Goal: Task Accomplishment & Management: Manage account settings

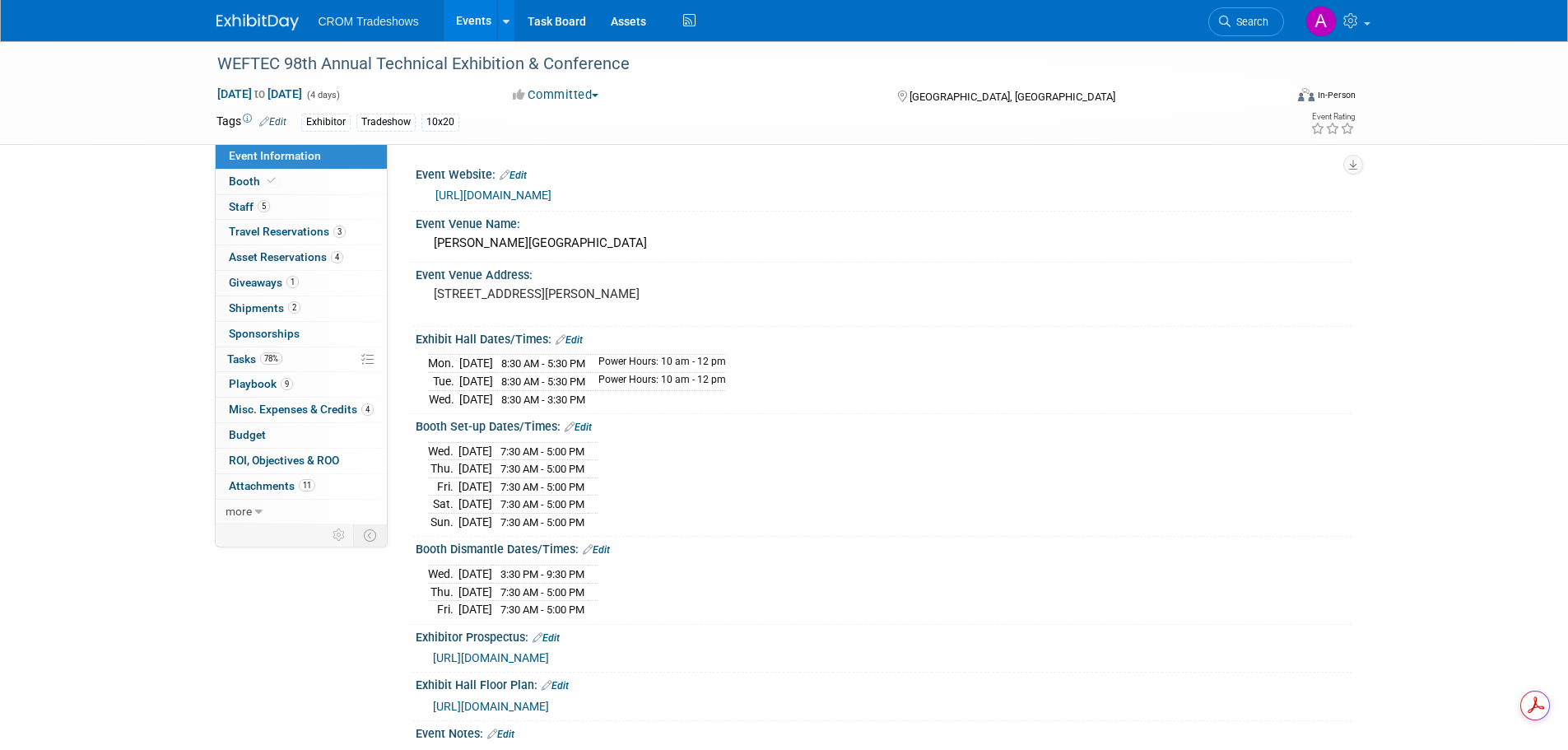
click at [458, 18] on link "Events" at bounding box center [474, 21] width 60 height 41
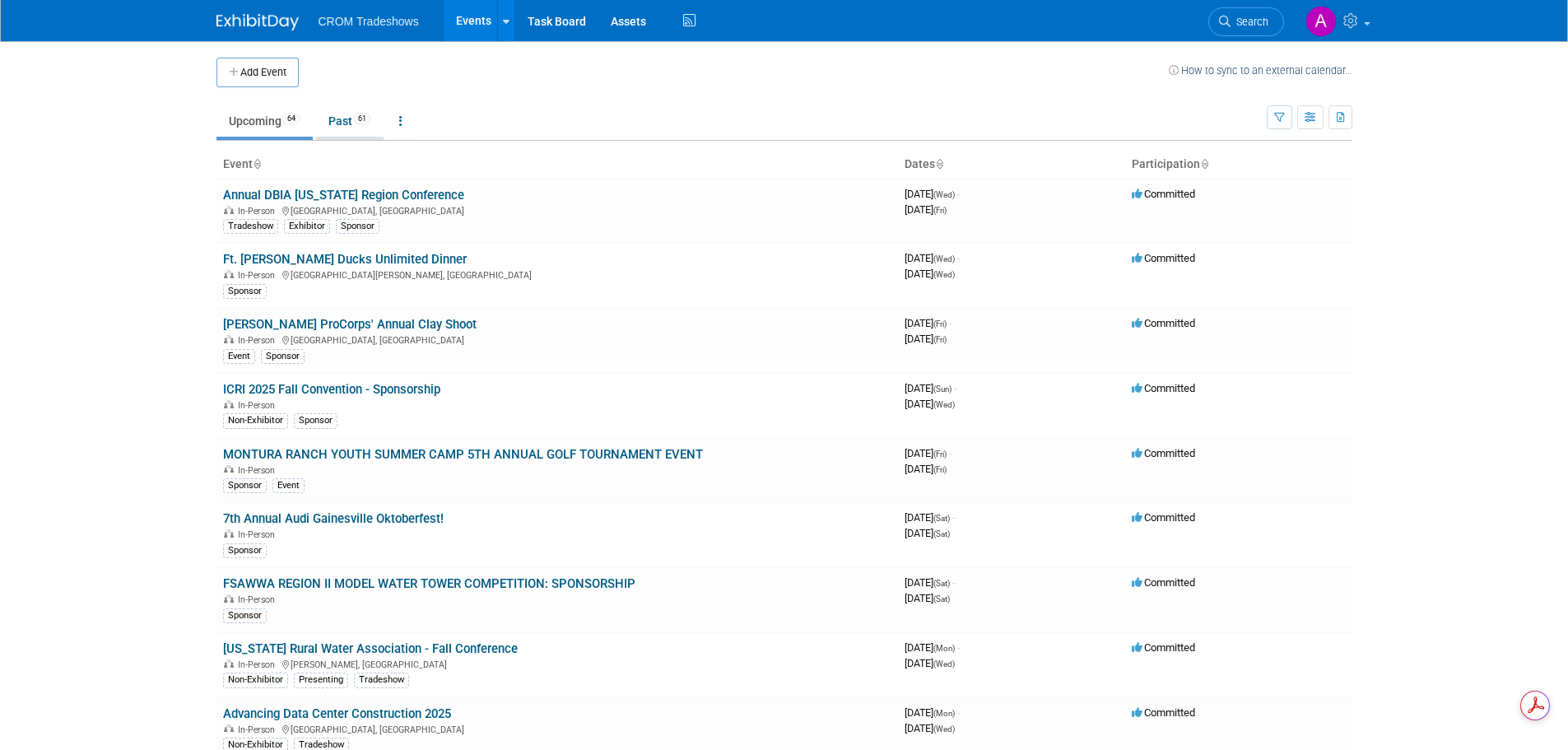
click at [354, 118] on link "Past 61" at bounding box center [349, 121] width 68 height 32
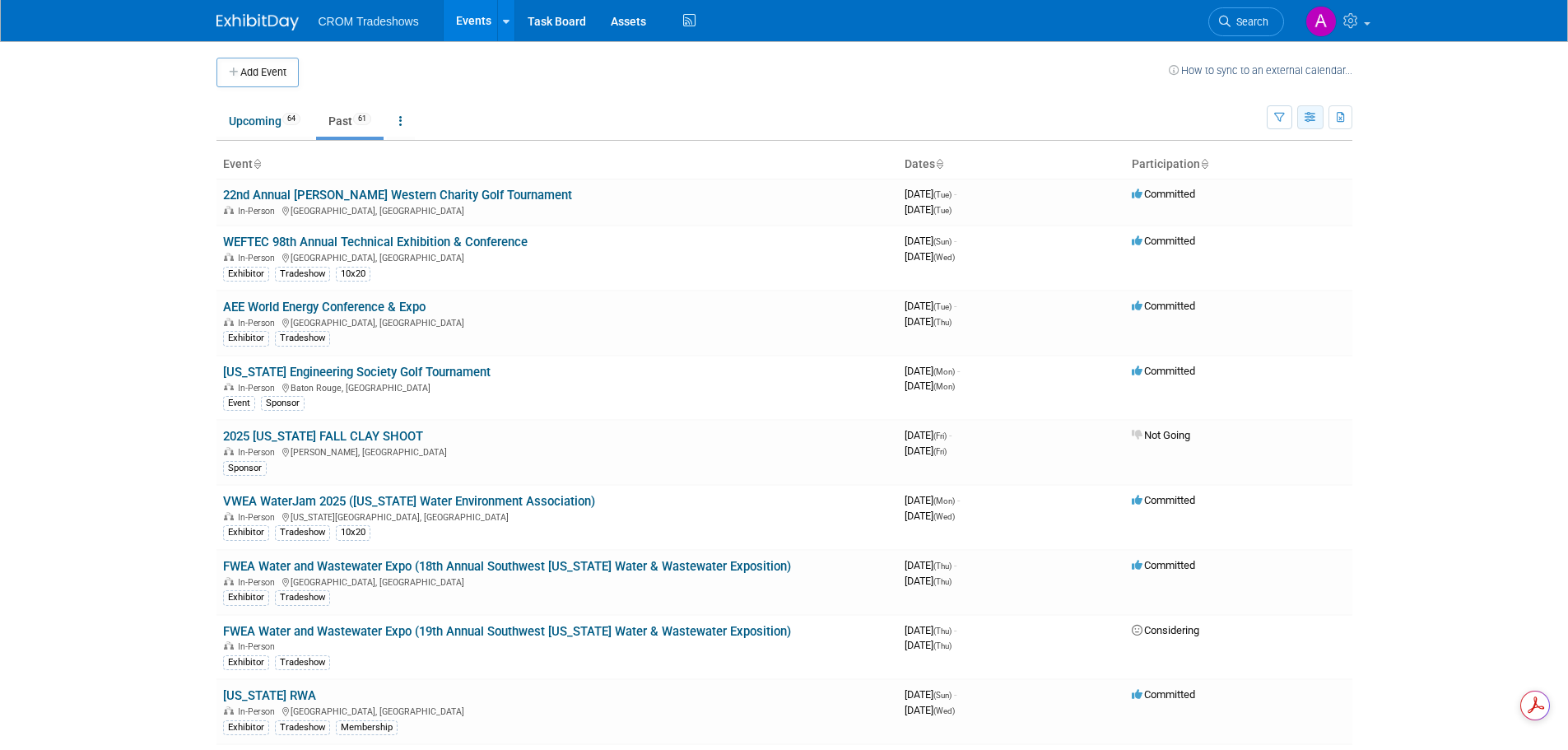
click at [1303, 121] on button "button" at bounding box center [1310, 117] width 27 height 24
click at [1274, 119] on icon "button" at bounding box center [1279, 118] width 10 height 10
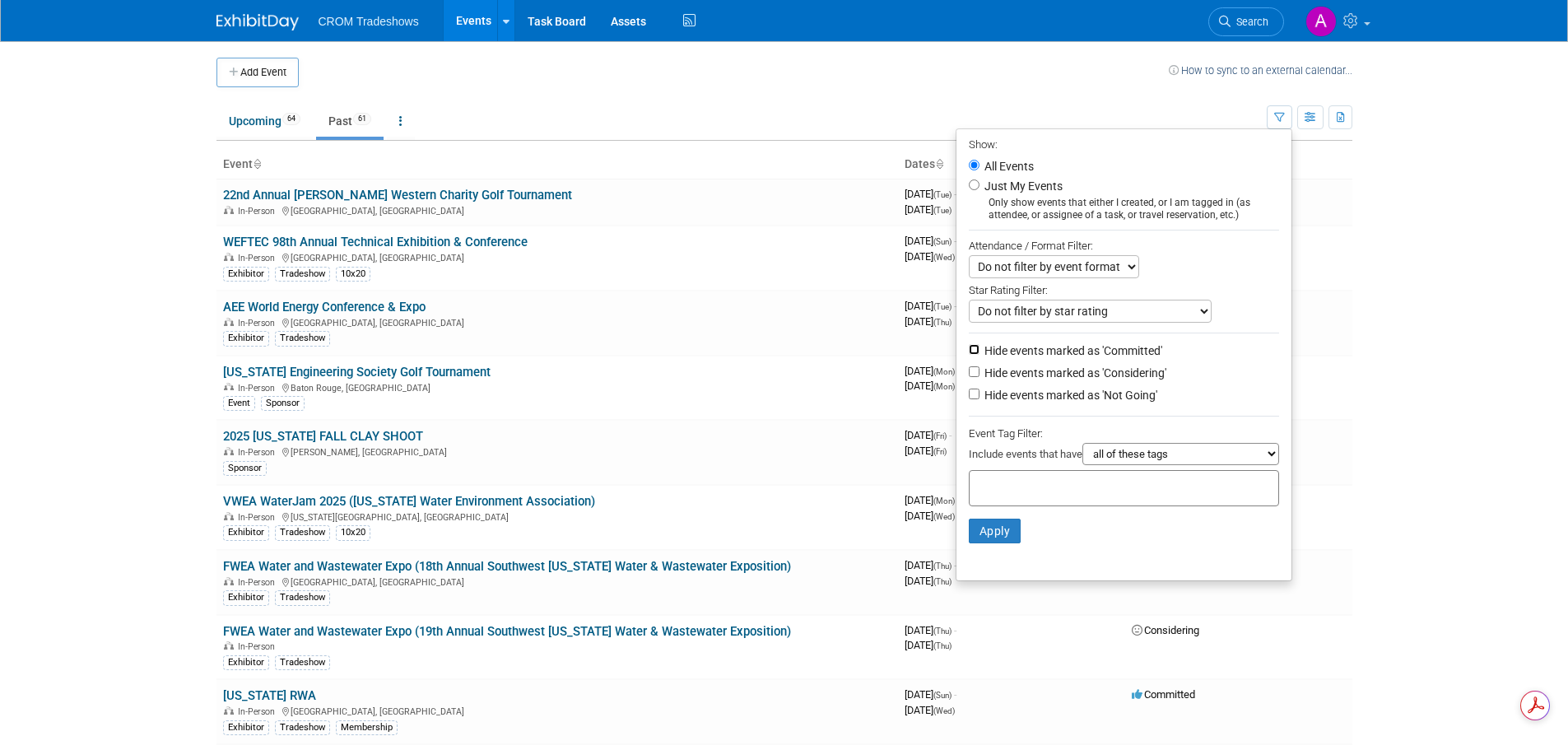
click at [969, 354] on input "Hide events marked as 'Committed'" at bounding box center [974, 349] width 10 height 10
checkbox input "false"
click at [1104, 264] on select "Do not filter by event format Only show In-Person events Only show Virtual even…" at bounding box center [1053, 266] width 170 height 23
click at [1103, 264] on select "Do not filter by event format Only show In-Person events Only show Virtual even…" at bounding box center [1053, 266] width 170 height 23
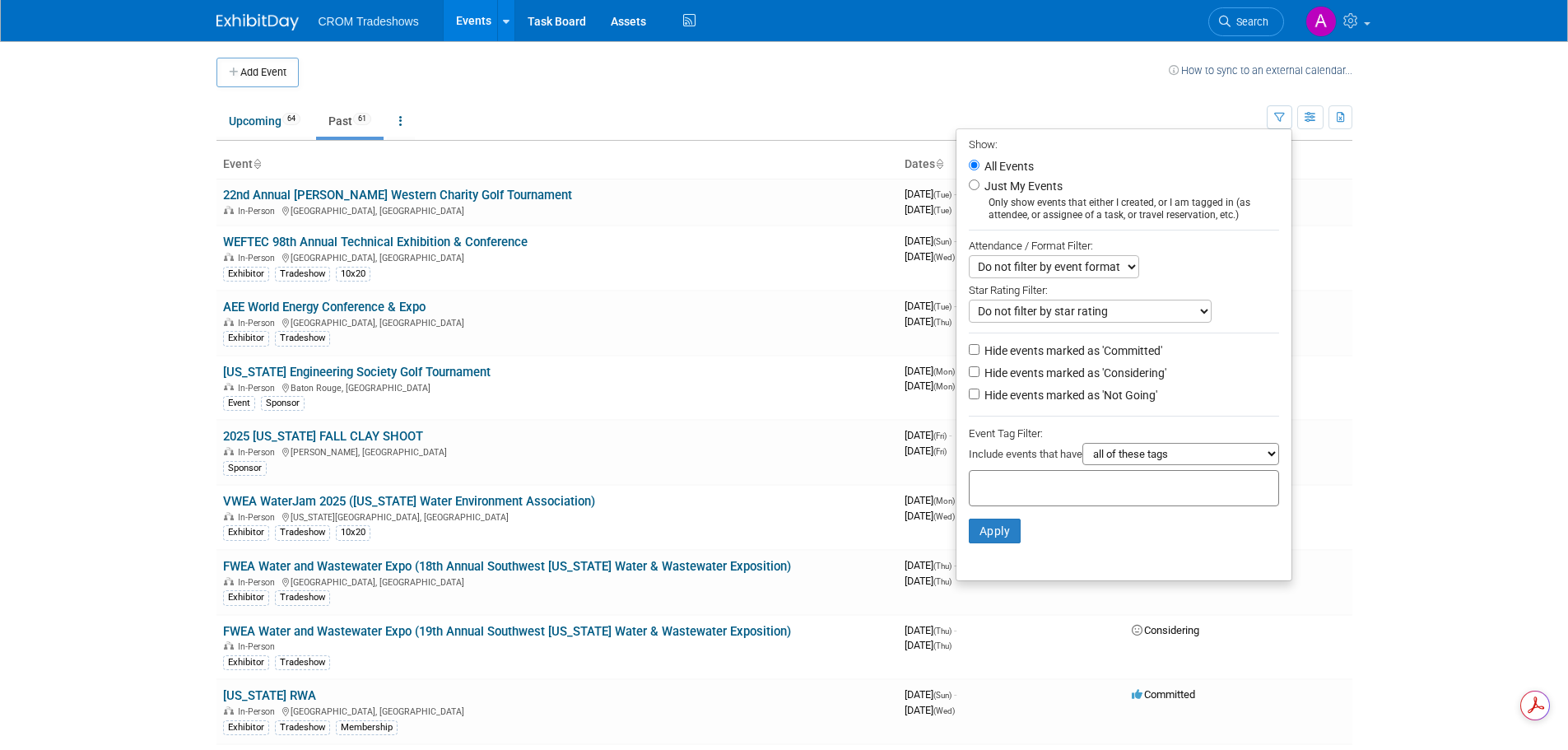
click at [1177, 459] on select "all of these tags any one of these tags only and exactly these specific tags" at bounding box center [1181, 454] width 197 height 22
click at [1176, 457] on select "all of these tags any one of these tags only and exactly these specific tags" at bounding box center [1181, 454] width 197 height 22
click at [1002, 483] on input "text" at bounding box center [1042, 485] width 132 height 16
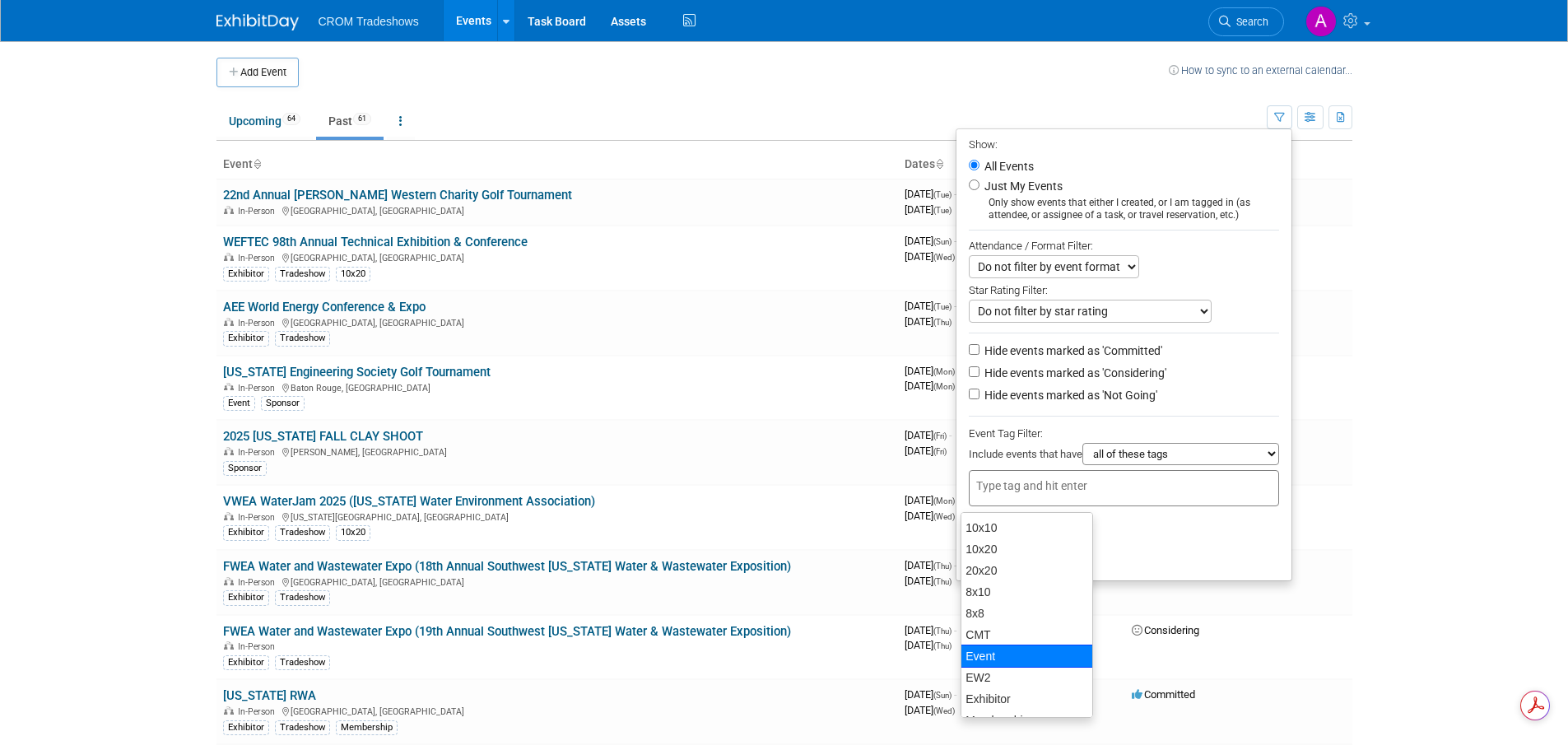
scroll to position [104, 0]
click at [1018, 596] on div "Exhibitor" at bounding box center [1027, 594] width 133 height 23
type input "Exhibitor"
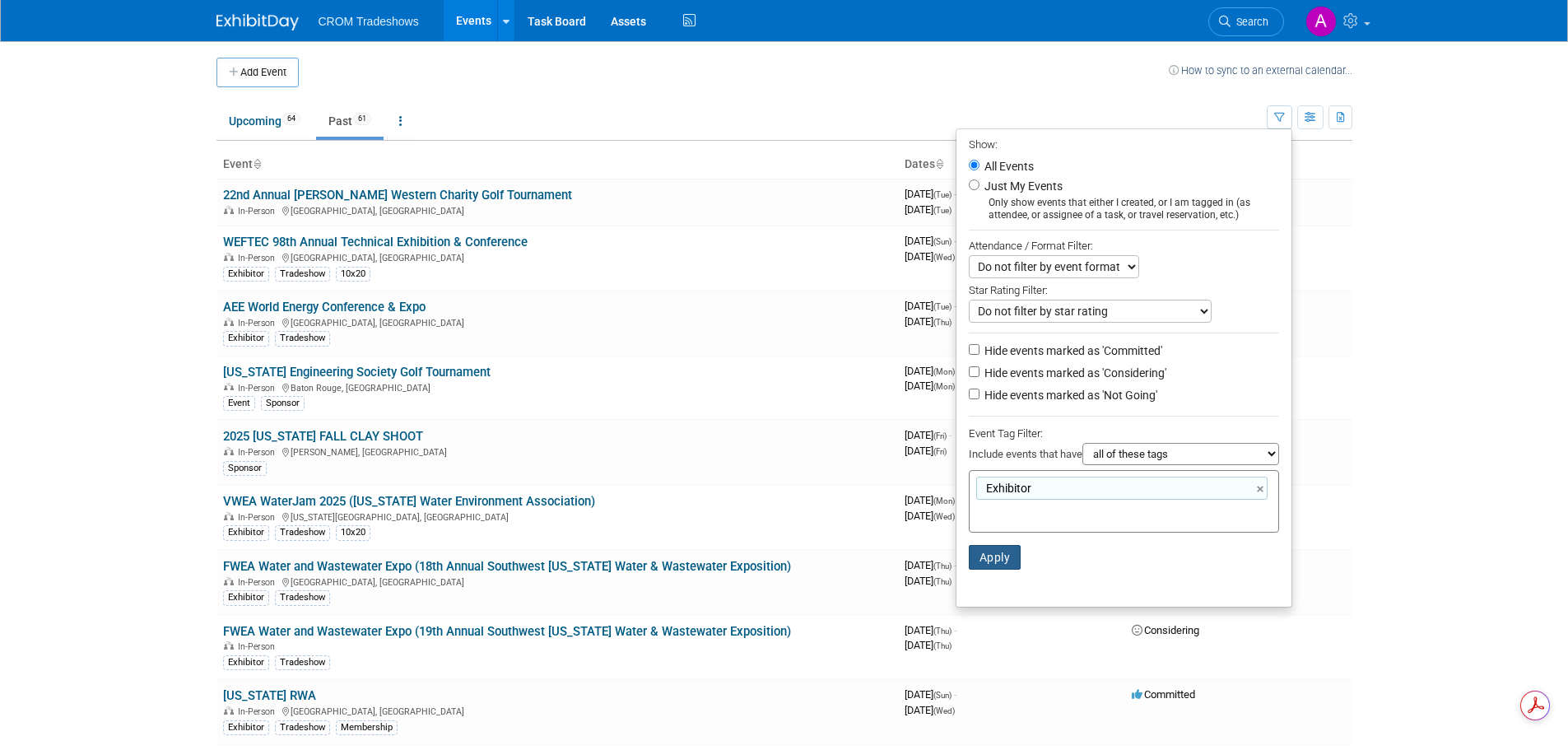
click at [994, 565] on button "Apply" at bounding box center [995, 557] width 53 height 25
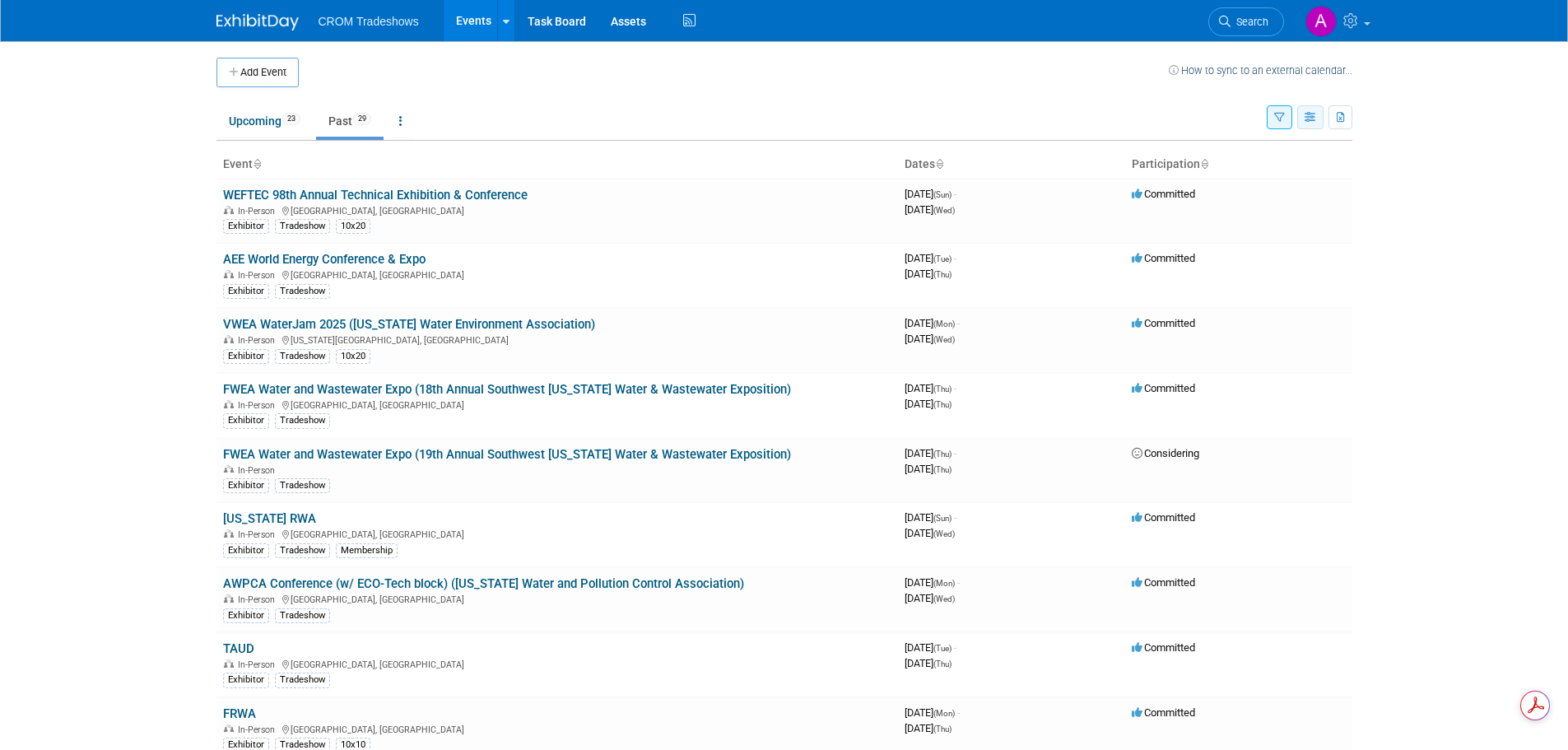
click at [1318, 122] on button "button" at bounding box center [1310, 117] width 27 height 24
click at [1231, 247] on link "Expert Grid" at bounding box center [1241, 251] width 138 height 23
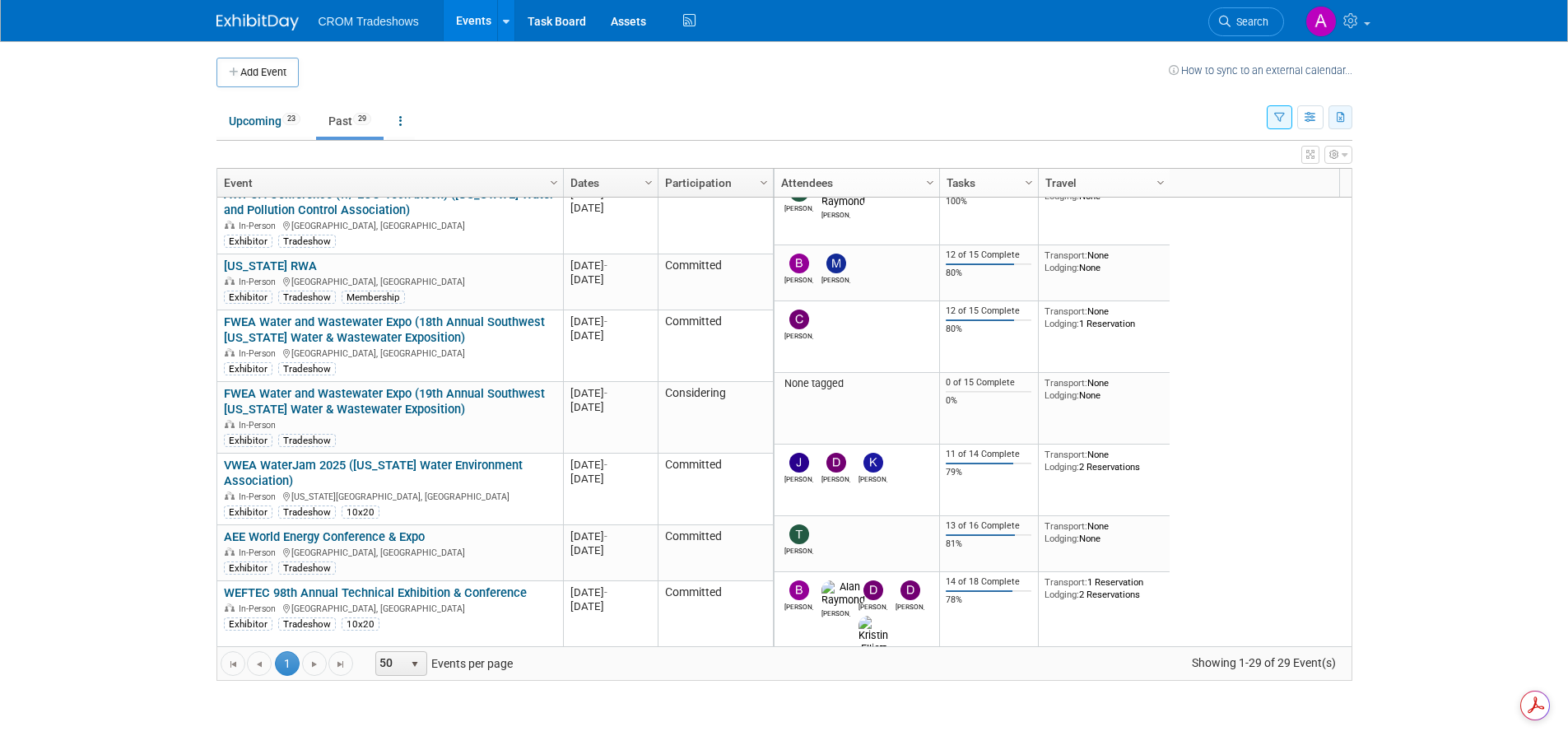
click at [1342, 116] on icon "button" at bounding box center [1341, 118] width 9 height 10
click at [1233, 172] on link "Export Current View (29 Events)" at bounding box center [1249, 170] width 179 height 23
click at [256, 122] on link "Upcoming 23" at bounding box center [265, 121] width 96 height 32
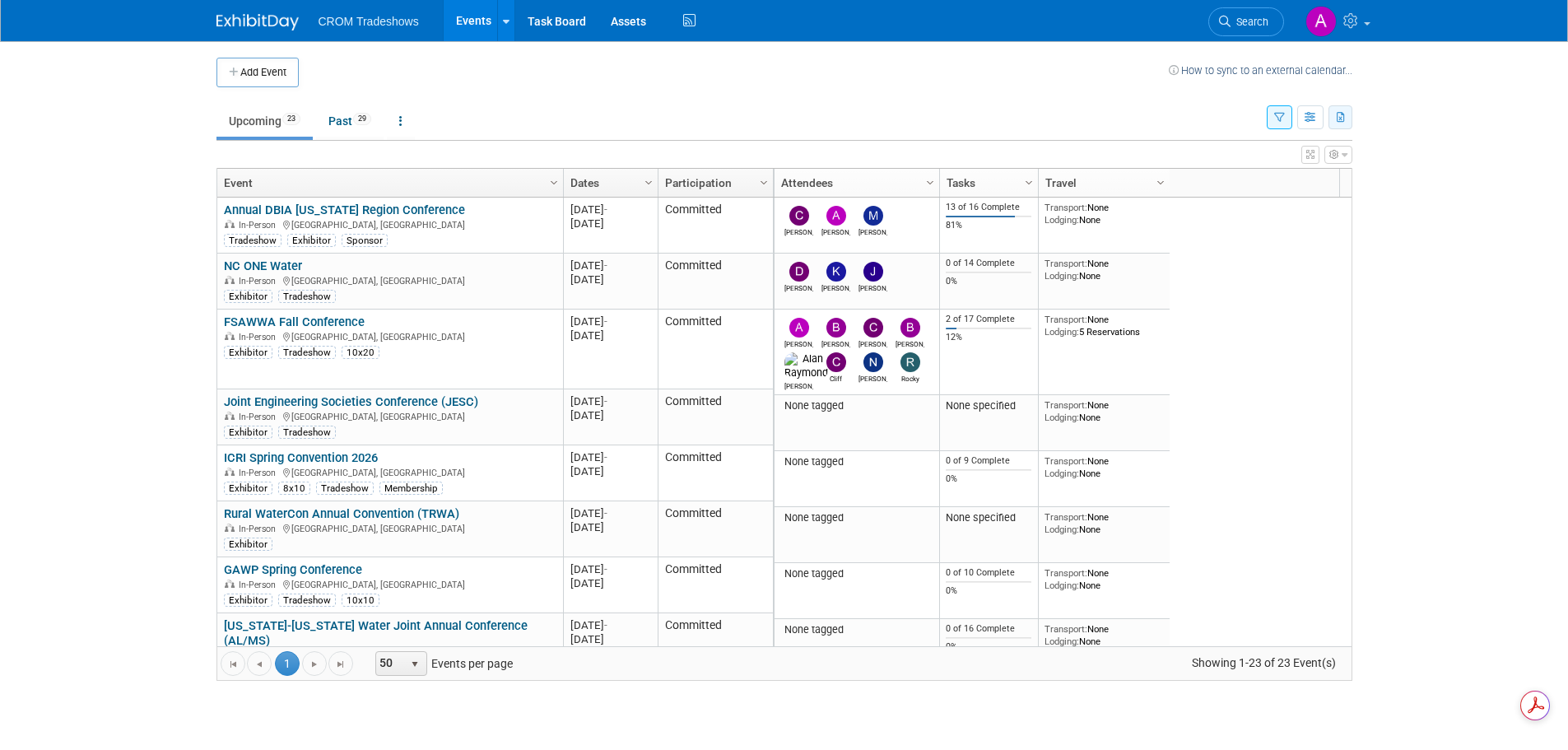
click at [1338, 116] on icon "button" at bounding box center [1341, 118] width 9 height 10
click at [1244, 167] on link "Export Current View (23 Events)" at bounding box center [1249, 170] width 179 height 23
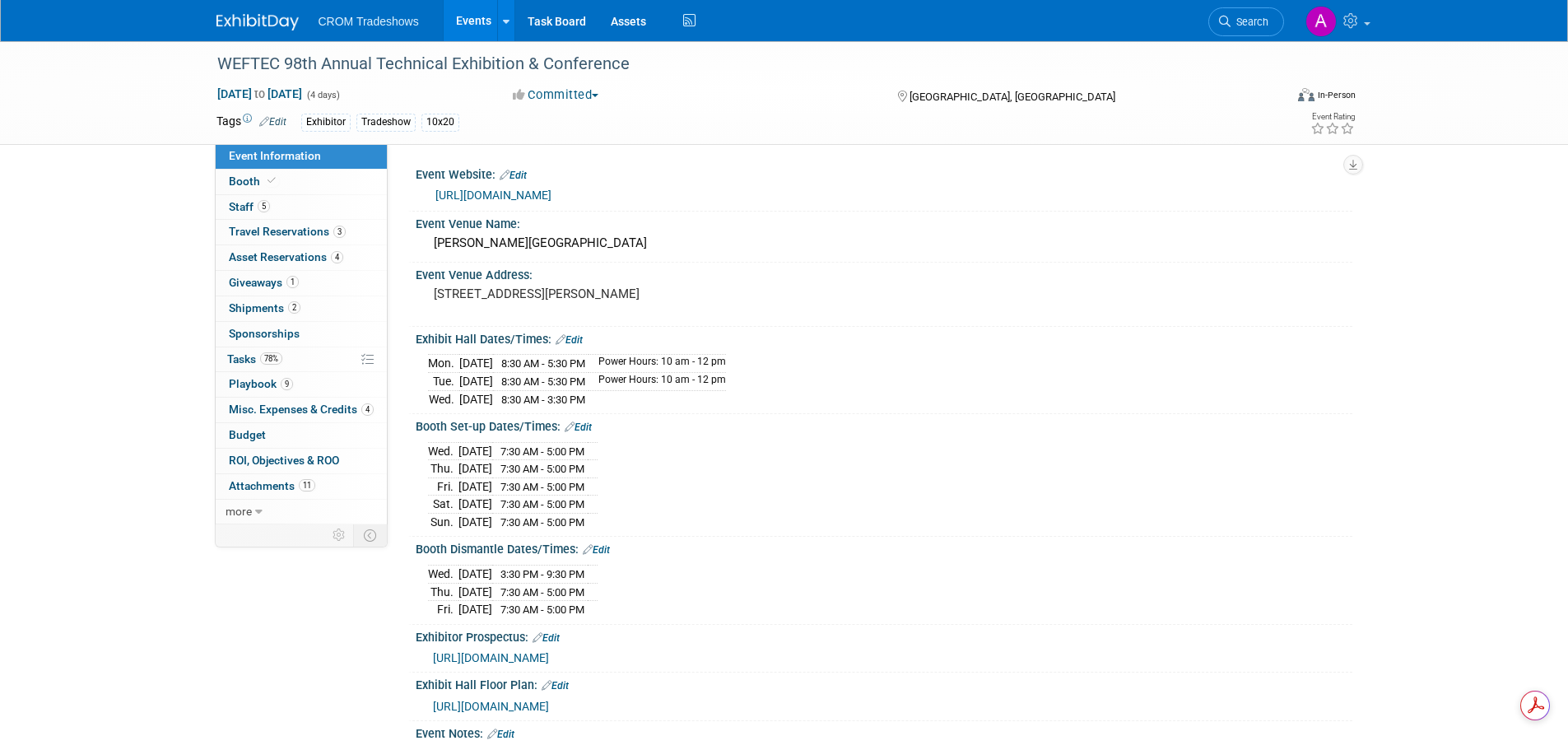
click at [458, 19] on link "Events" at bounding box center [474, 21] width 60 height 41
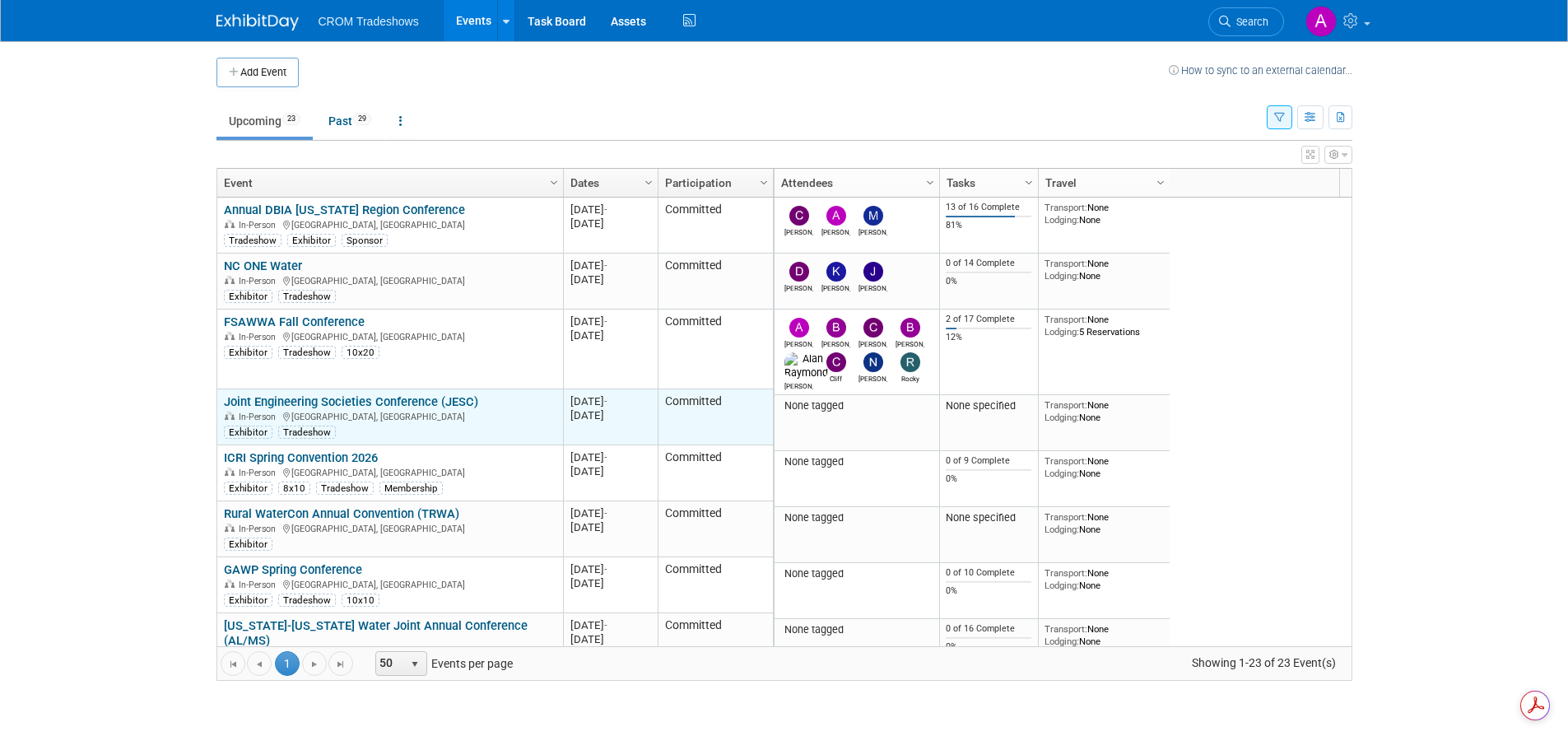
click at [404, 397] on link "Joint Engineering Societies Conference (JESC)" at bounding box center [350, 401] width 254 height 15
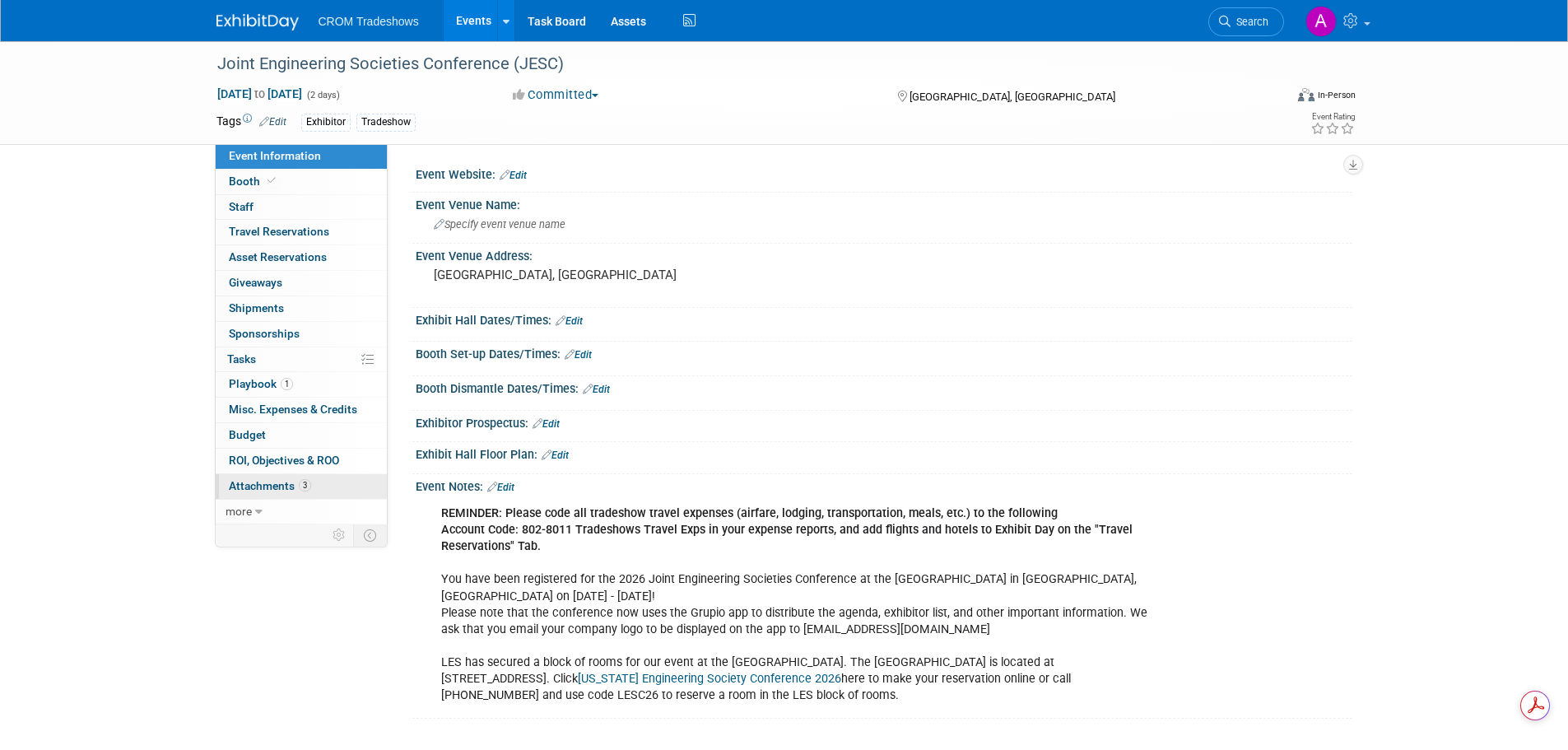
click at [252, 486] on span "Attachments 3" at bounding box center [270, 485] width 82 height 13
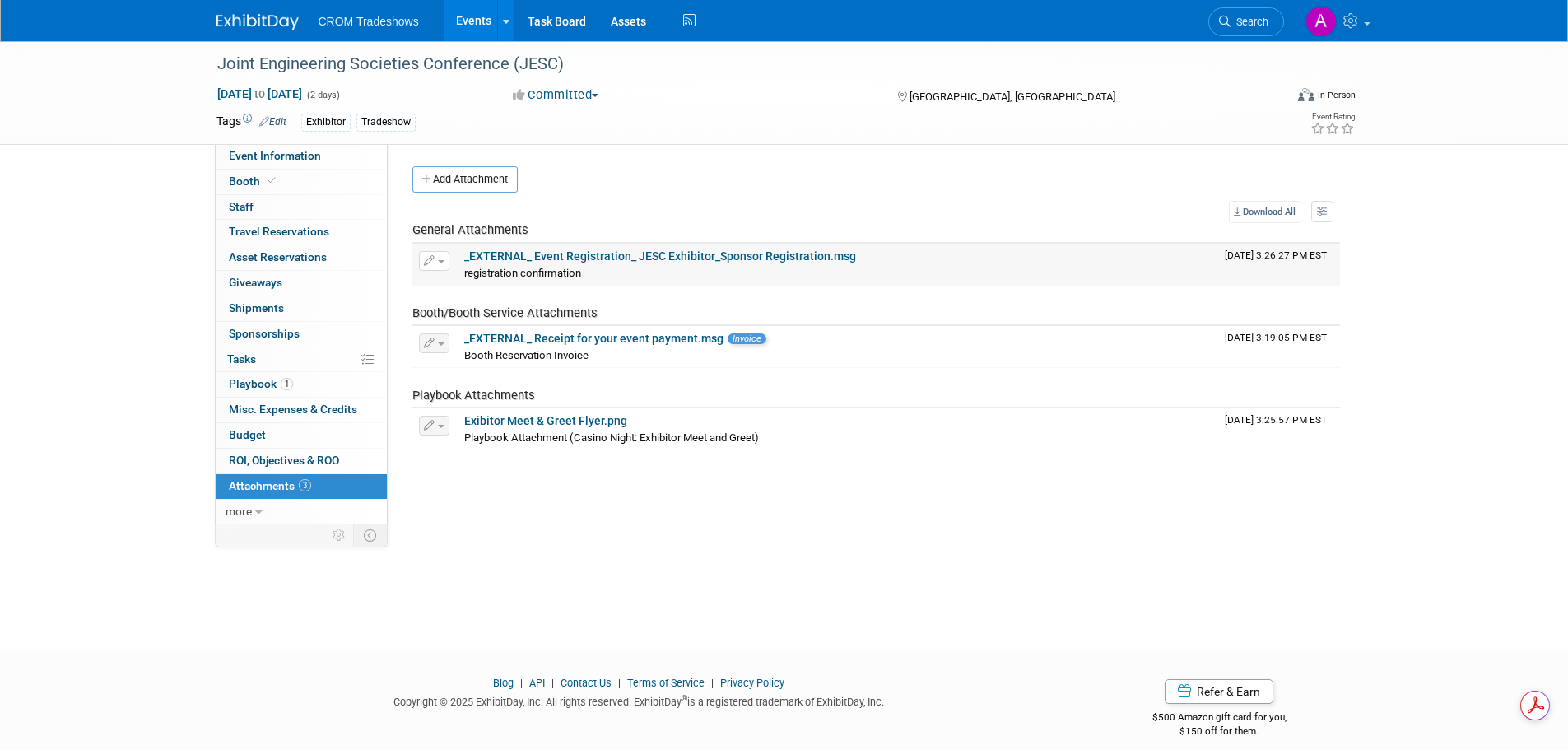
click at [643, 251] on link "_EXTERNAL_ Event Registration_ JESC Exhibitor_Sponsor Registration.msg" at bounding box center [660, 255] width 392 height 13
click at [587, 338] on link "_EXTERNAL_ Receipt for your event payment.msg" at bounding box center [593, 337] width 259 height 13
click at [471, 18] on link "Events" at bounding box center [474, 21] width 60 height 41
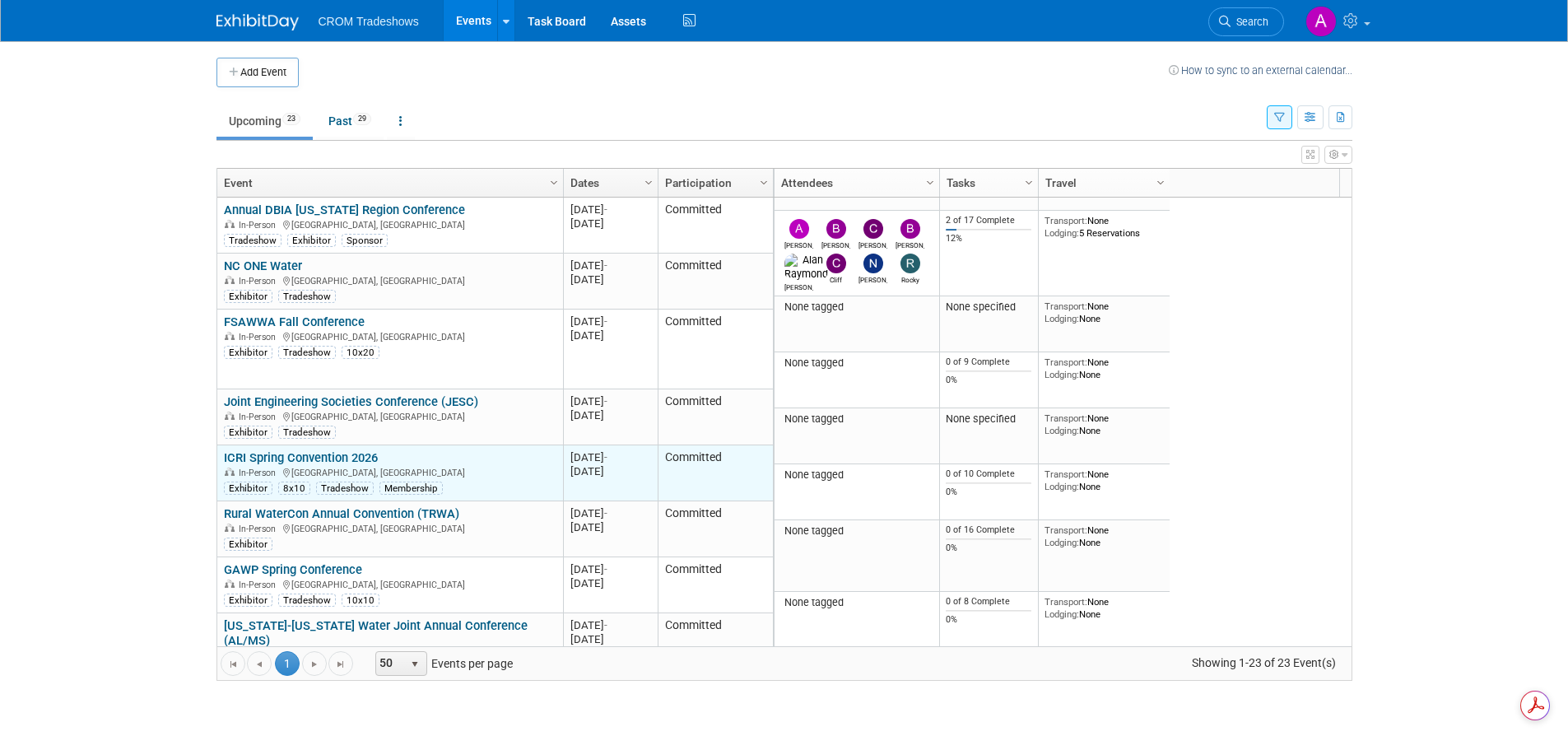
scroll to position [98, 0]
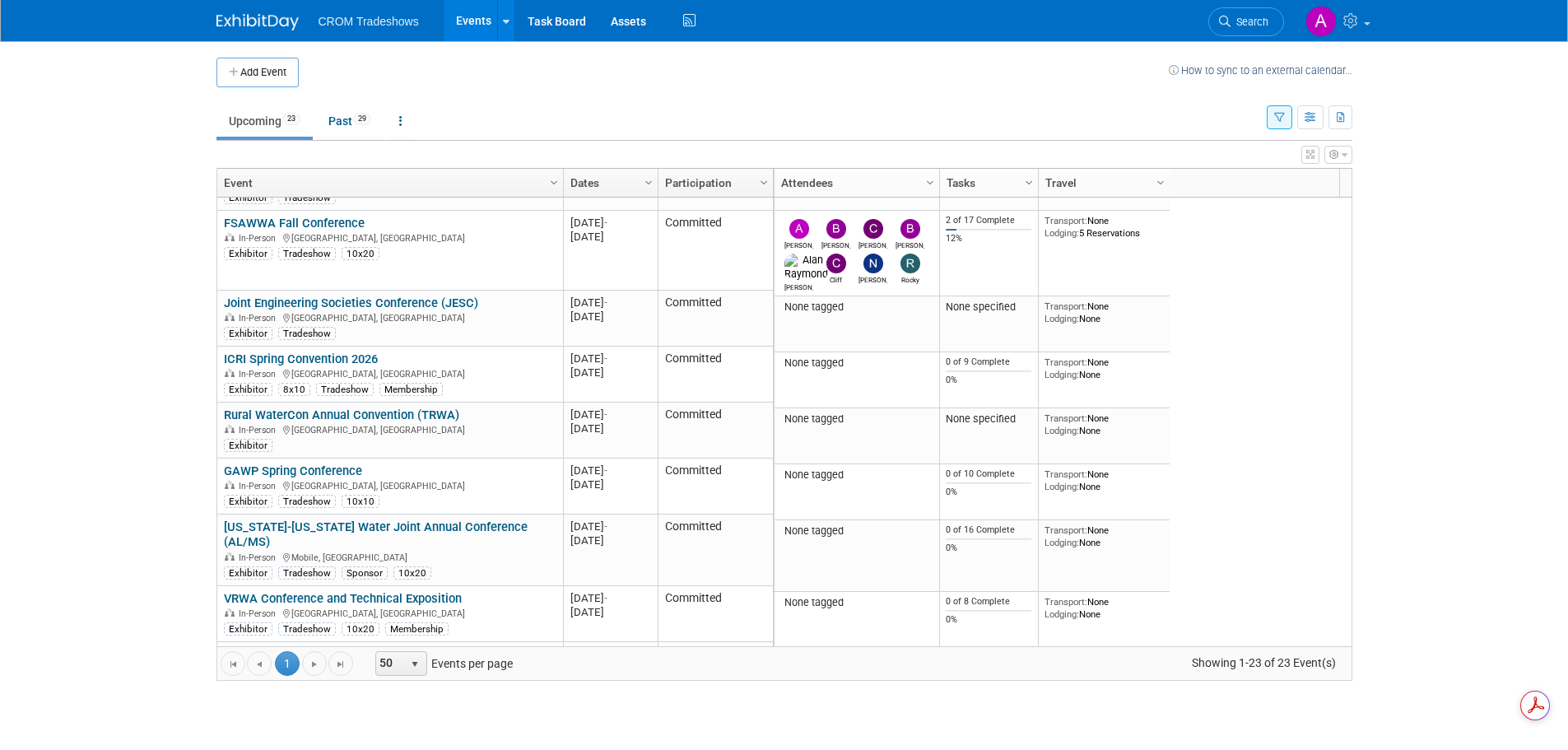
click at [339, 408] on link "Rural WaterCon Annual Convention (TRWA)" at bounding box center [341, 414] width 235 height 15
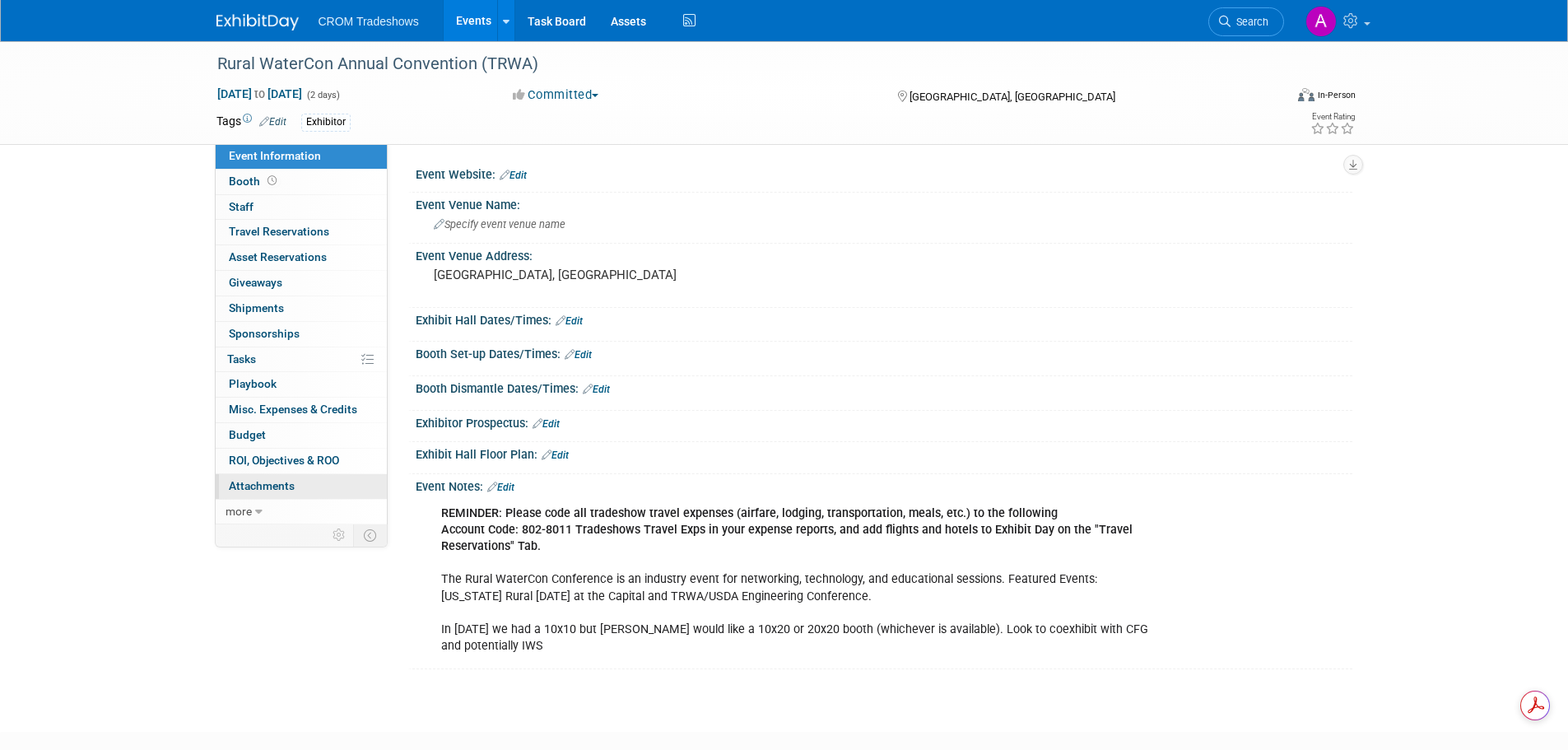
click at [282, 484] on span "Attachments 0" at bounding box center [261, 485] width 66 height 13
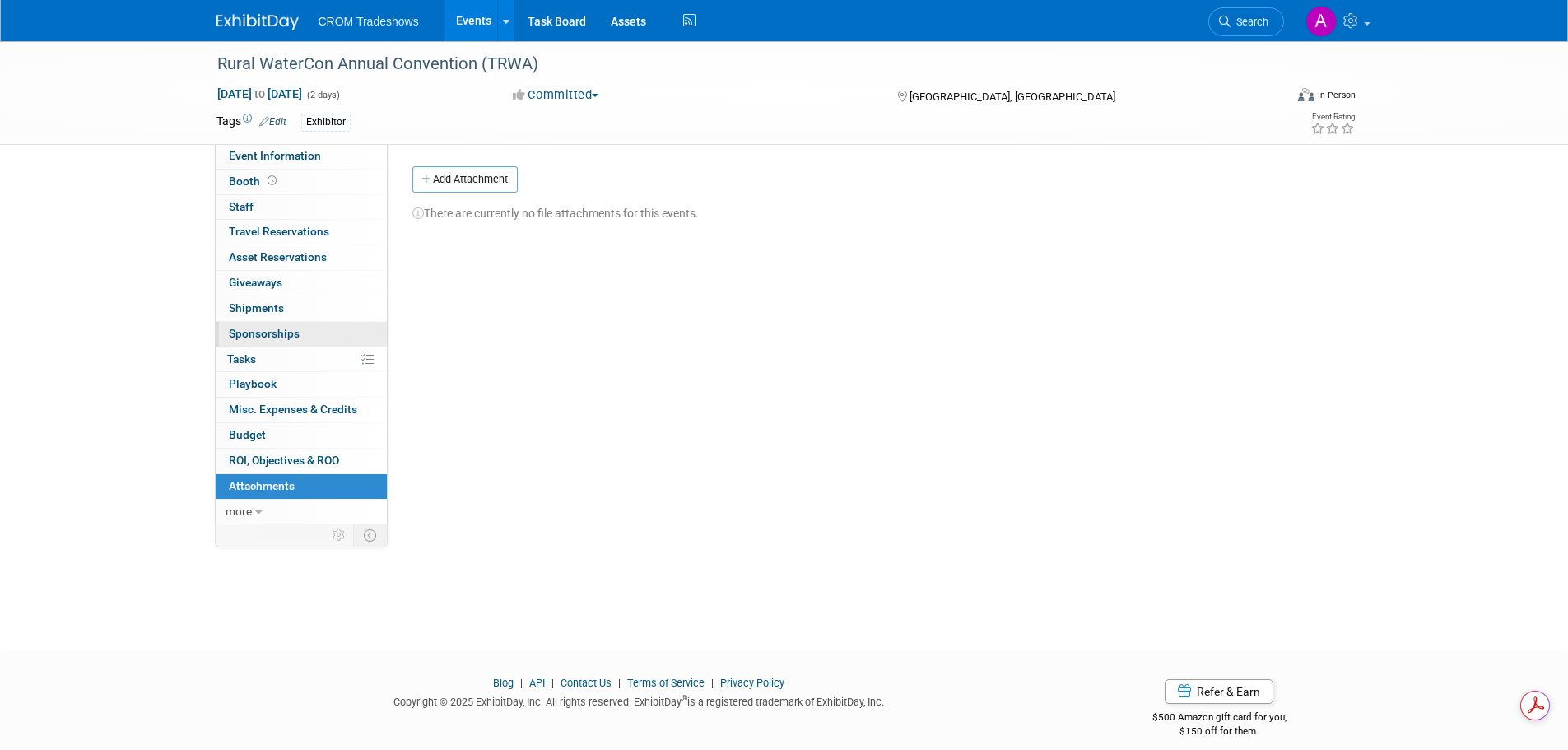
click at [293, 327] on span "Sponsorships 0" at bounding box center [264, 333] width 71 height 13
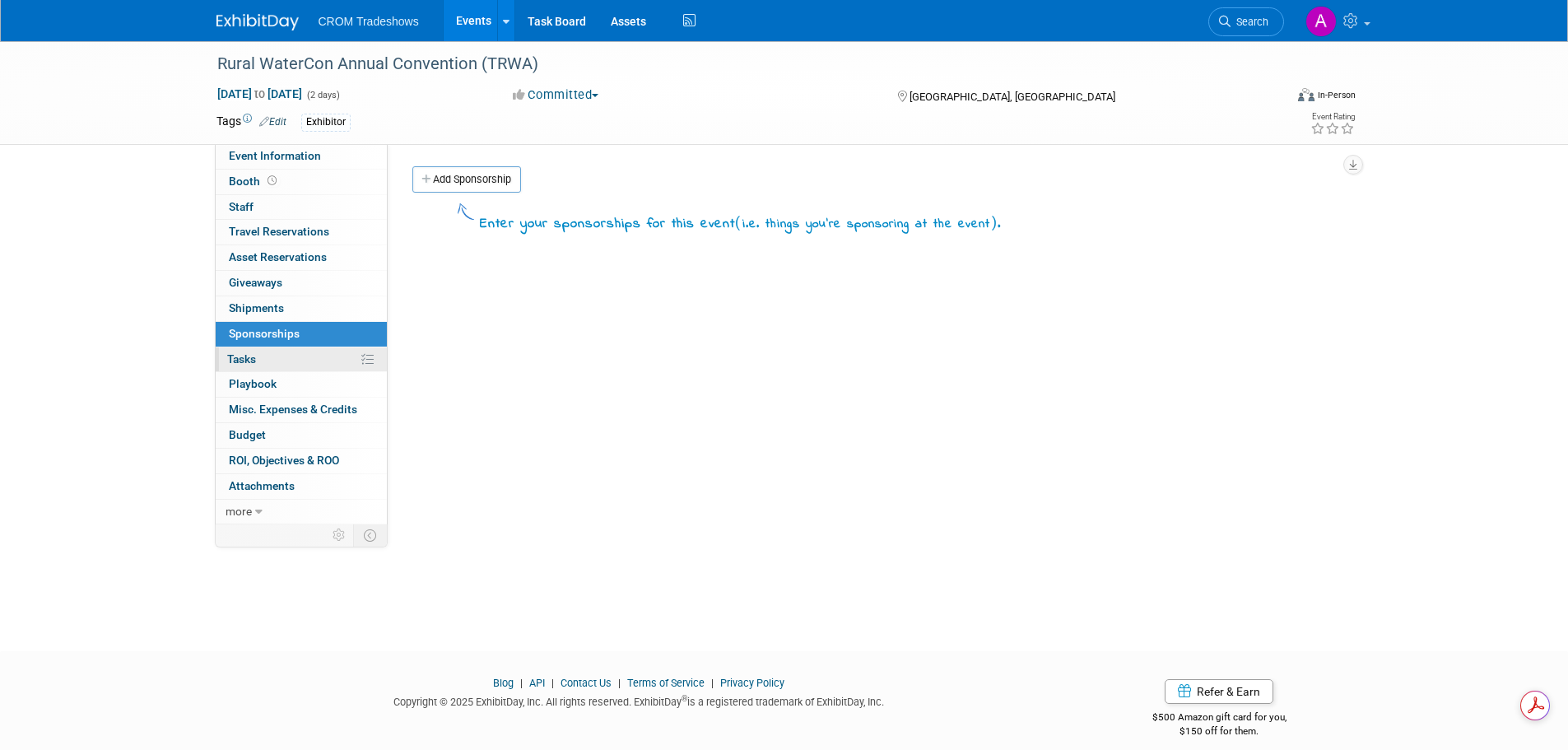
click at [288, 359] on link "0% Tasks 0%" at bounding box center [301, 360] width 171 height 25
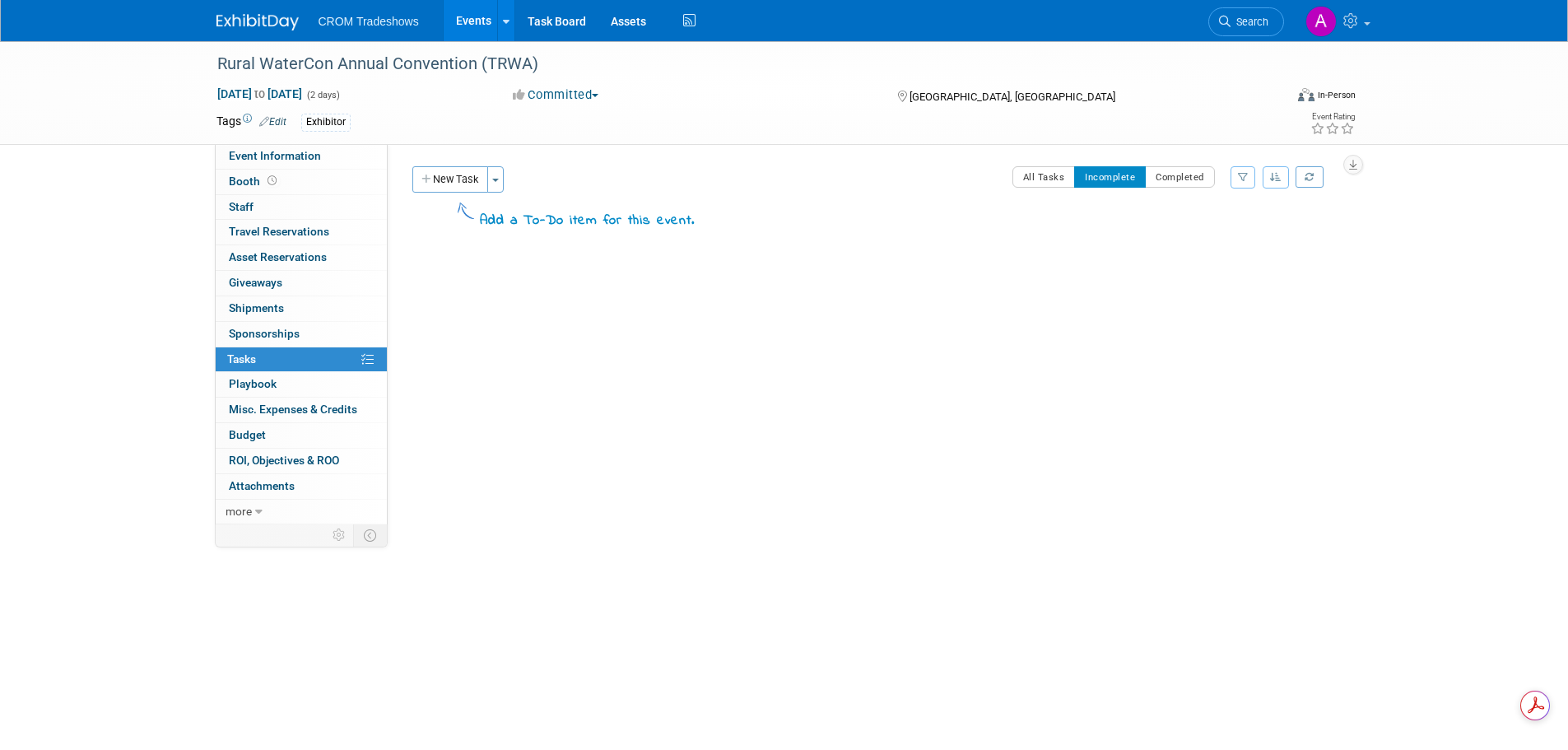
click at [460, 13] on link "Events" at bounding box center [474, 21] width 60 height 41
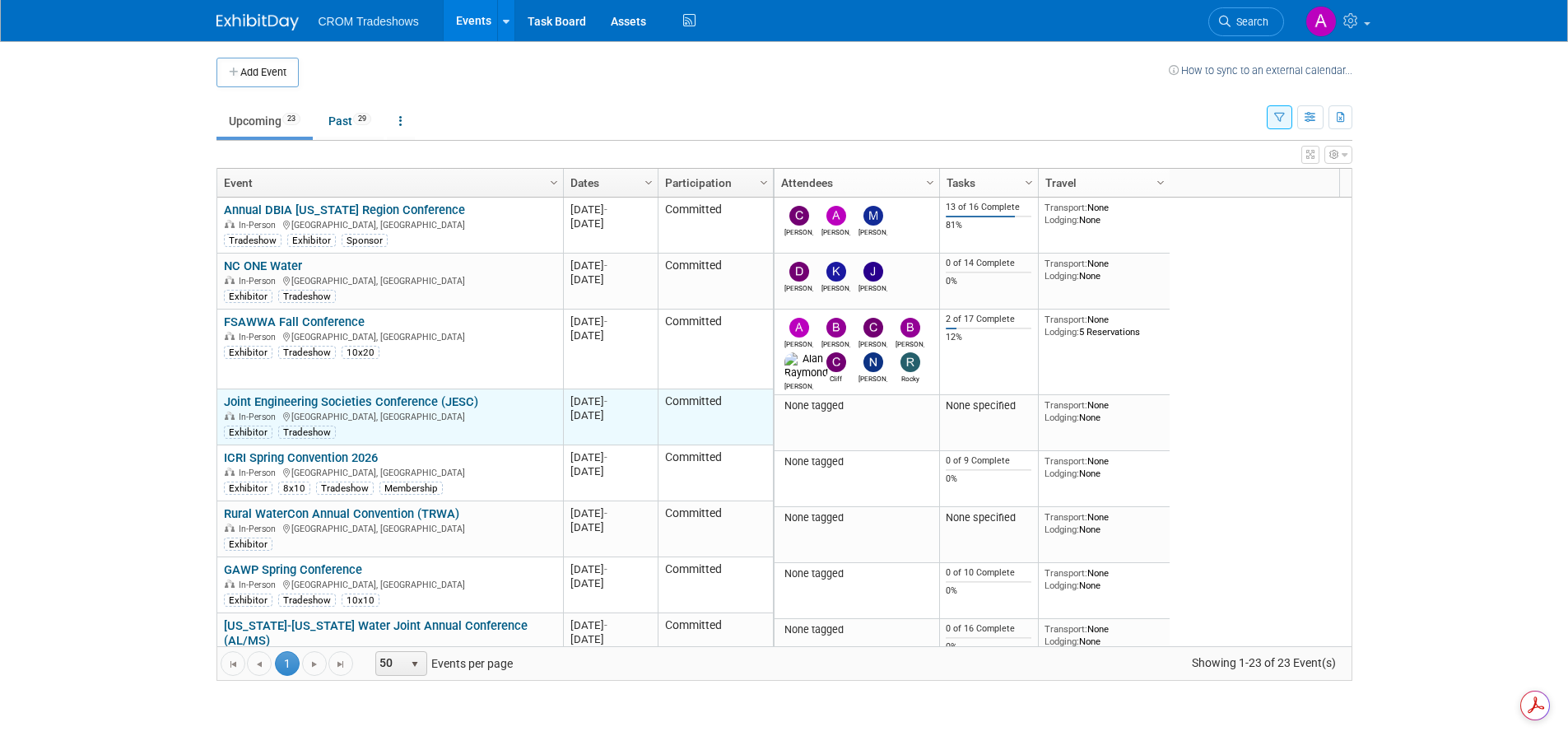
scroll to position [98, 0]
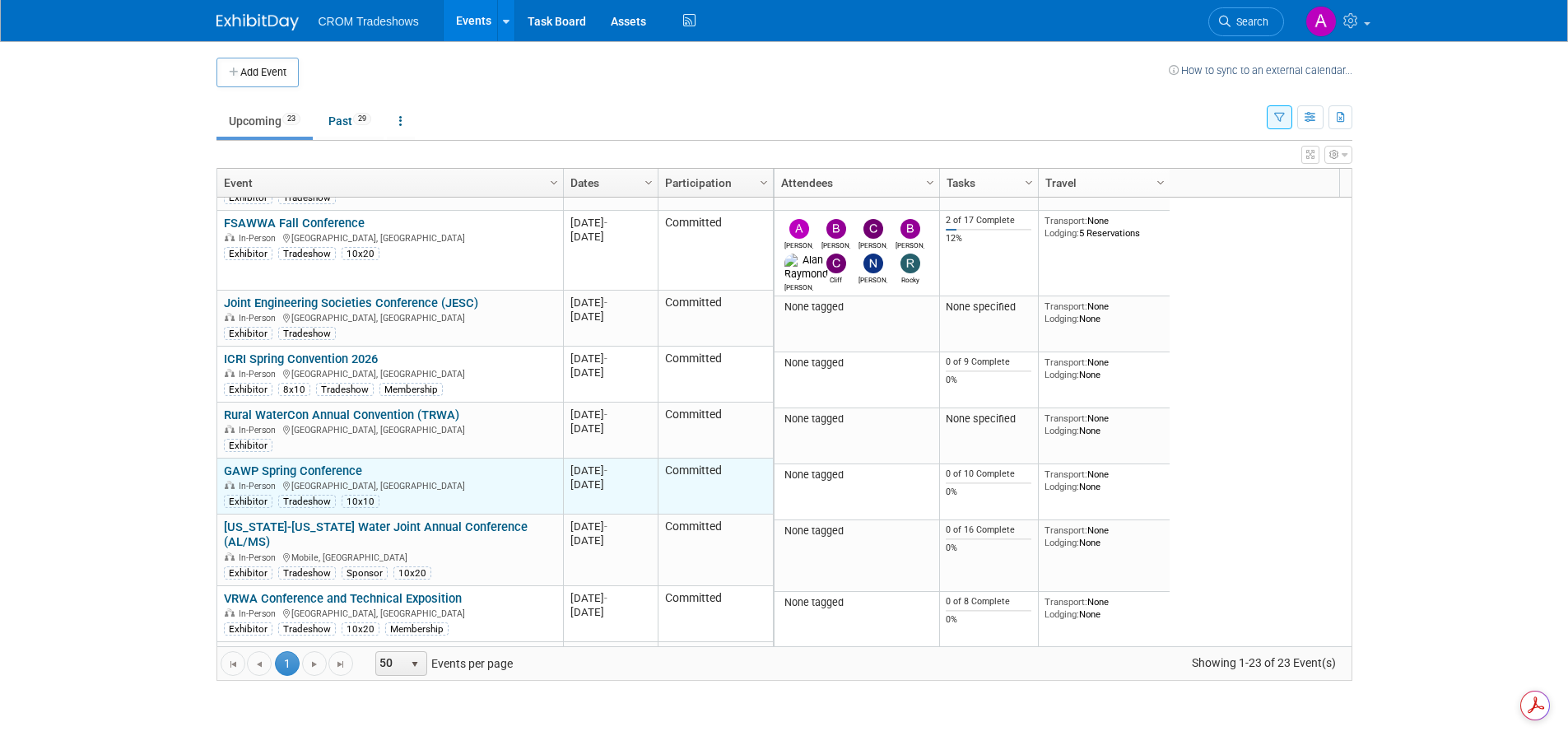
click at [318, 465] on link "GAWP Spring Conference" at bounding box center [292, 470] width 138 height 15
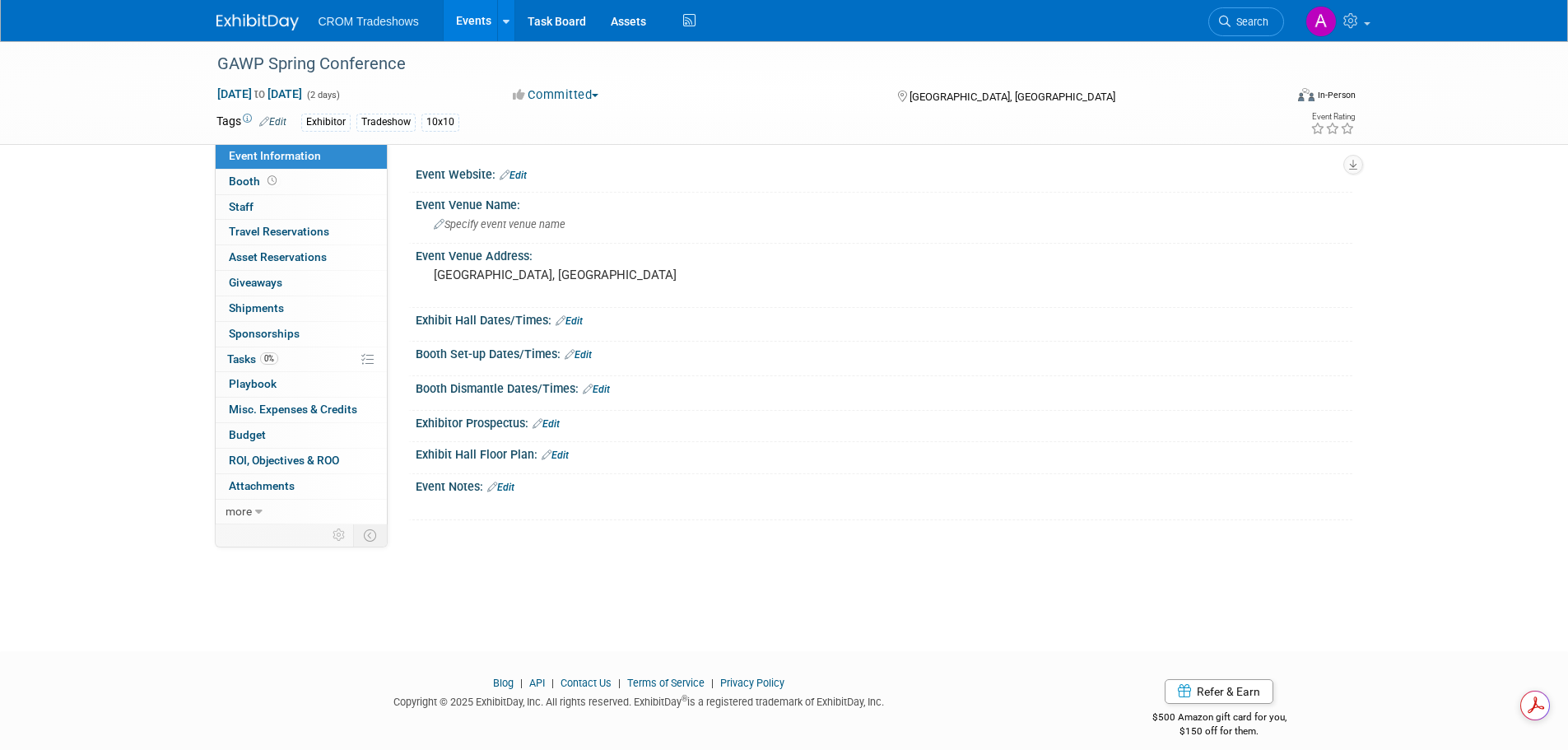
click at [468, 13] on link "Events" at bounding box center [474, 21] width 60 height 41
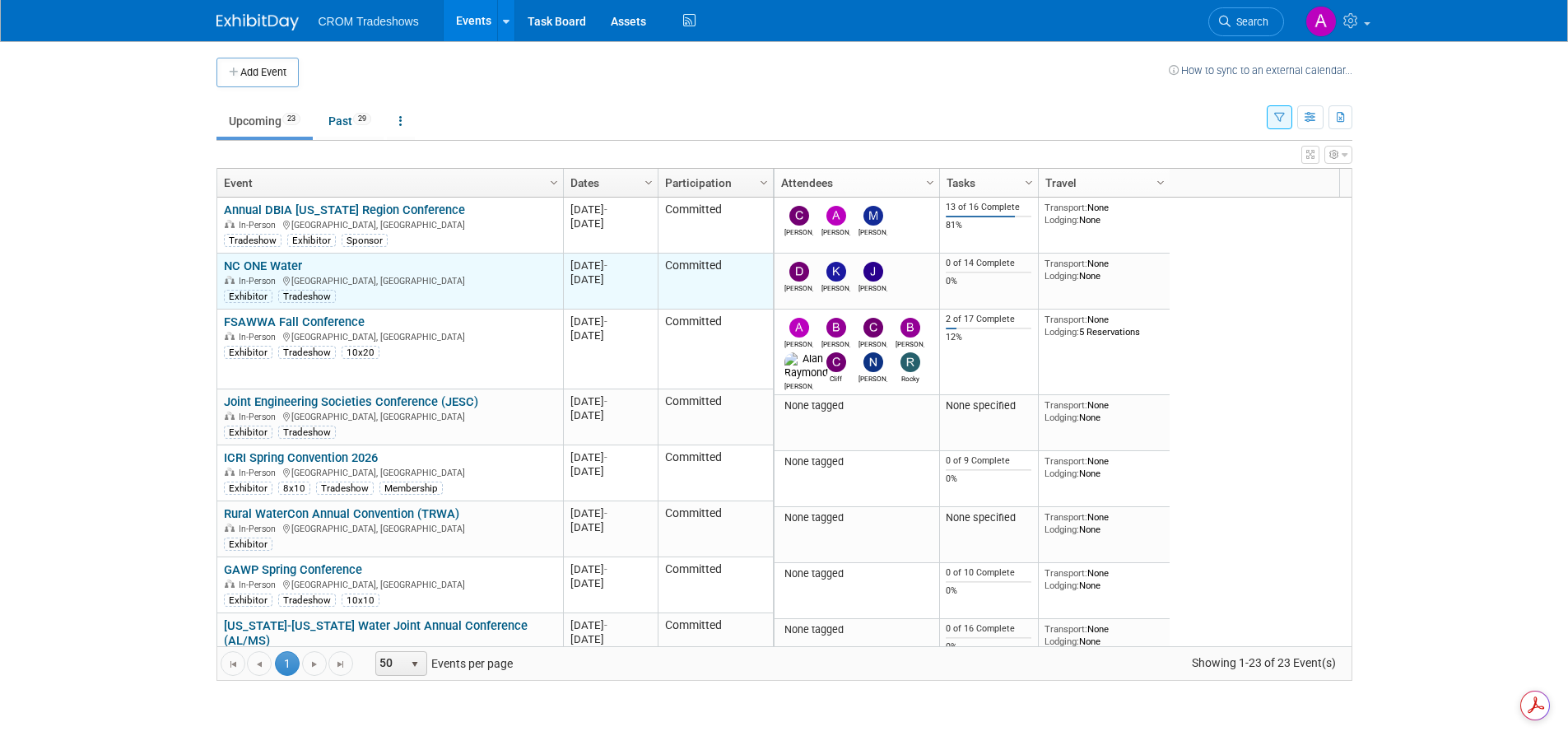
click at [247, 263] on link "NC ONE Water" at bounding box center [262, 265] width 78 height 15
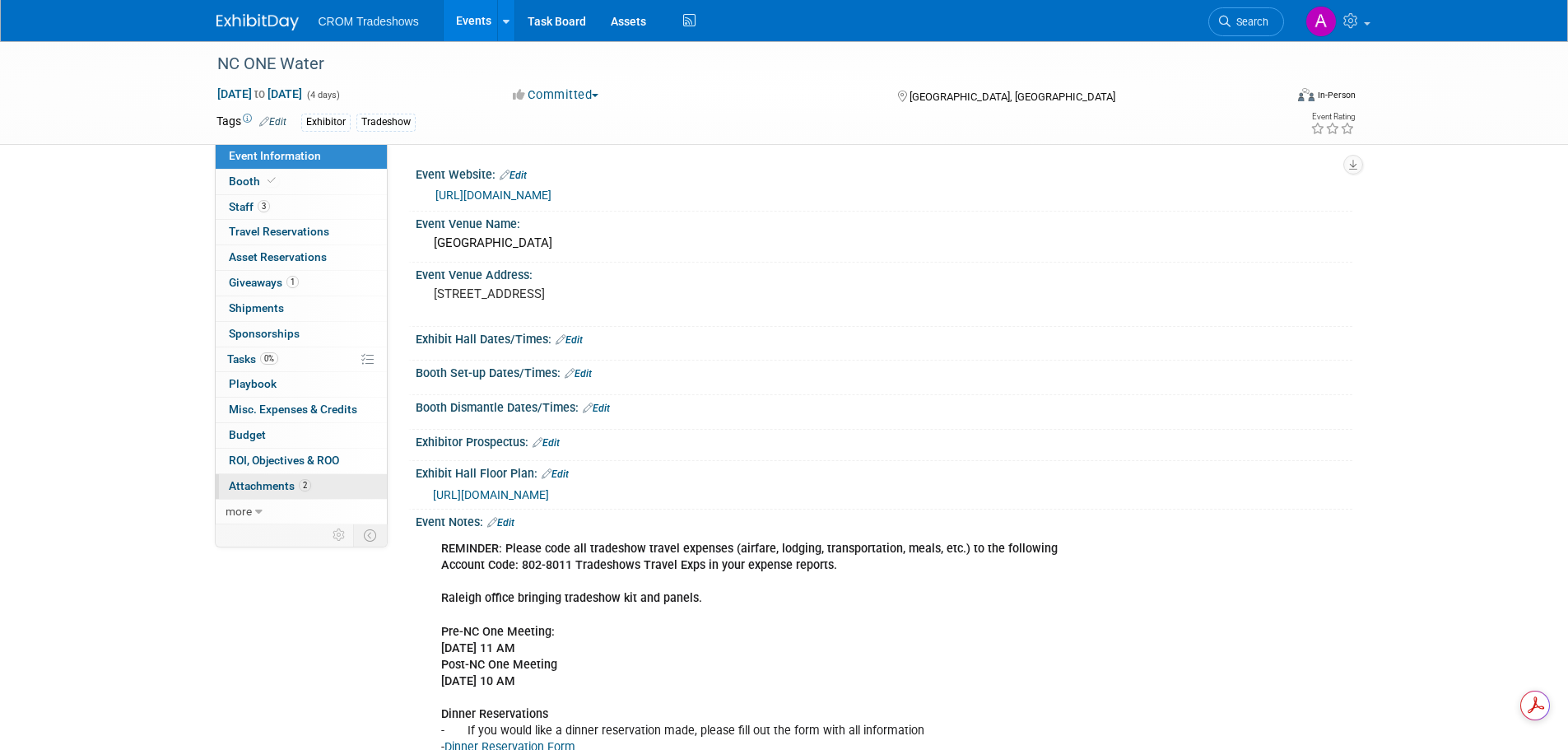
click at [285, 487] on span "Attachments 2" at bounding box center [270, 485] width 82 height 13
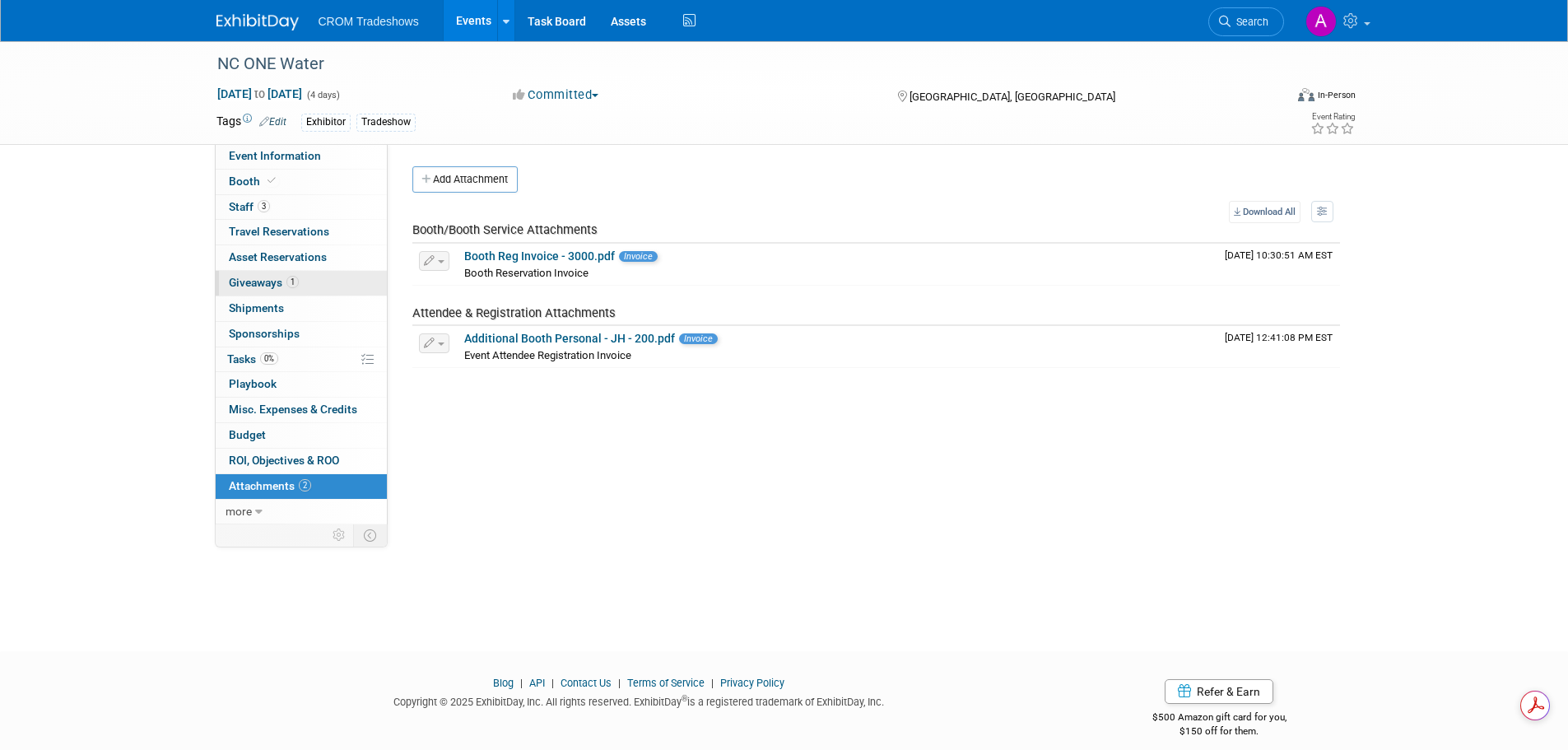
click at [239, 287] on span "Giveaways 1" at bounding box center [264, 282] width 70 height 13
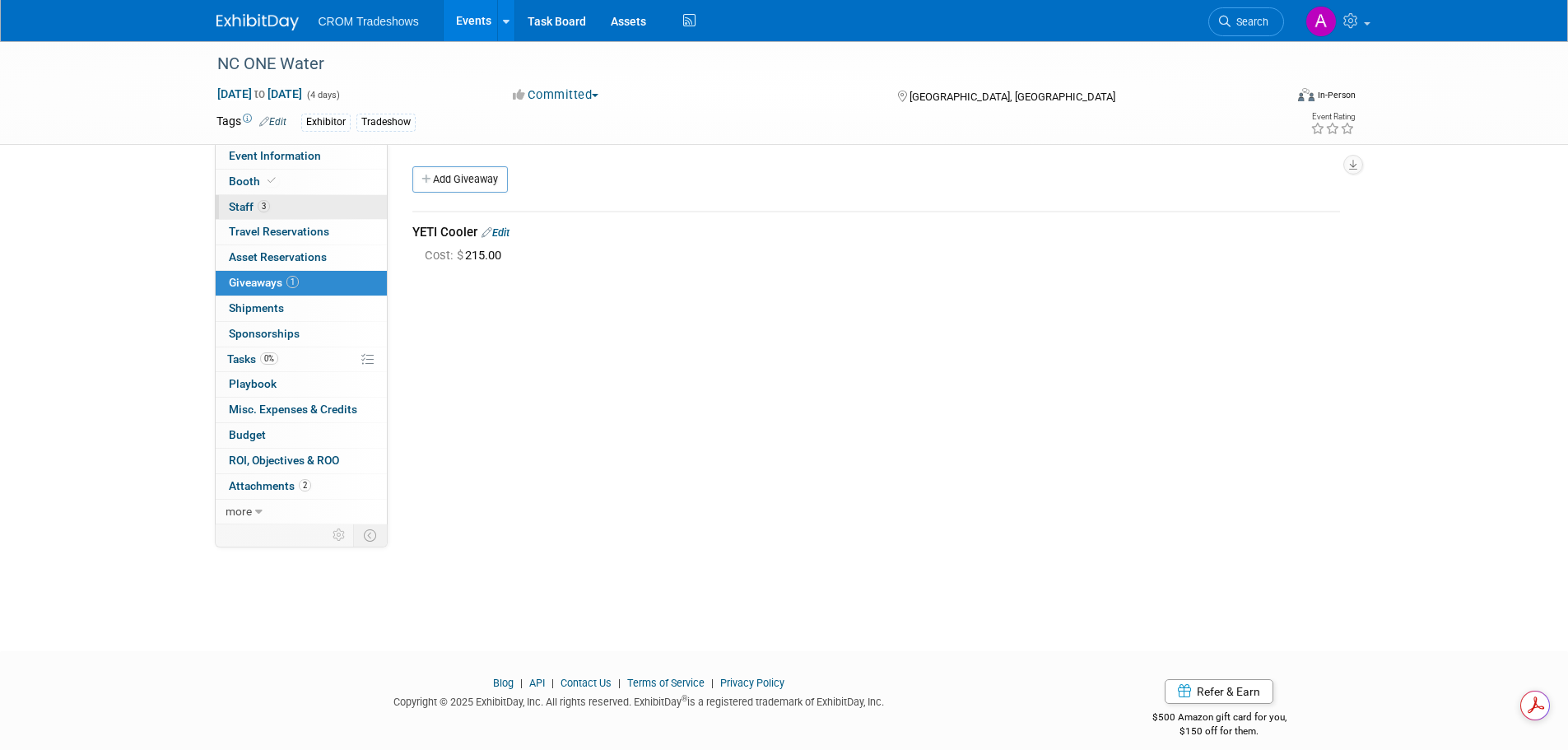
click at [240, 199] on link "3 Staff 3" at bounding box center [301, 207] width 171 height 25
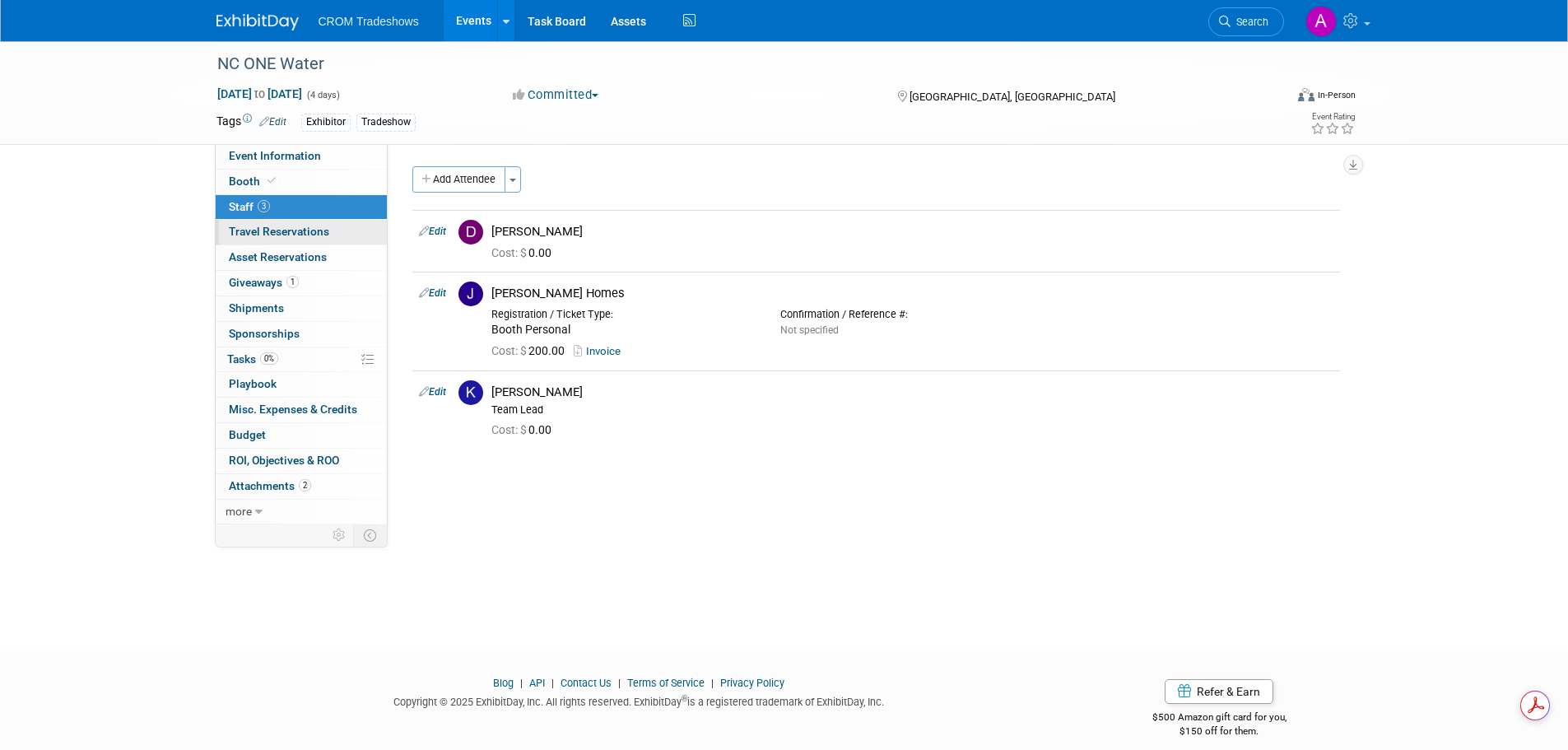
click at [304, 230] on span "Travel Reservations 0" at bounding box center [278, 230] width 100 height 13
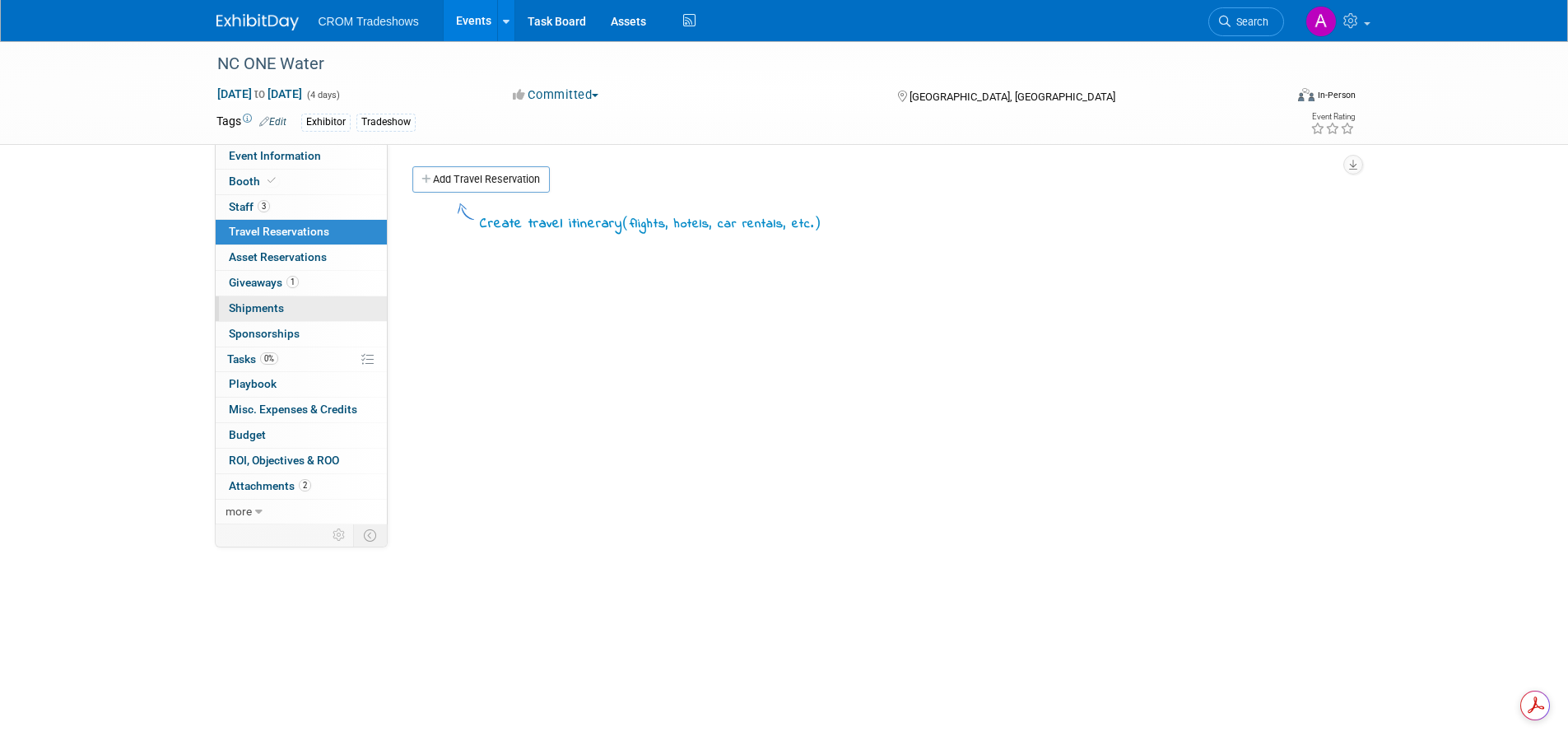
click at [261, 305] on span "Shipments 0" at bounding box center [256, 307] width 55 height 13
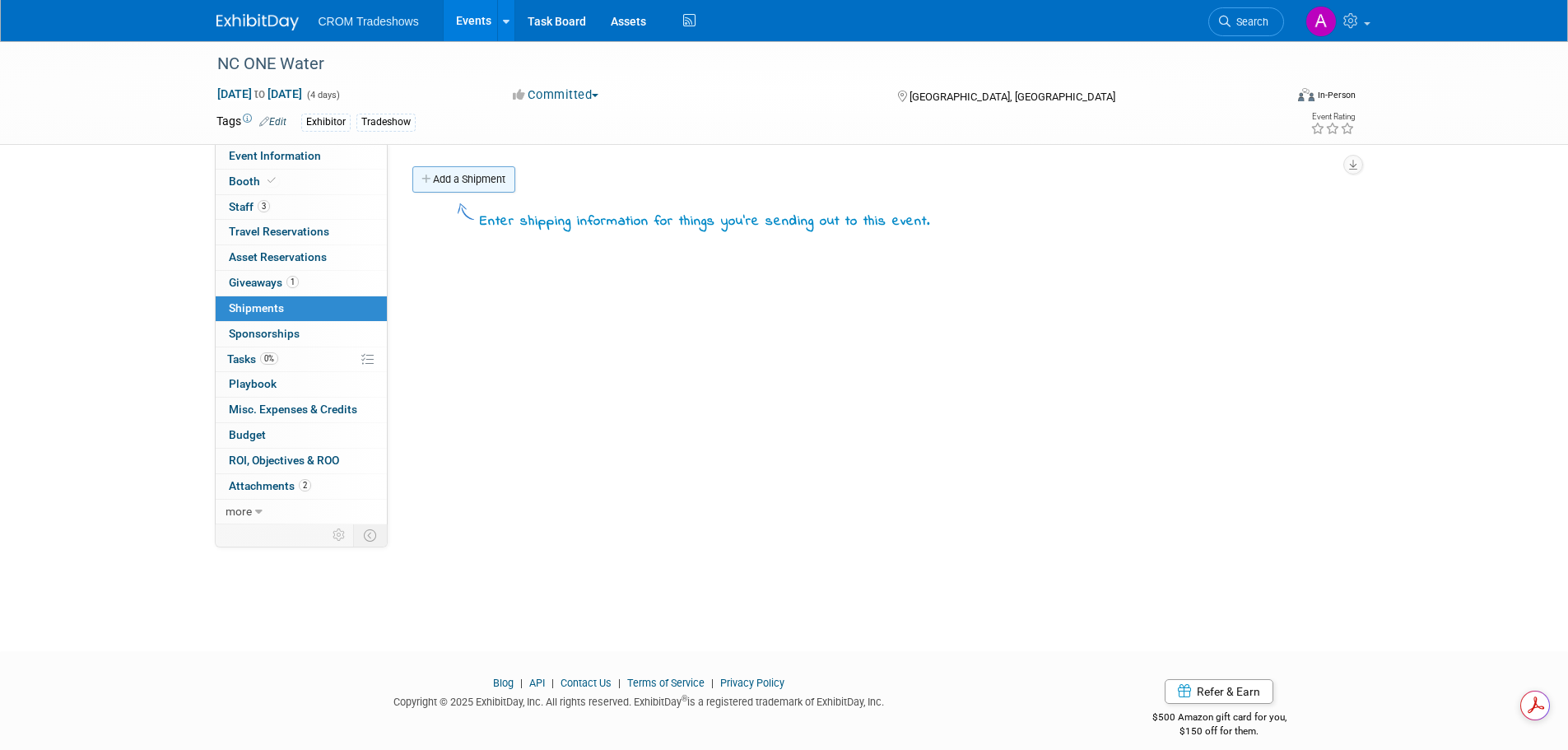
click at [464, 178] on link "Add a Shipment" at bounding box center [464, 179] width 103 height 27
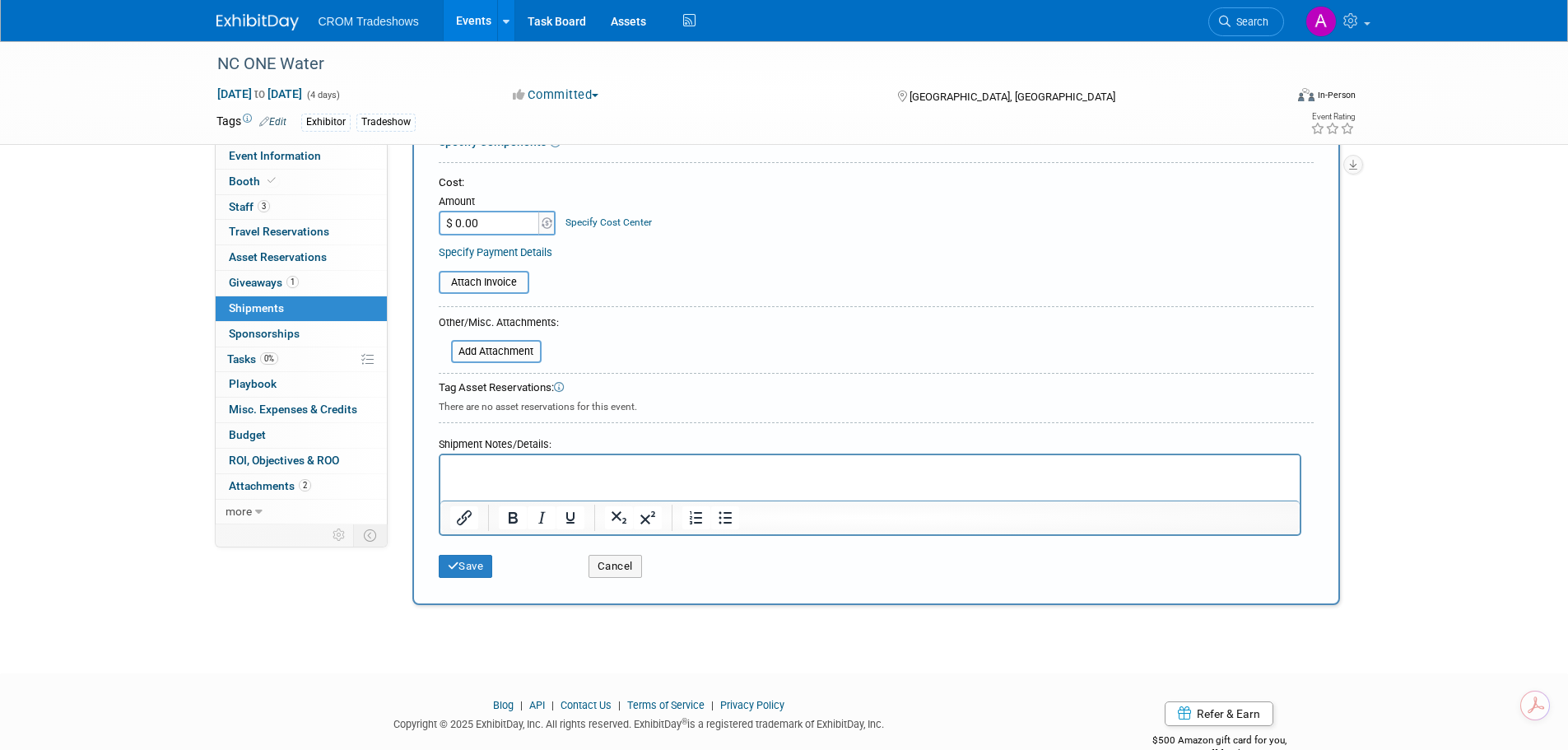
scroll to position [335, 0]
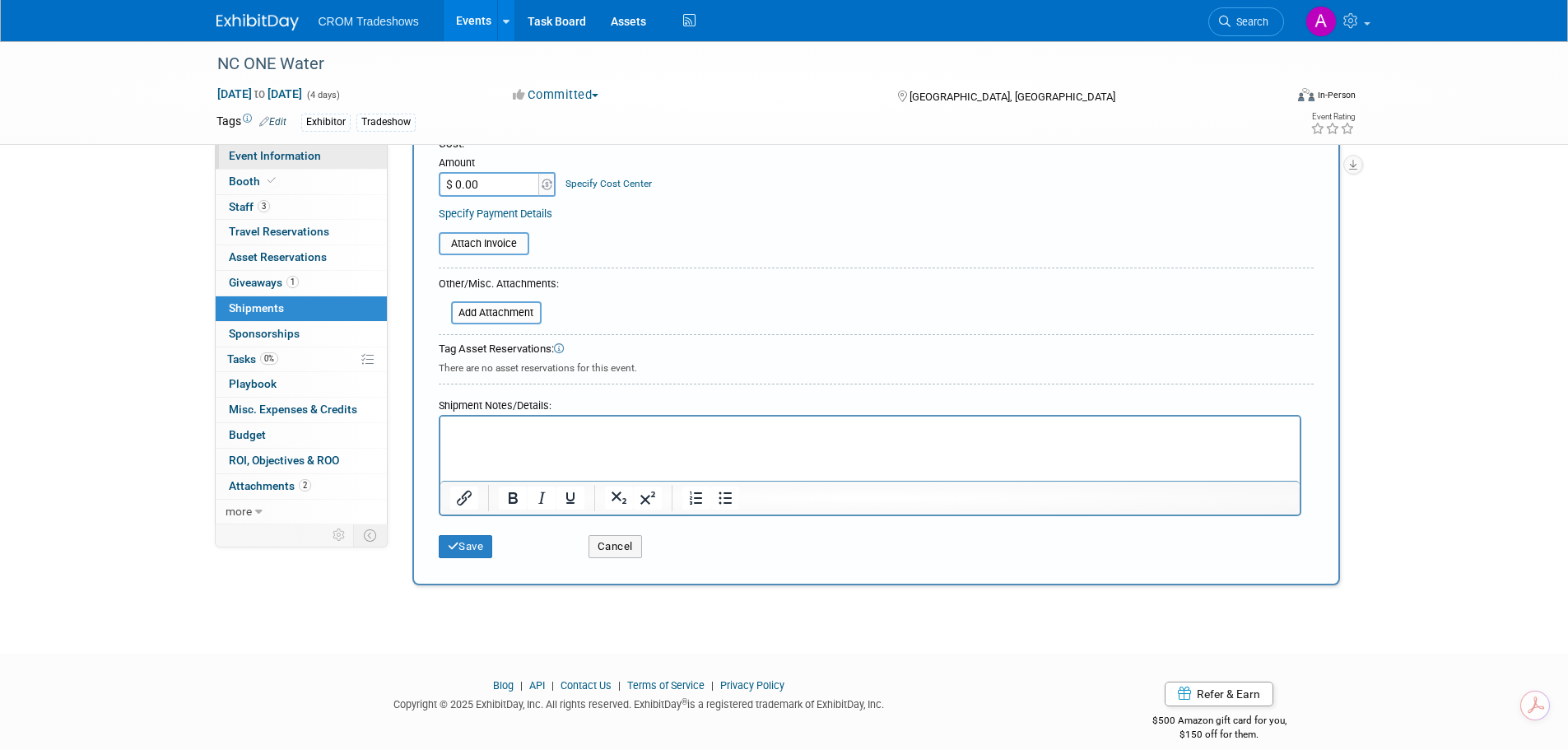
click at [286, 163] on link "Event Information" at bounding box center [301, 156] width 171 height 25
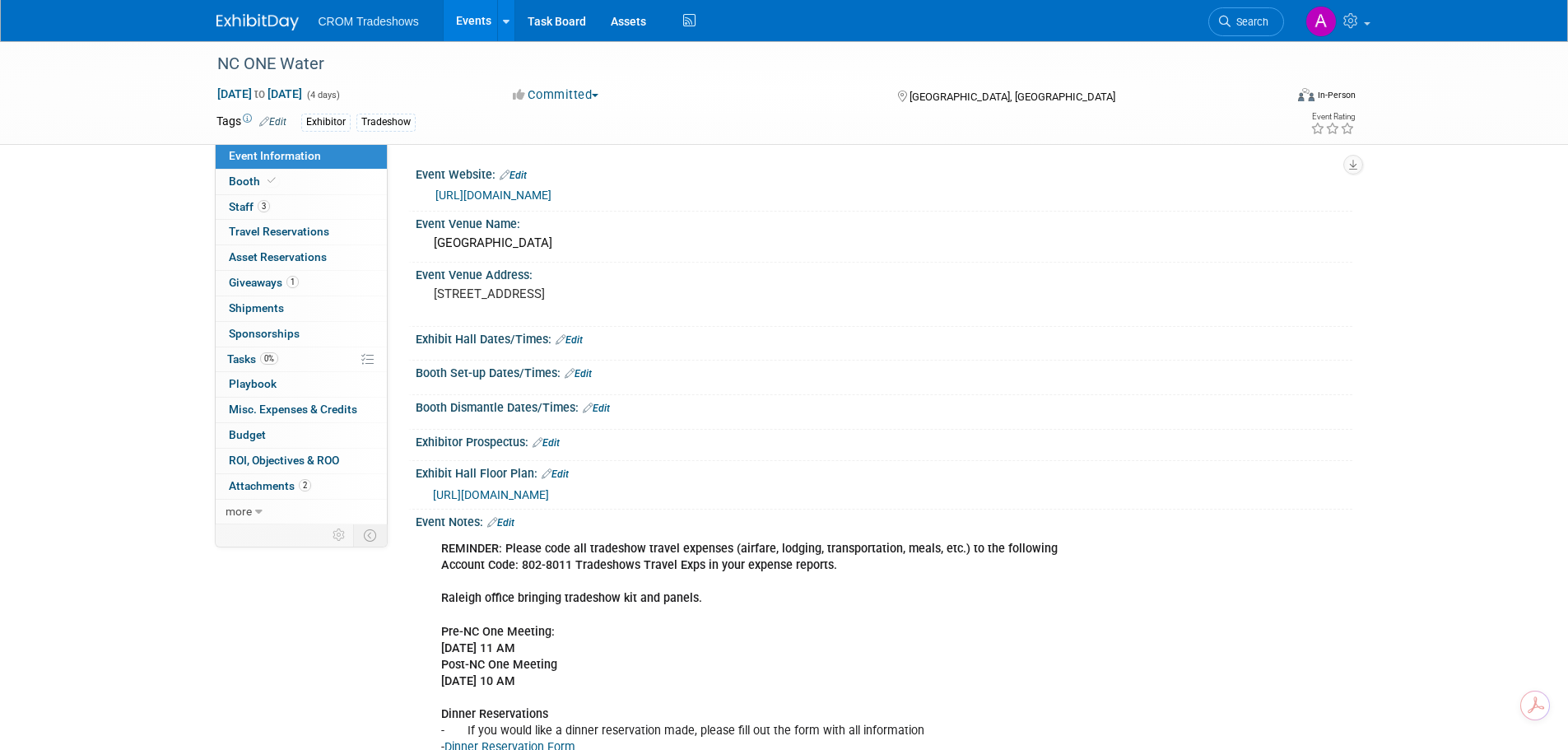
click at [582, 338] on link "Edit" at bounding box center [569, 339] width 27 height 11
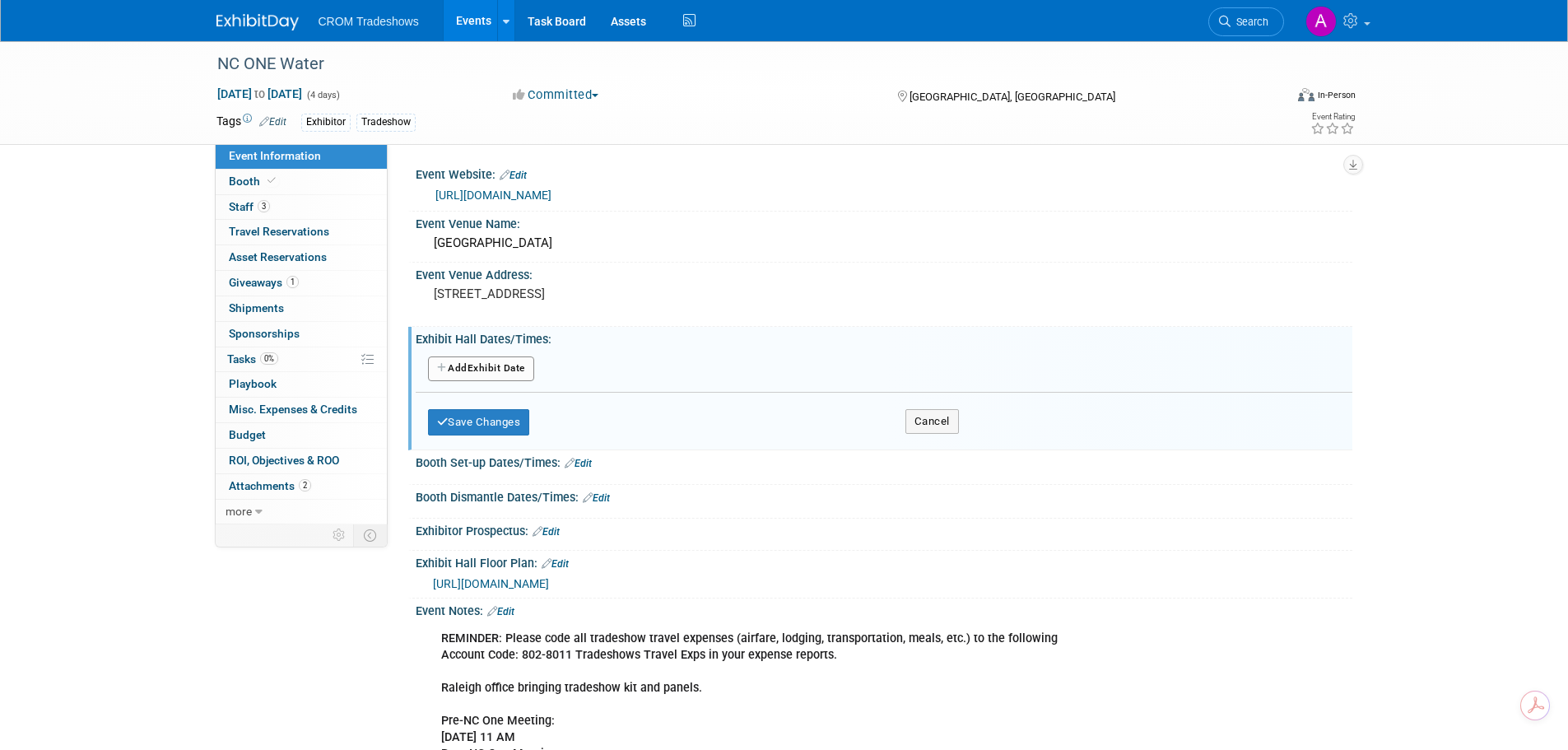
click at [479, 365] on button "Add Another Exhibit Date" at bounding box center [481, 368] width 106 height 25
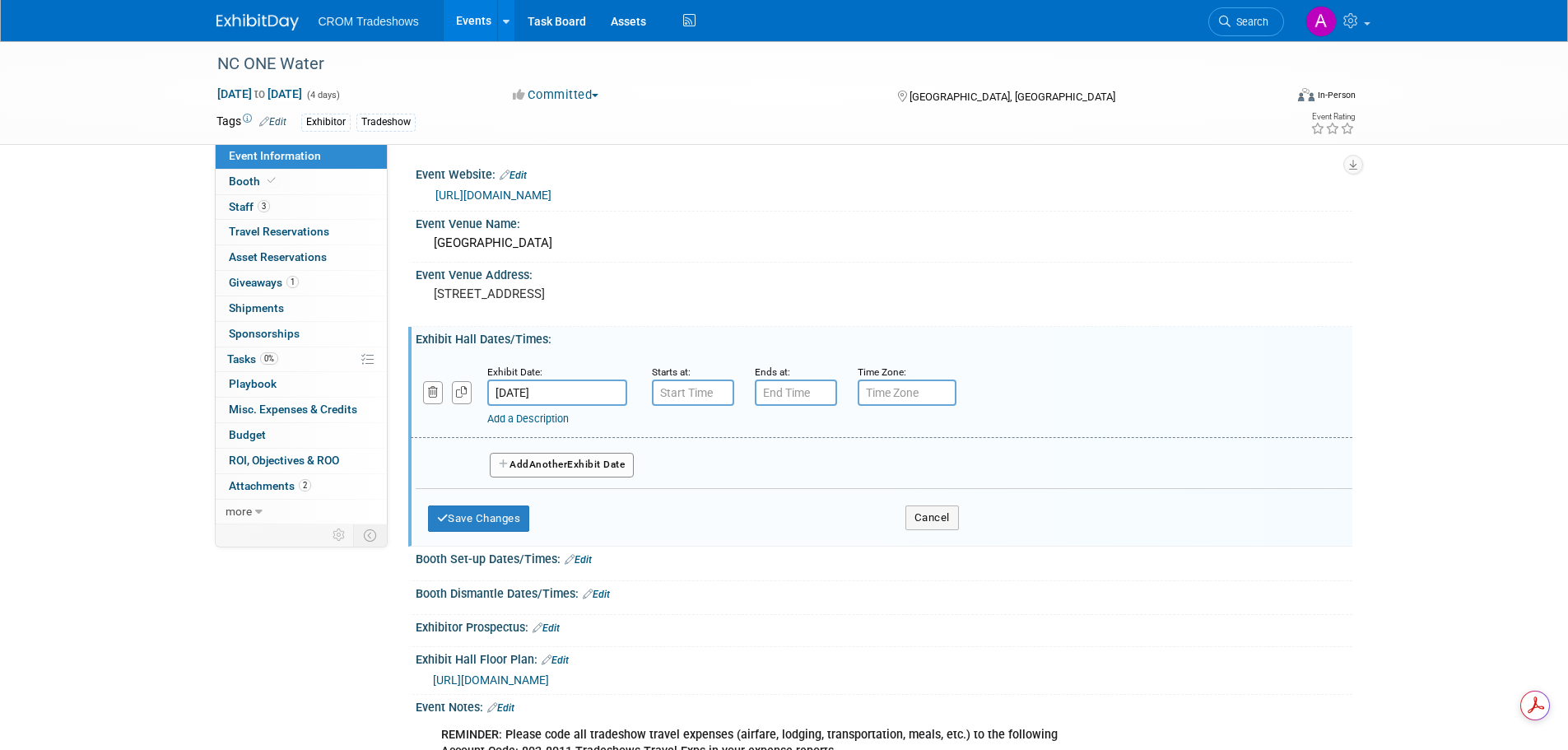
click at [584, 562] on link "Edit" at bounding box center [578, 559] width 27 height 11
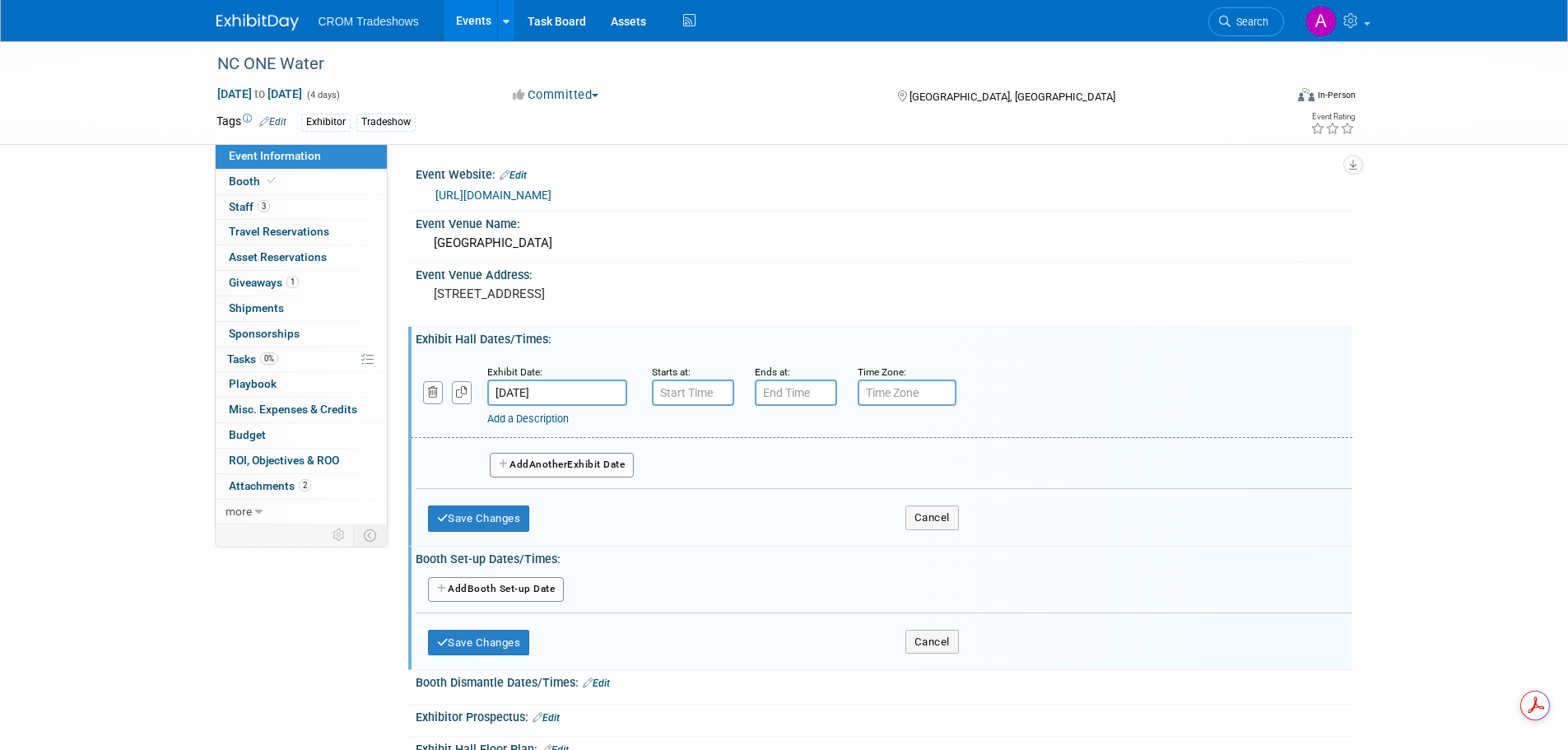
click at [495, 588] on button "Add Another Booth Set-up Date" at bounding box center [497, 589] width 137 height 25
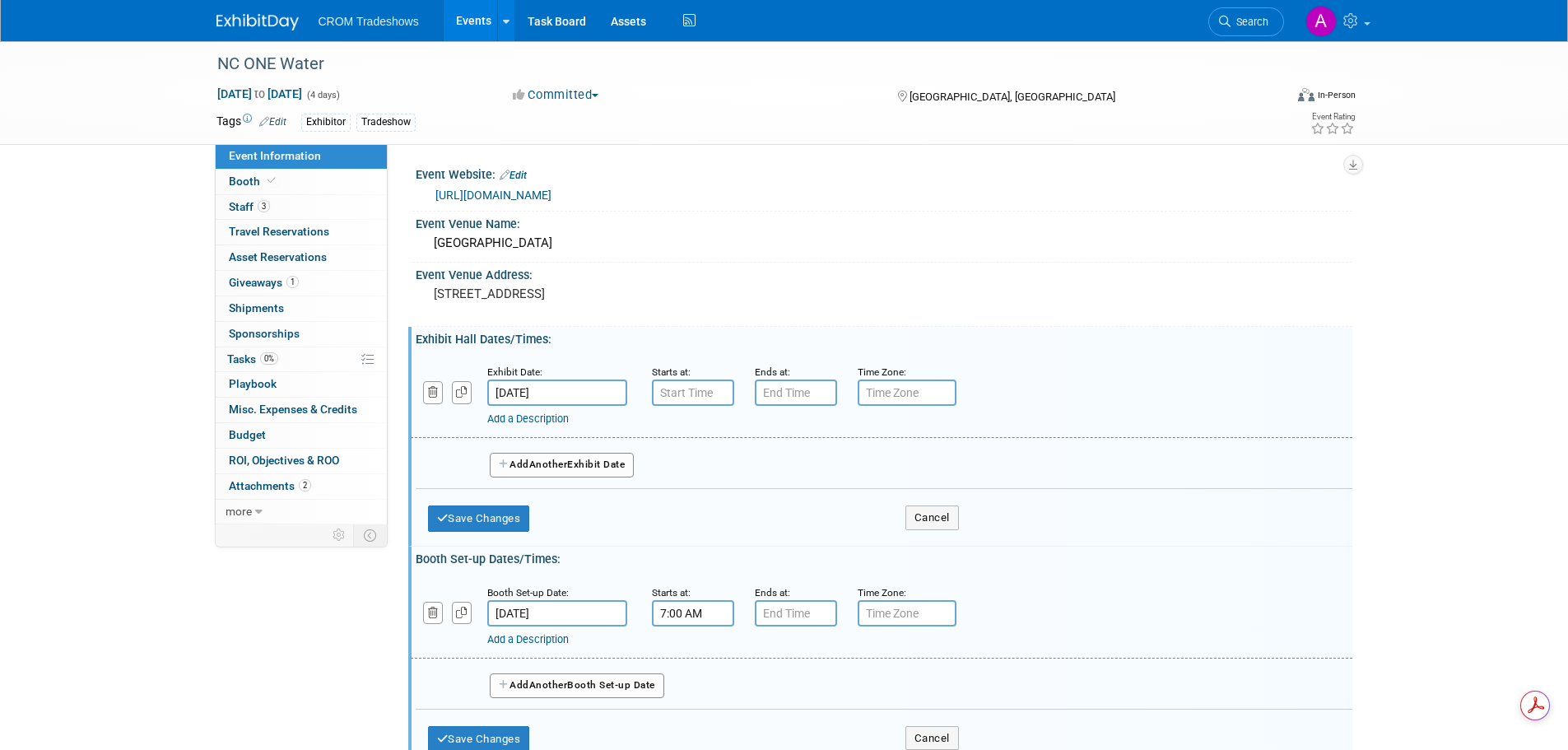
click at [667, 615] on input "7:00 AM" at bounding box center [693, 613] width 82 height 27
click at [842, 689] on button "AM" at bounding box center [833, 688] width 30 height 28
click at [696, 726] on span at bounding box center [690, 725] width 29 height 29
click at [695, 726] on span at bounding box center [690, 725] width 29 height 29
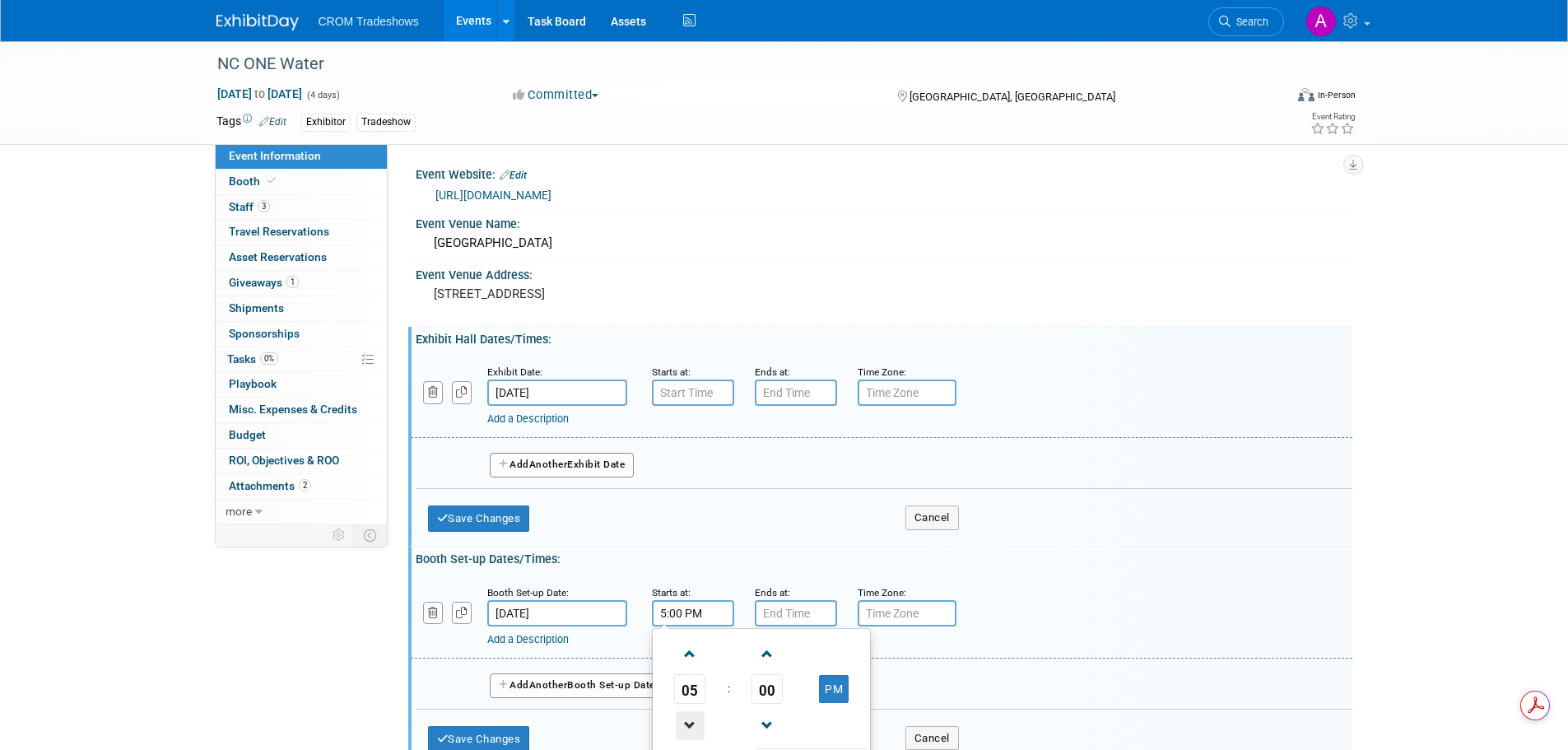
type input "4:00 PM"
click at [789, 617] on input "7:00 PM" at bounding box center [796, 613] width 82 height 27
click at [795, 731] on span at bounding box center [793, 725] width 29 height 29
click at [869, 652] on span at bounding box center [871, 654] width 29 height 29
click at [870, 652] on span at bounding box center [871, 654] width 29 height 29
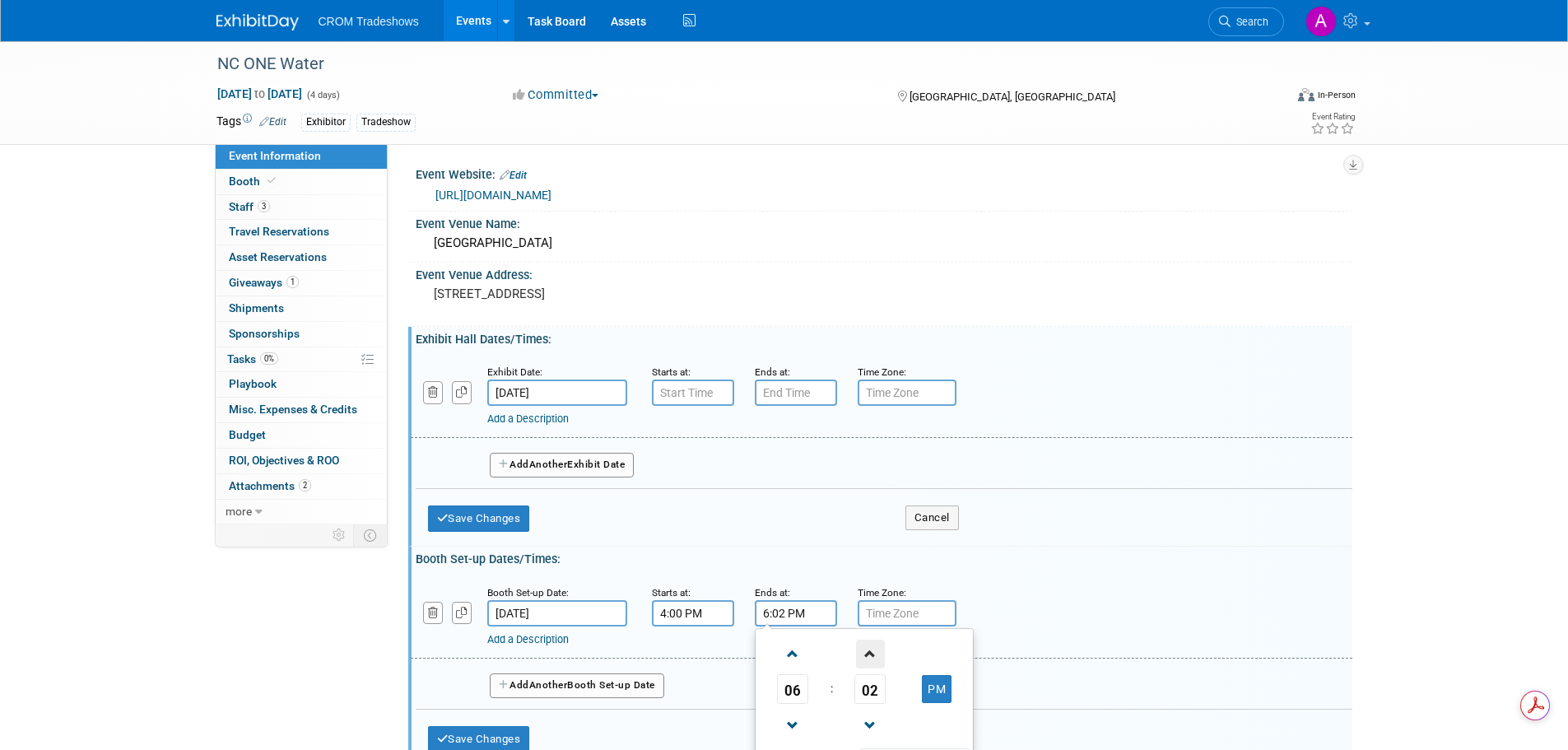
click at [871, 652] on span at bounding box center [871, 654] width 29 height 29
click at [872, 652] on span at bounding box center [871, 654] width 29 height 29
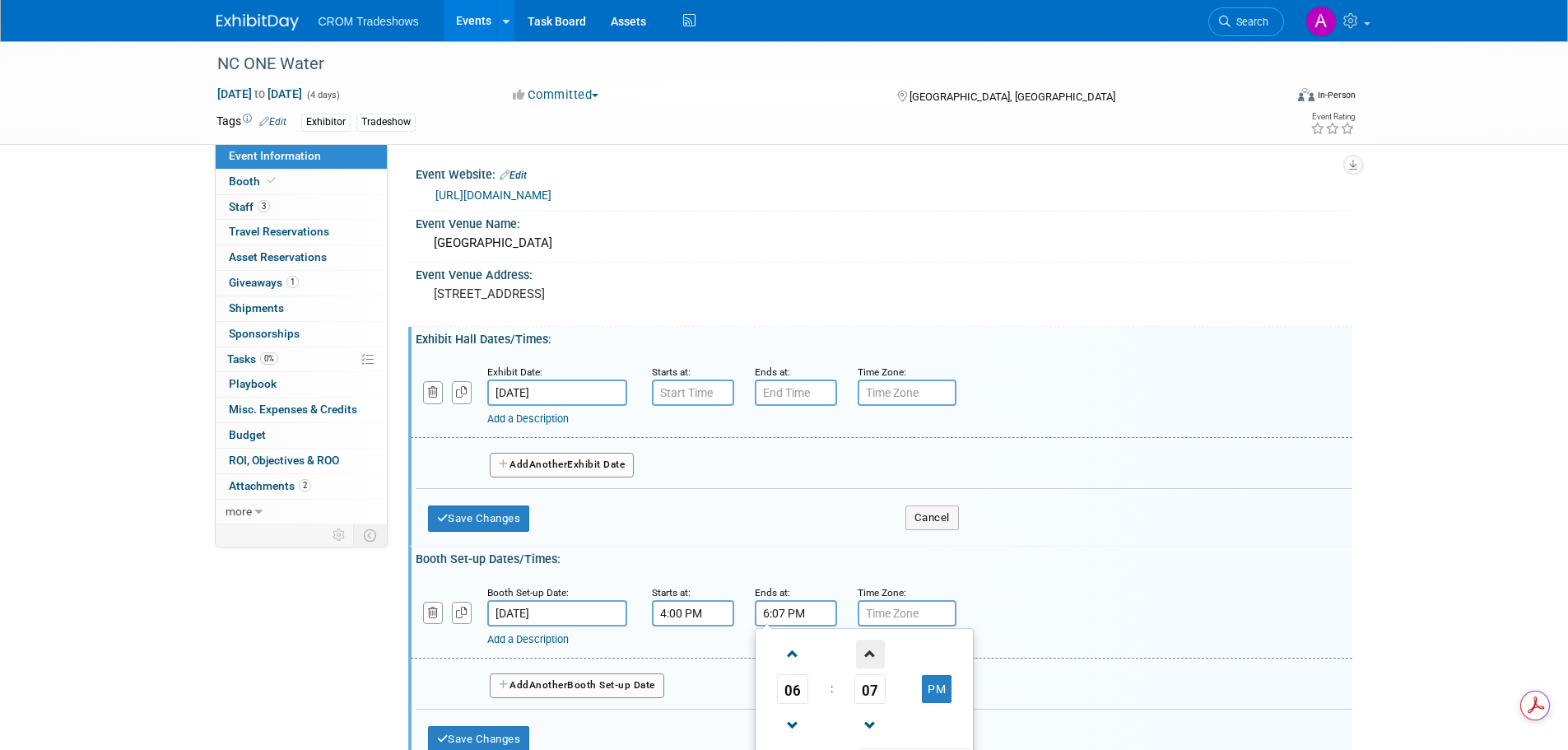
click at [873, 652] on span at bounding box center [871, 654] width 29 height 29
click at [873, 652] on span at bounding box center [871, 654] width 29 height 29
click at [874, 652] on span at bounding box center [871, 654] width 29 height 29
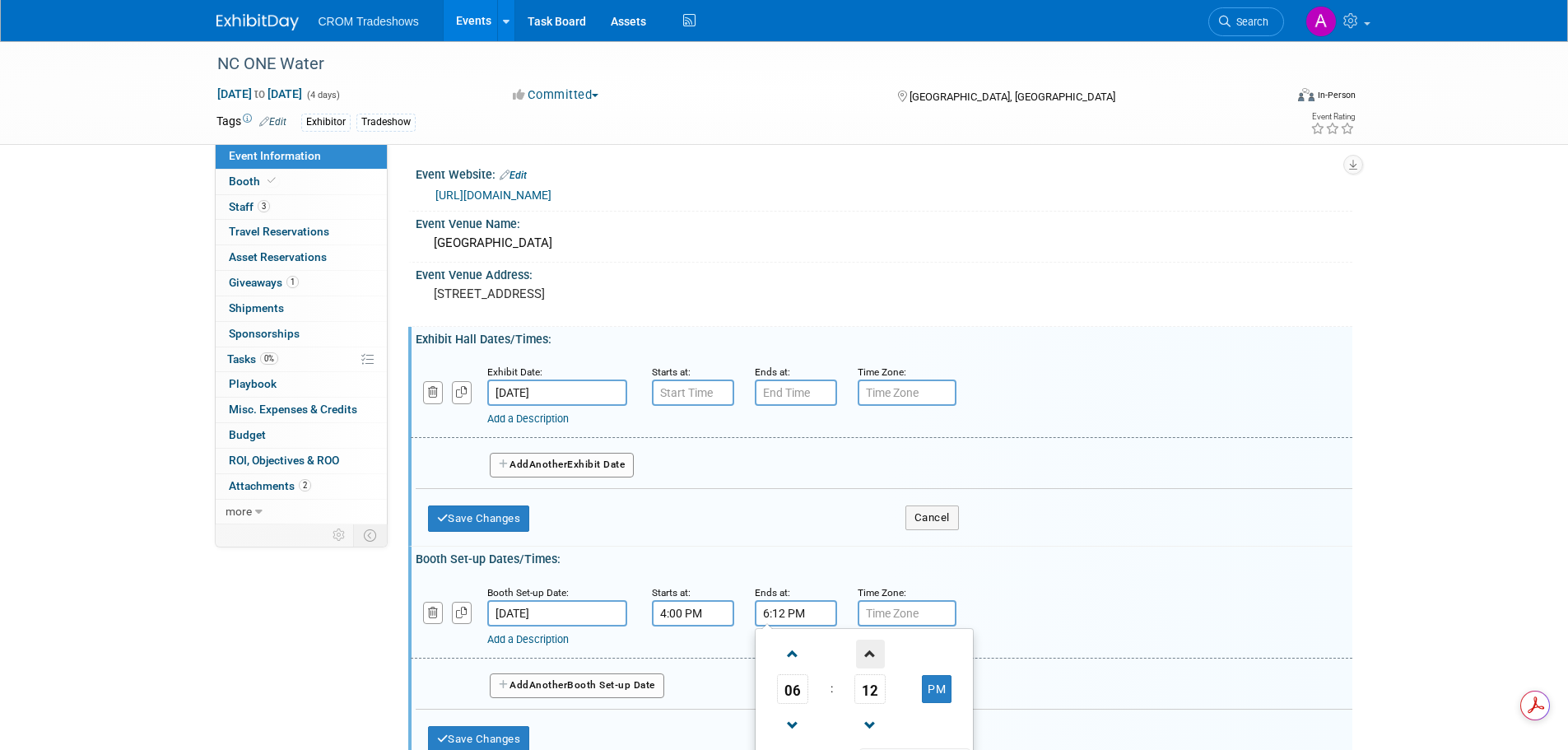
click at [874, 652] on span at bounding box center [871, 654] width 29 height 29
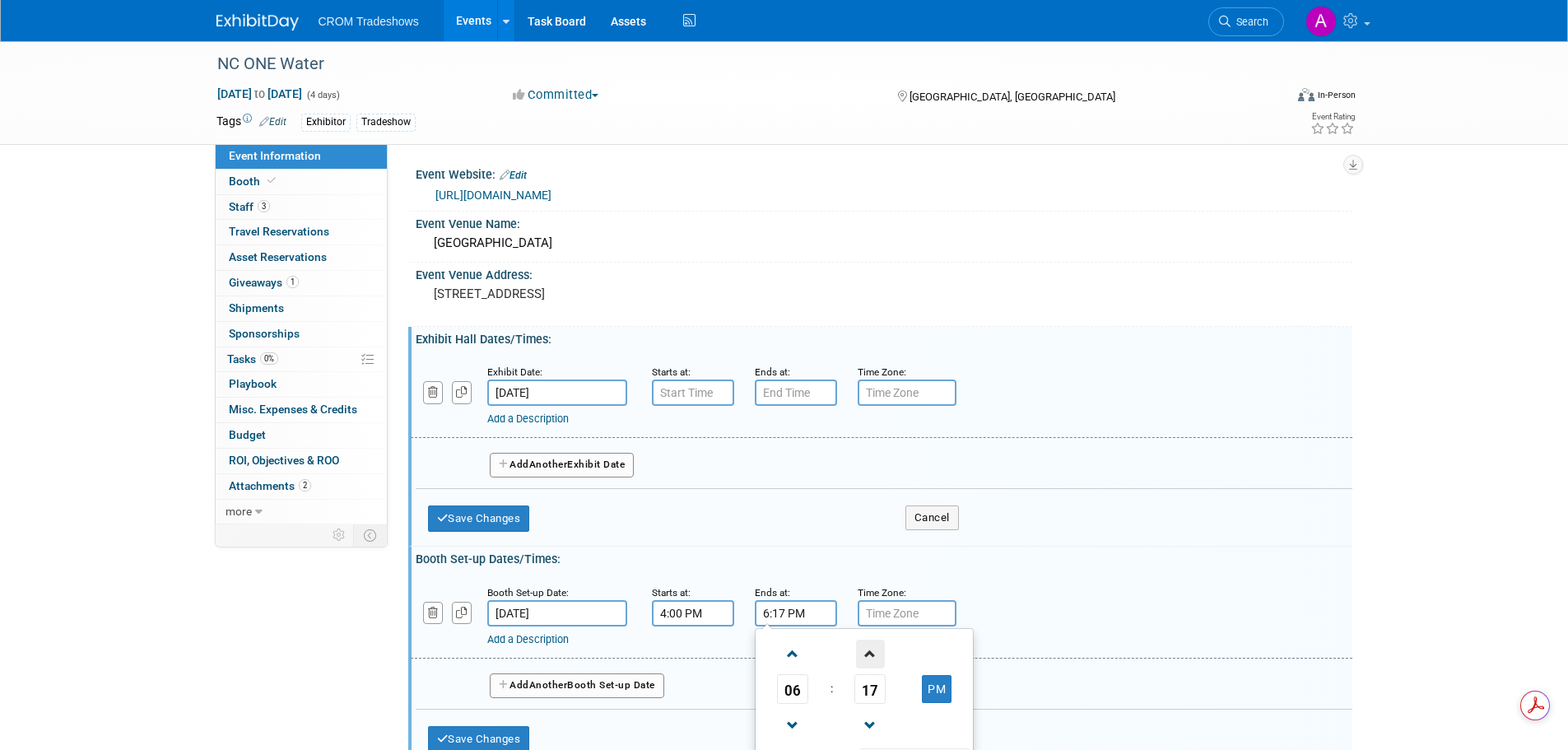
click at [874, 652] on span at bounding box center [871, 654] width 29 height 29
click at [875, 652] on span at bounding box center [871, 654] width 29 height 29
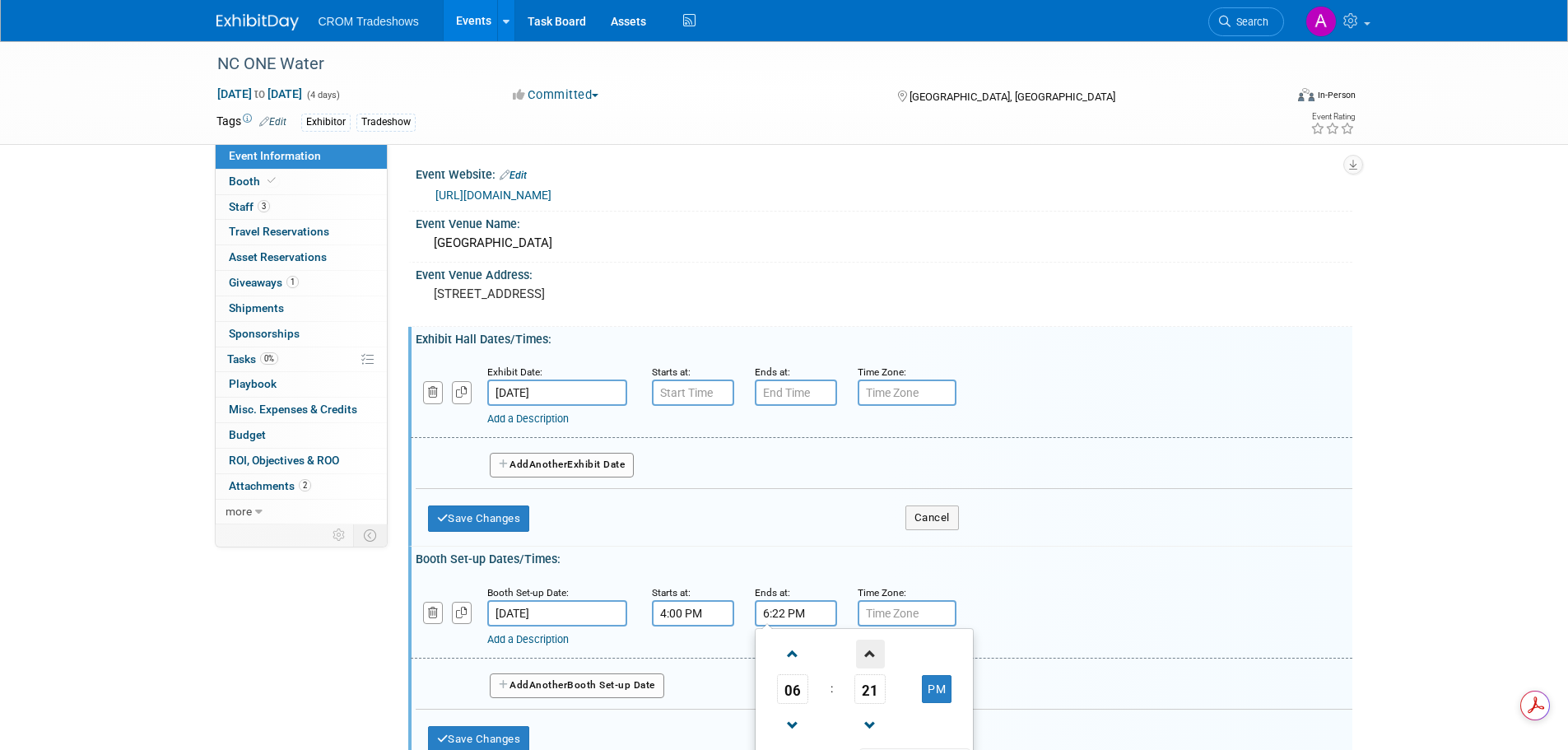
click at [875, 652] on span at bounding box center [871, 654] width 29 height 29
click at [875, 652] on span at bounding box center [871, 654] width 29 height 29
click at [874, 651] on span at bounding box center [871, 654] width 29 height 29
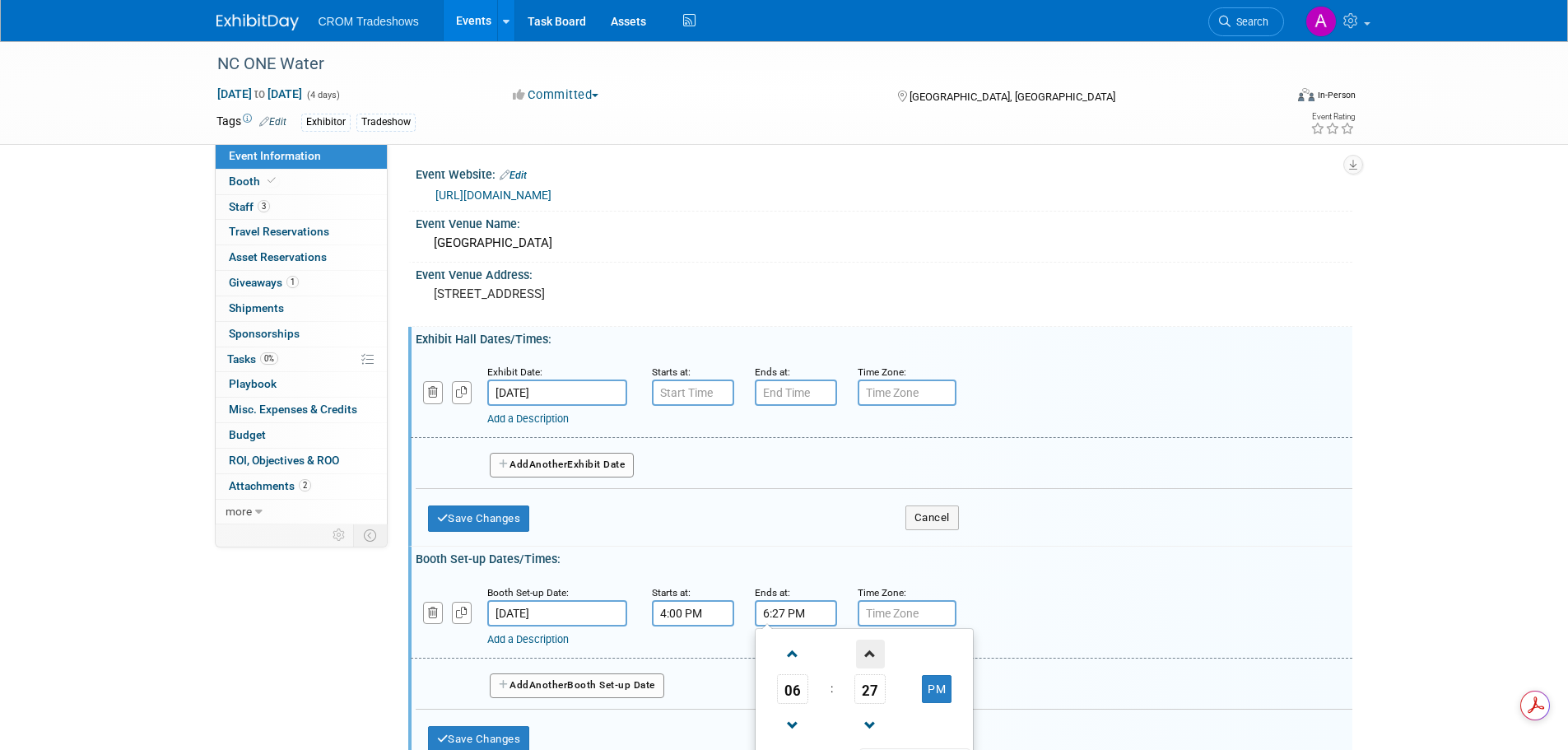
click at [874, 651] on span at bounding box center [871, 654] width 29 height 29
click at [874, 650] on span at bounding box center [871, 654] width 29 height 29
type input "6:30 PM"
click at [1112, 604] on div "Add a Description Description:" at bounding box center [881, 615] width 966 height 63
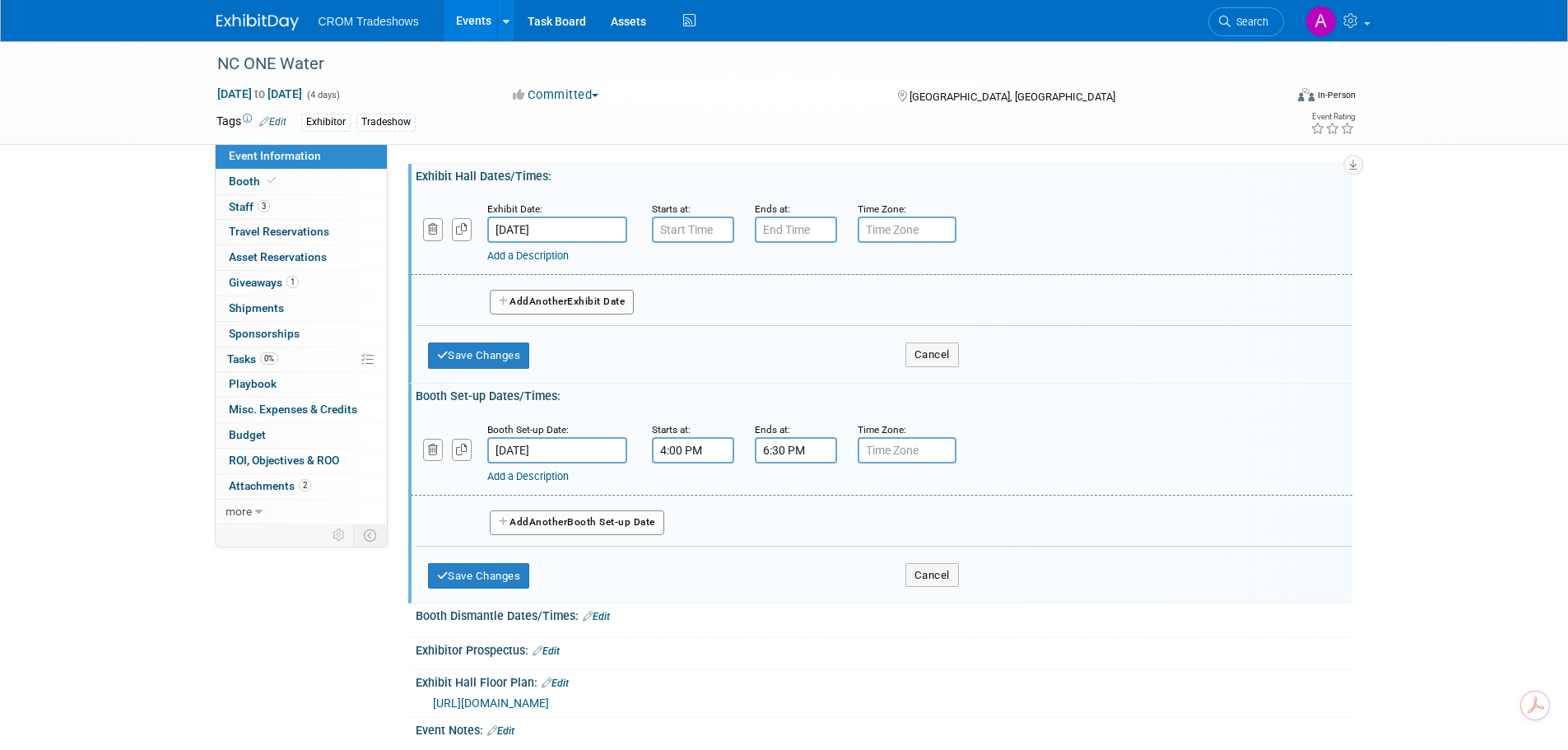
scroll to position [164, 0]
click at [474, 568] on button "Save Changes" at bounding box center [479, 574] width 102 height 27
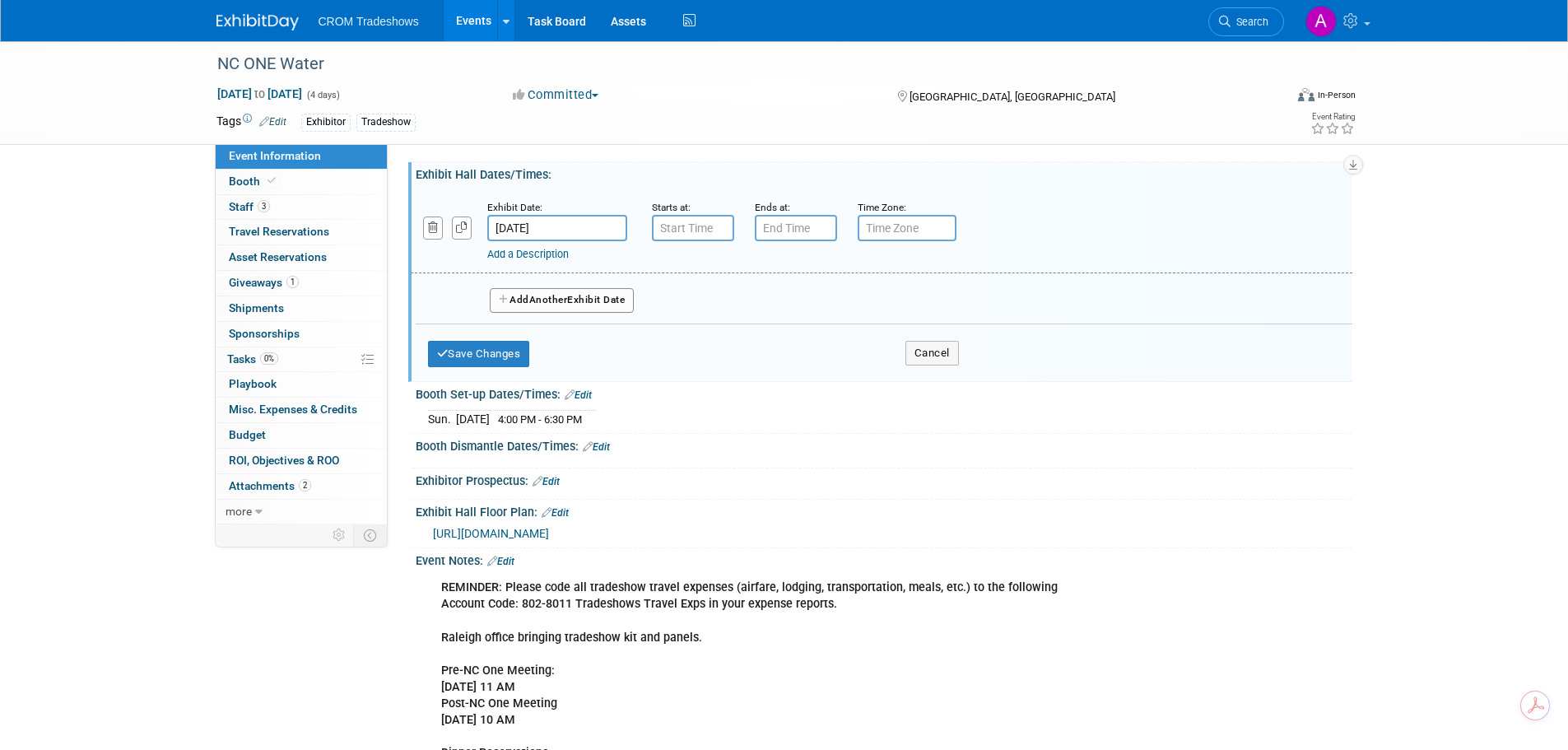
scroll to position [0, 0]
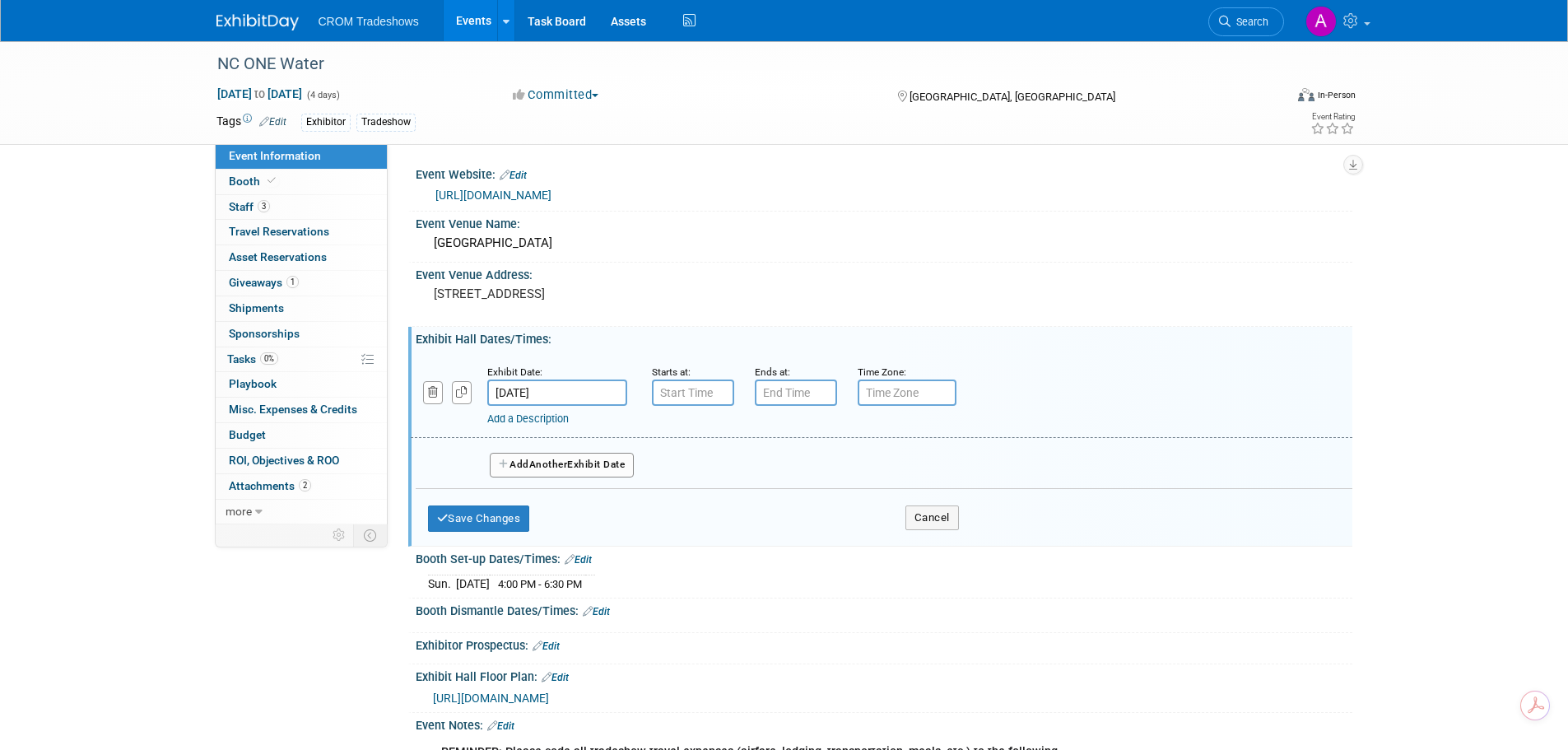
click at [540, 390] on input "[DATE]" at bounding box center [557, 392] width 140 height 27
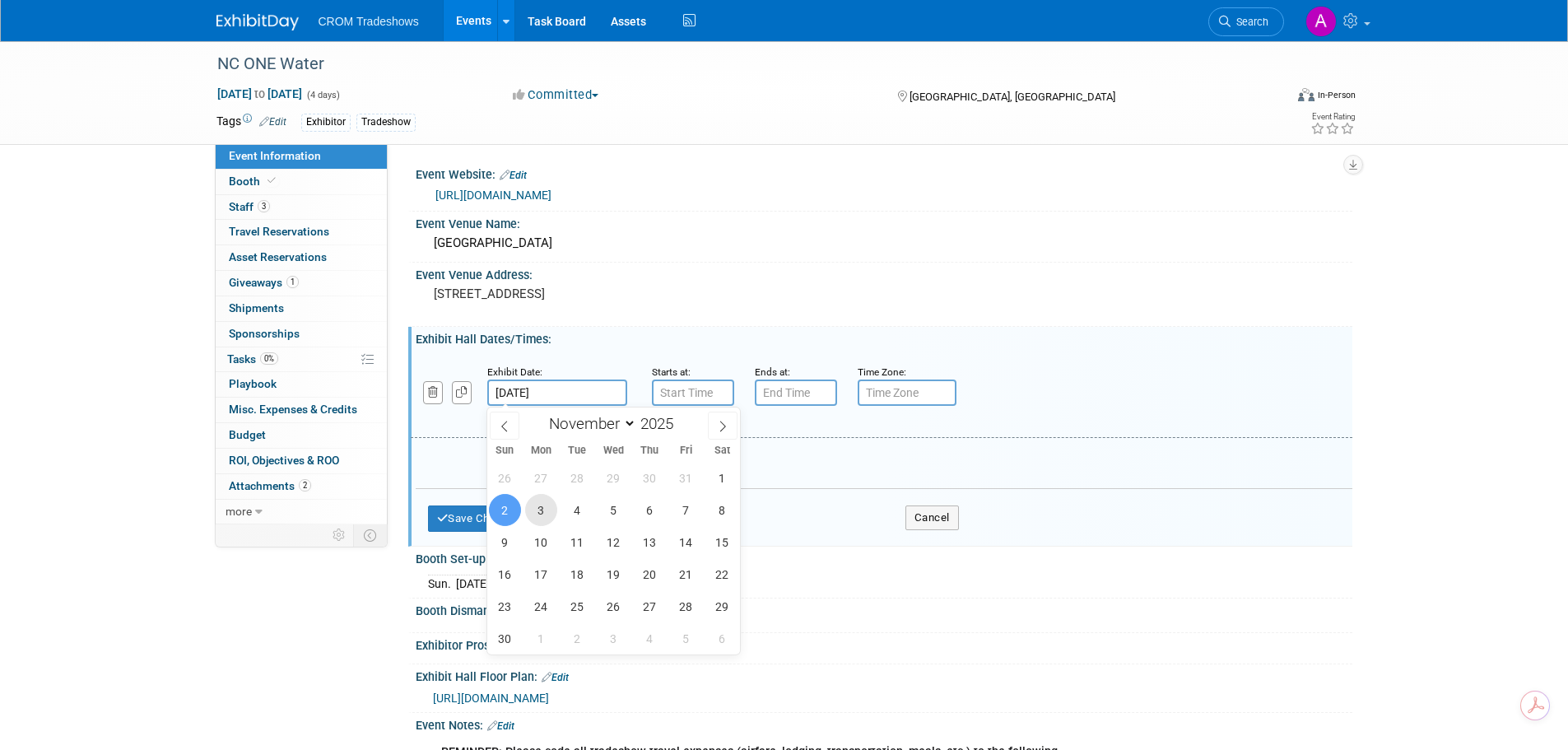
click at [548, 513] on span "3" at bounding box center [540, 509] width 32 height 32
type input "Nov 3, 2025"
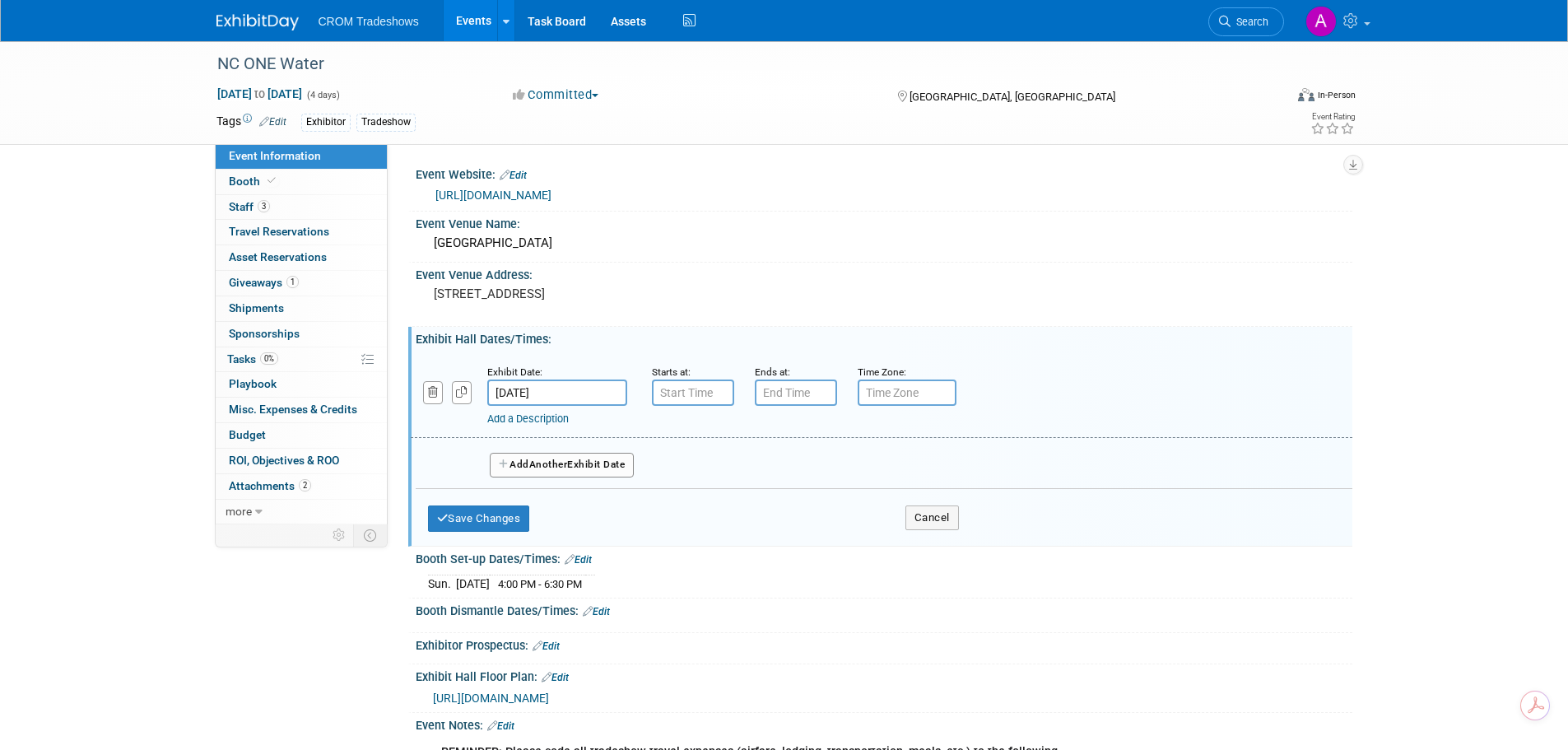
type input "7:00 AM"
click at [687, 393] on input "7:00 AM" at bounding box center [693, 392] width 82 height 27
click at [772, 390] on input "7:00 PM" at bounding box center [796, 392] width 82 height 27
click at [795, 509] on span at bounding box center [793, 505] width 29 height 29
click at [861, 468] on span "00" at bounding box center [870, 468] width 32 height 30
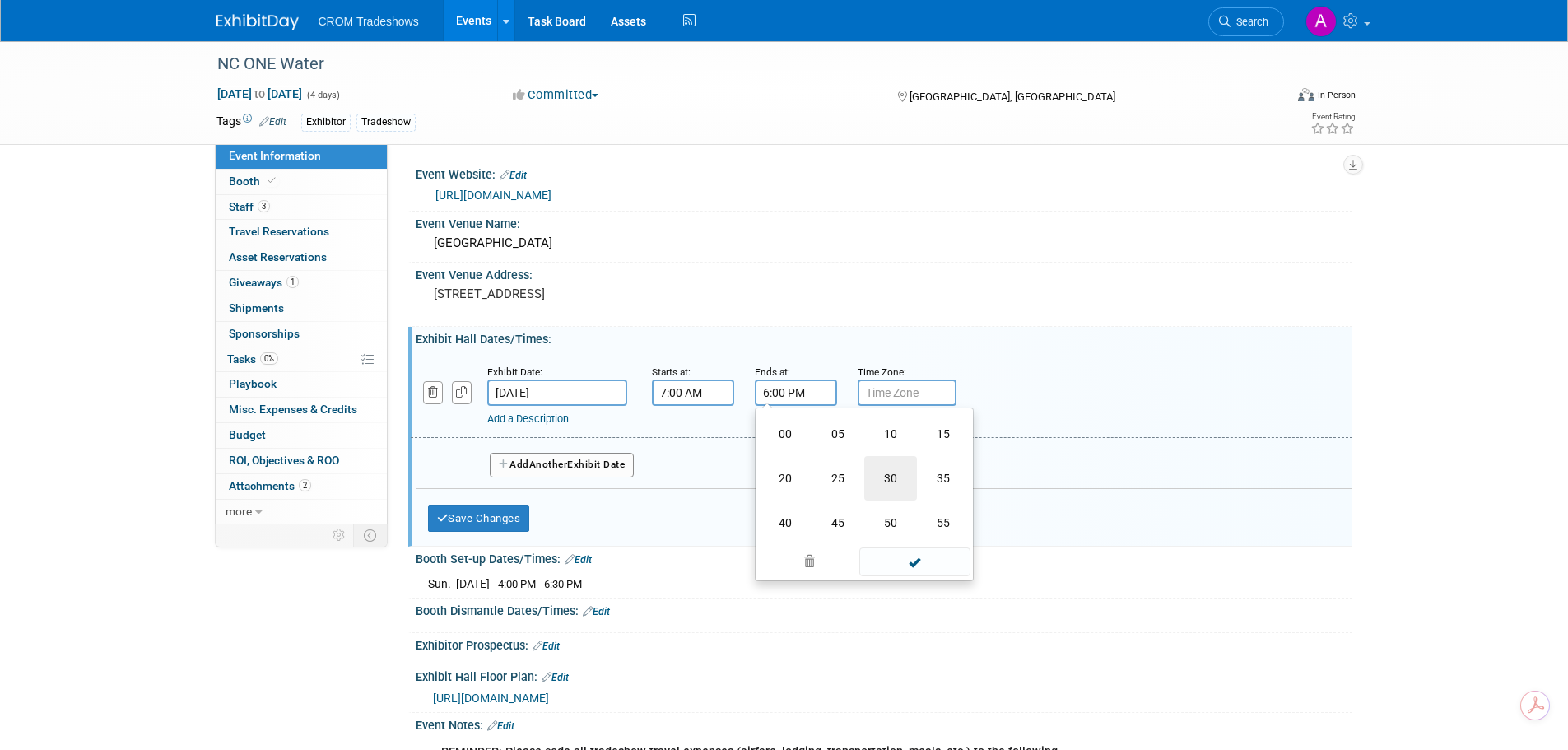
click at [899, 484] on td "30" at bounding box center [891, 478] width 53 height 45
type input "6:30 PM"
click at [775, 596] on div "Booth Set-up Dates/Times: Edit Sun. Nov 2, 2025 4:00 PM - 6:30 PM Save Changes …" at bounding box center [880, 572] width 944 height 52
click at [557, 460] on span "Another" at bounding box center [548, 463] width 39 height 11
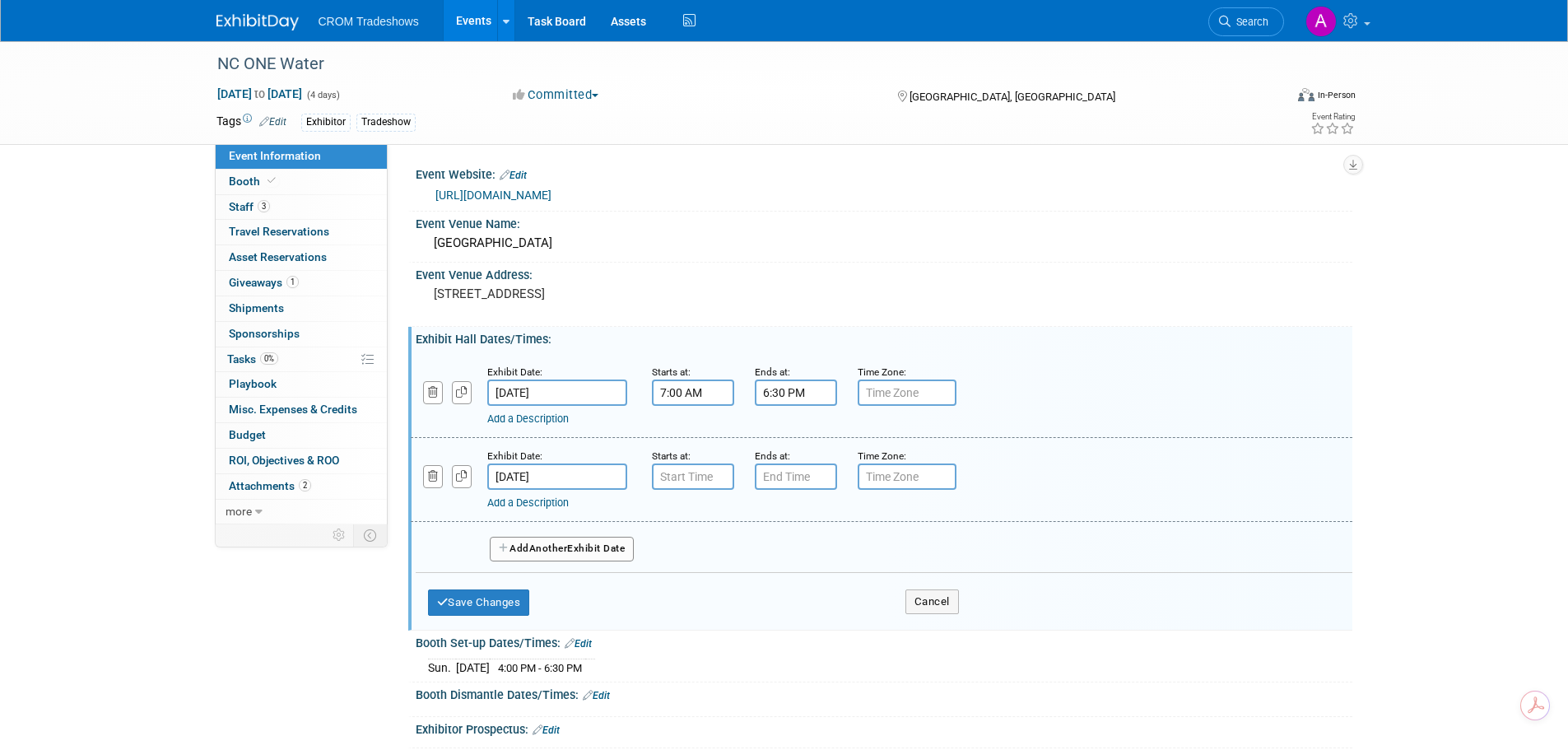
type input "7:00 AM"
click at [695, 477] on input "7:00 AM" at bounding box center [693, 476] width 82 height 27
click at [804, 477] on input "7:00 PM" at bounding box center [796, 476] width 82 height 27
click at [790, 592] on span at bounding box center [793, 589] width 29 height 29
click at [790, 592] on span at bounding box center [793, 589] width 29 height 29
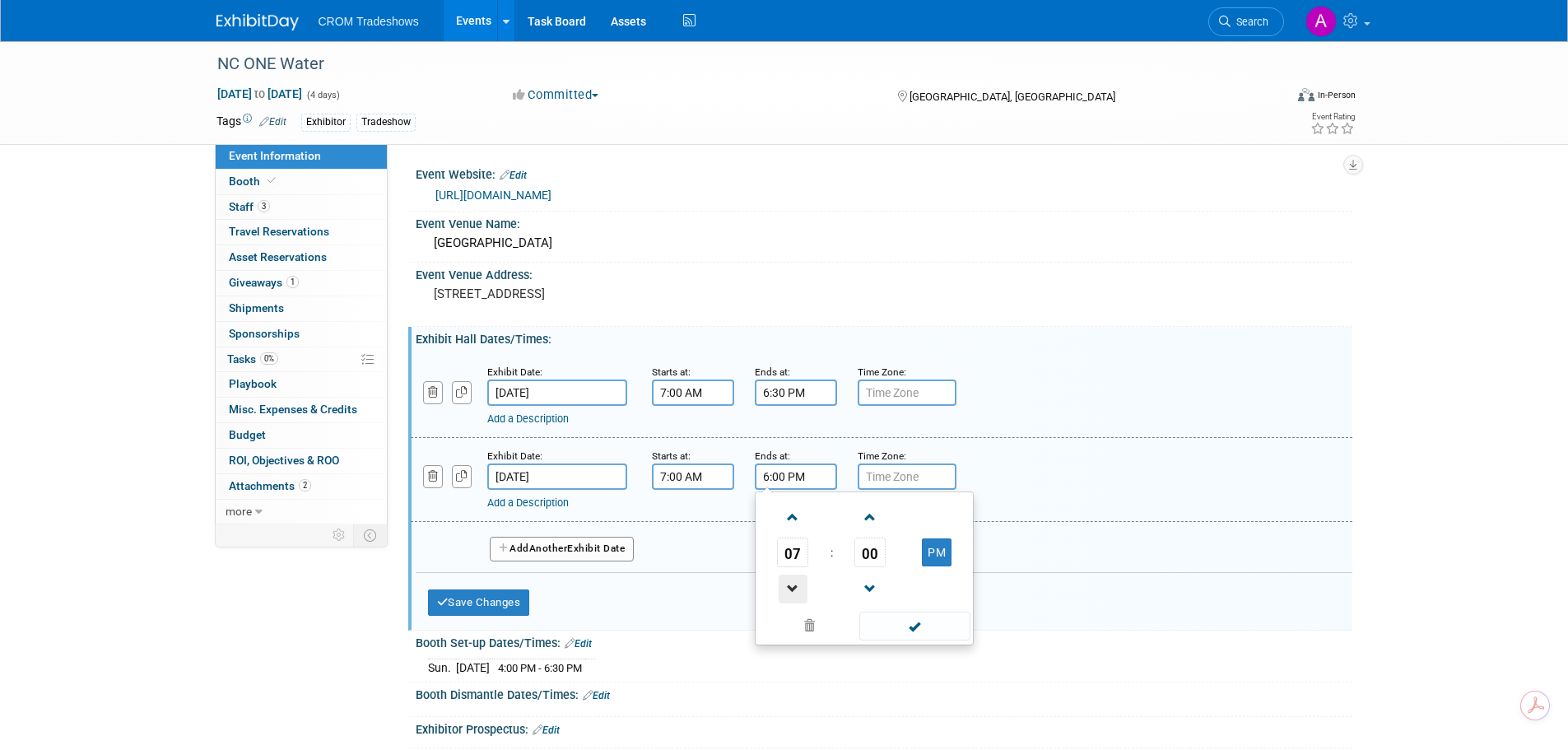
type input "5:00 PM"
click at [503, 605] on button "Save Changes" at bounding box center [479, 602] width 102 height 27
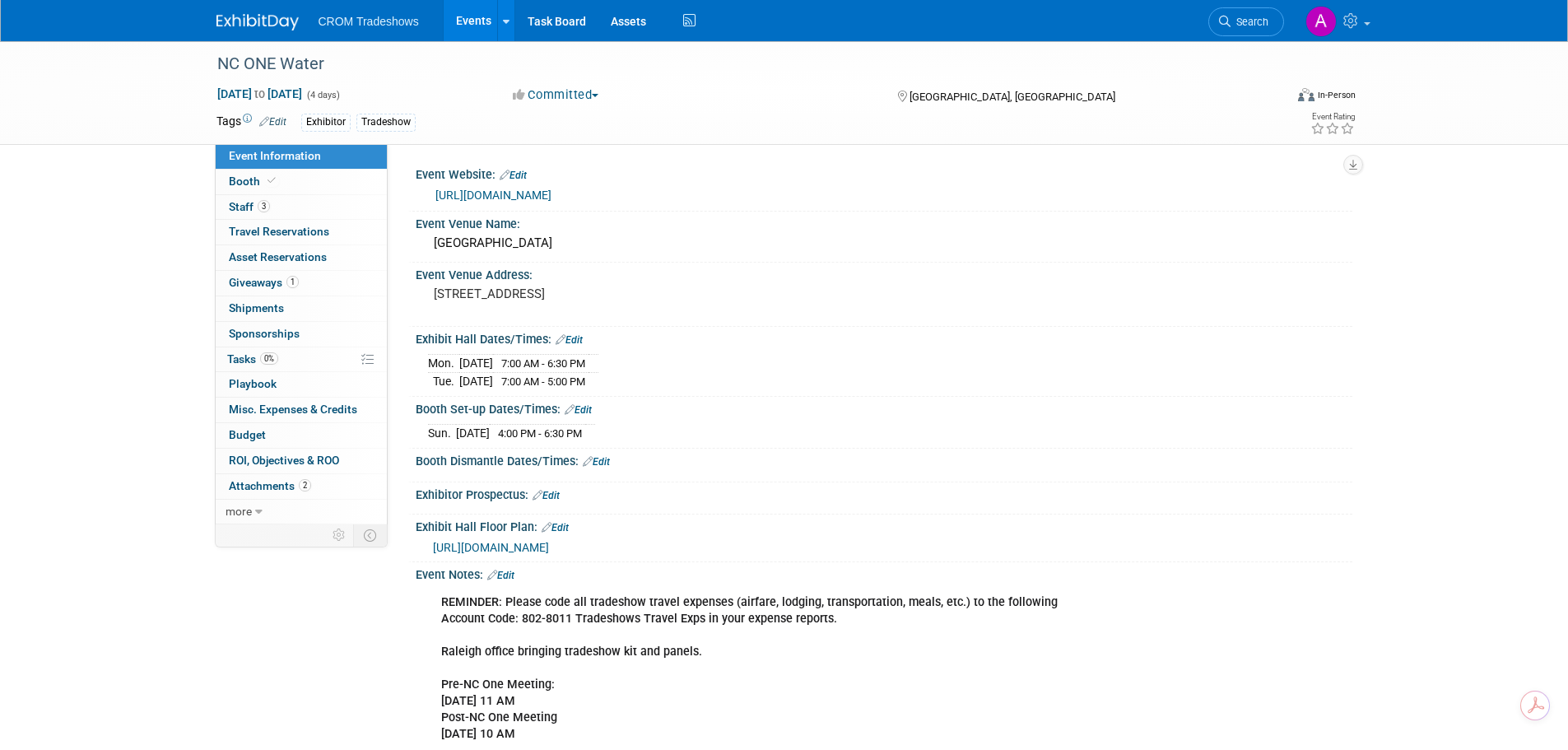
click at [601, 460] on link "Edit" at bounding box center [596, 461] width 27 height 11
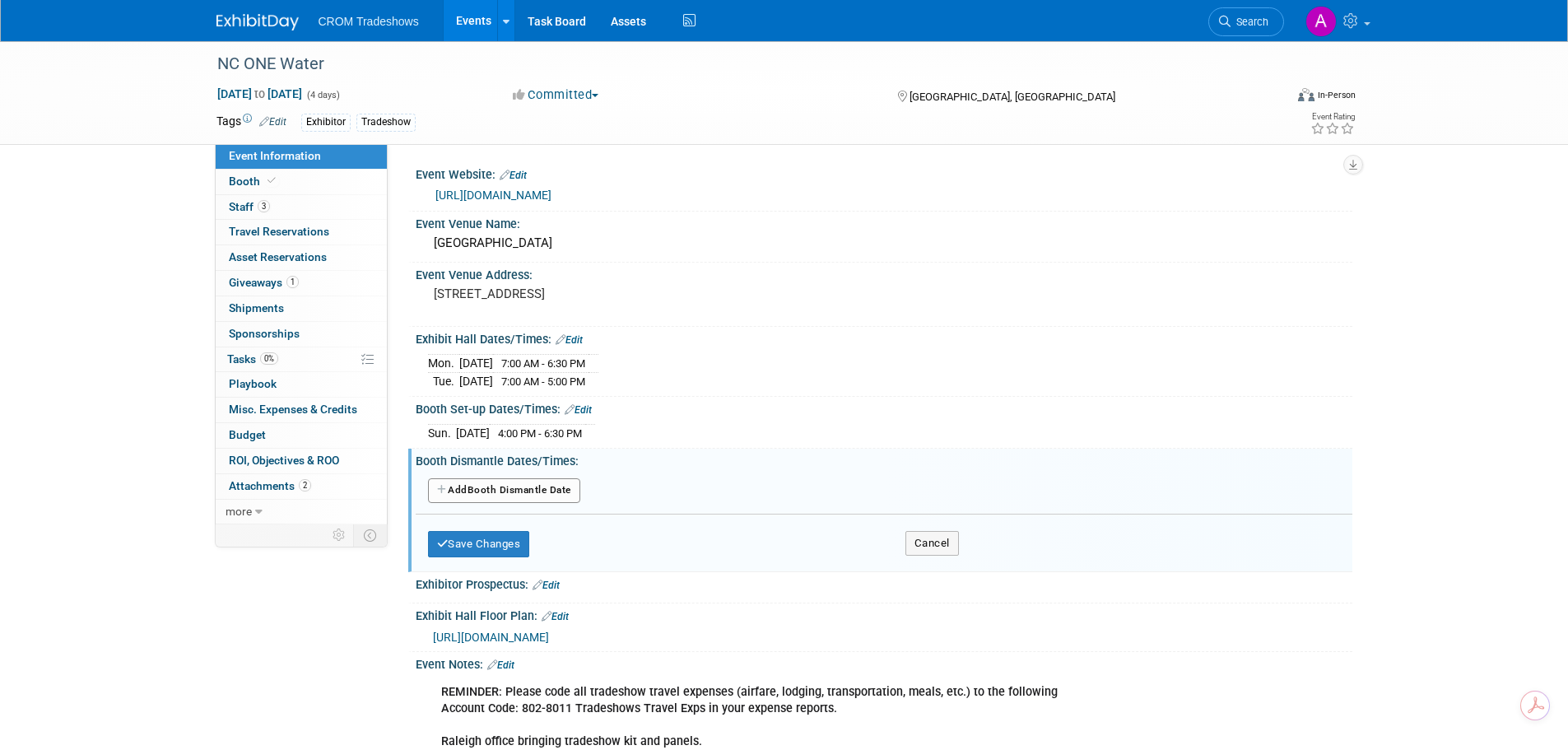
click at [530, 486] on button "Add Another Booth Dismantle Date" at bounding box center [504, 490] width 152 height 25
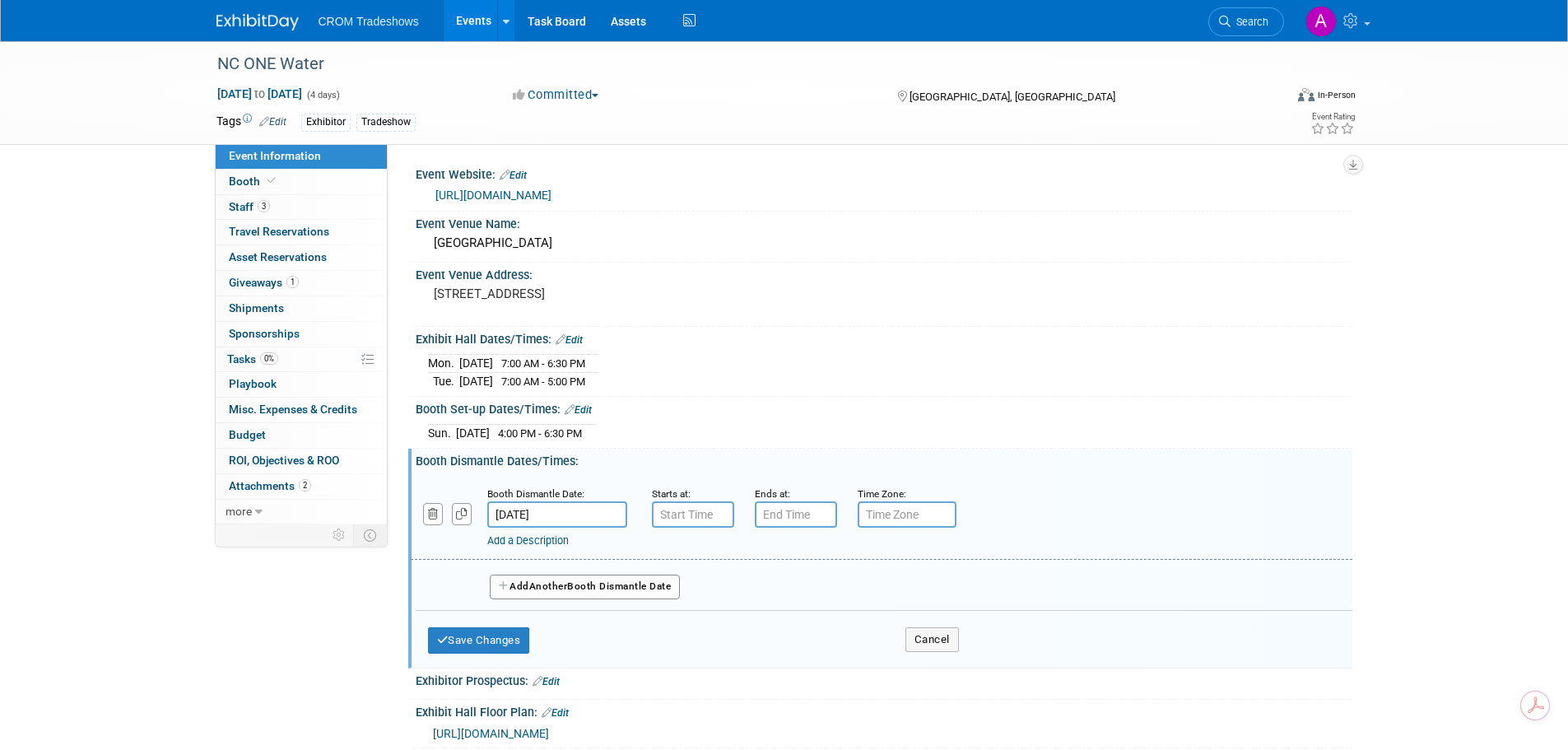
click at [524, 511] on input "[DATE]" at bounding box center [557, 514] width 140 height 27
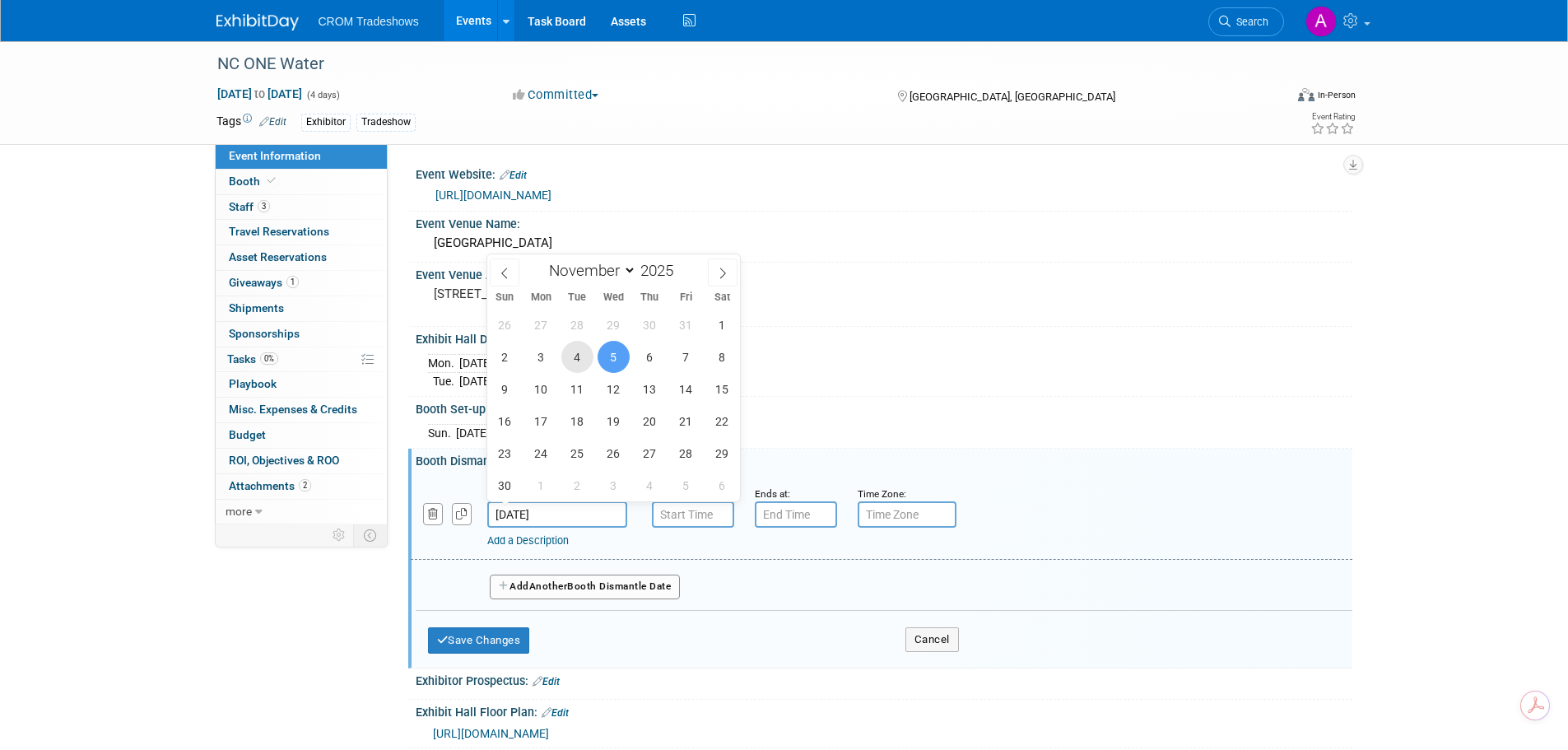
click at [579, 352] on span "4" at bounding box center [577, 356] width 32 height 32
type input "Nov 4, 2025"
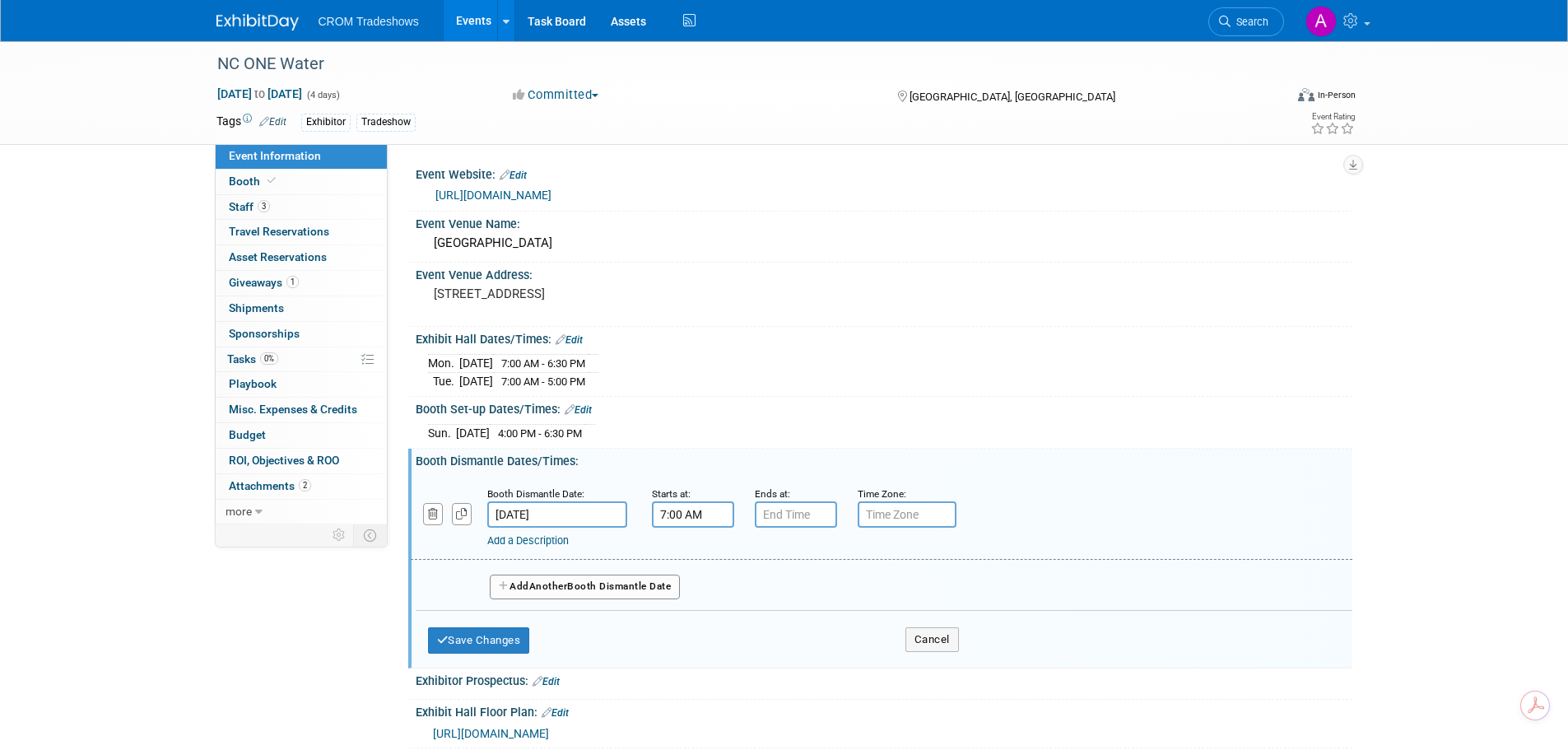
click at [681, 516] on input "7:00 AM" at bounding box center [693, 514] width 82 height 27
click at [692, 629] on span at bounding box center [690, 627] width 29 height 29
click at [830, 589] on button "AM" at bounding box center [833, 590] width 30 height 28
click at [689, 621] on span at bounding box center [690, 627] width 29 height 29
click at [765, 582] on span "00" at bounding box center [767, 590] width 32 height 30
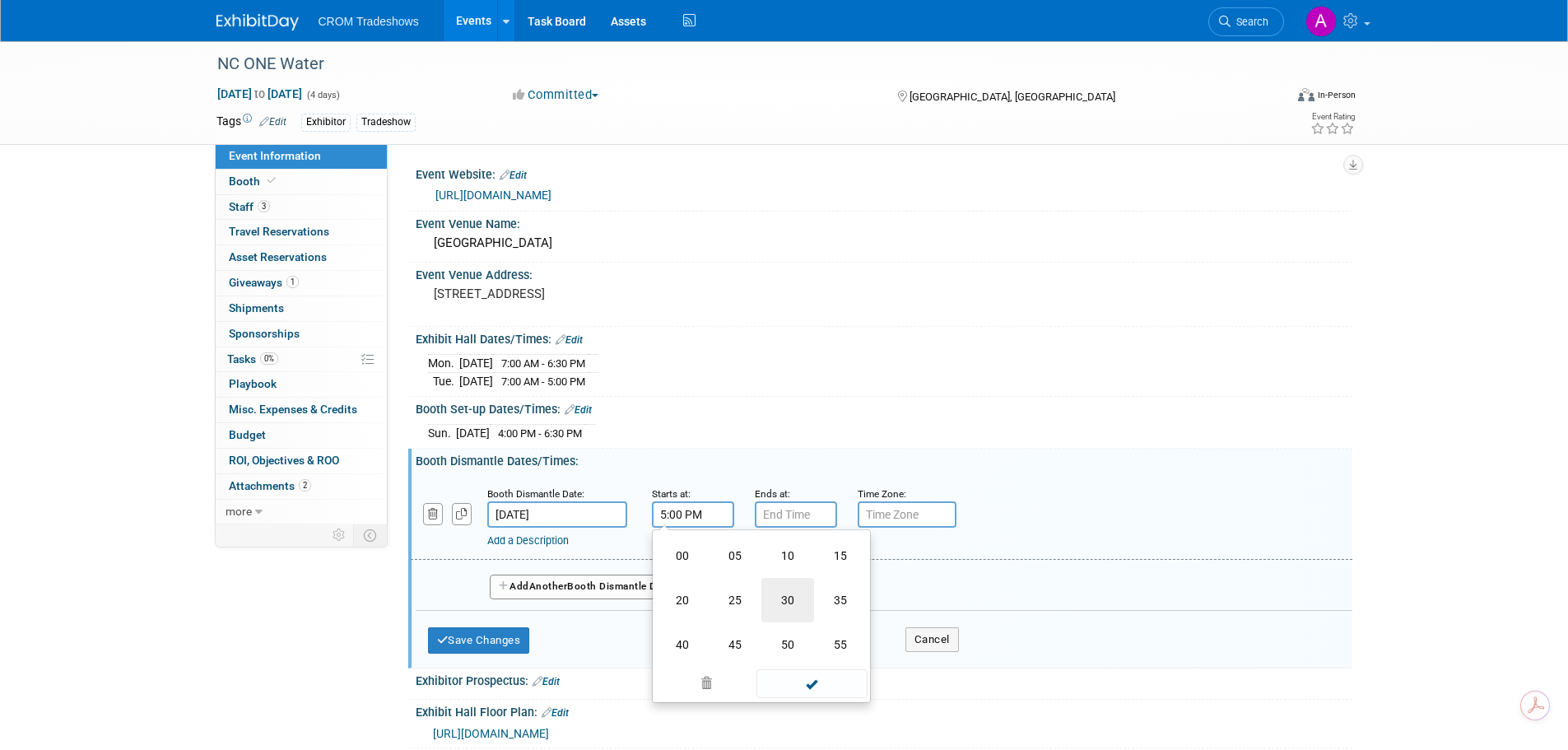
click at [794, 603] on td "30" at bounding box center [788, 600] width 53 height 45
type input "5:30 PM"
click at [779, 514] on input "7:00 PM" at bounding box center [796, 514] width 82 height 27
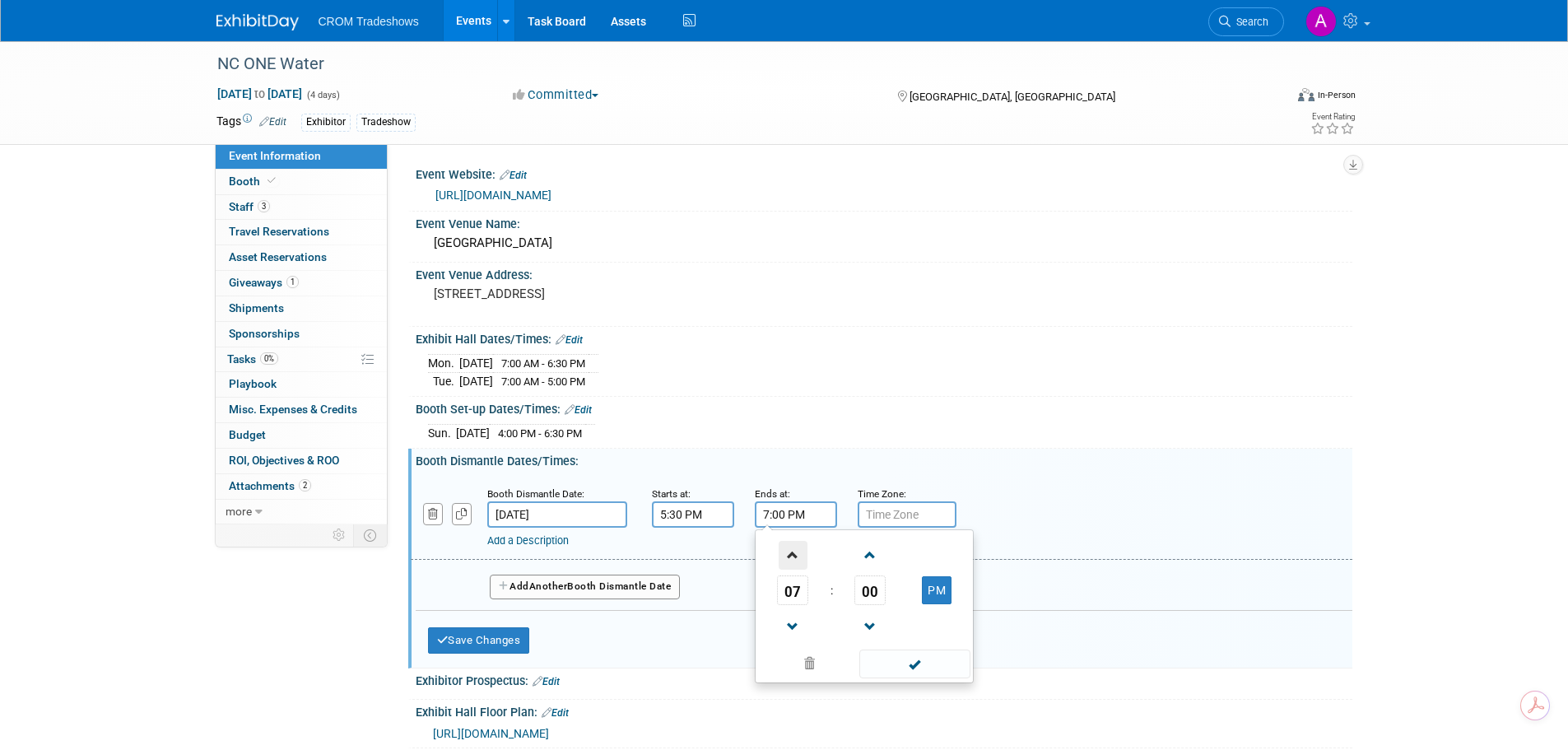
click at [796, 549] on span at bounding box center [793, 555] width 29 height 29
type input "8:00 PM"
click at [1094, 647] on div "Booth Dismantle Date: Nov 4, 2025 Starts at: 5:30 PM Ends at: 8:00 PM Time Zone…" at bounding box center [884, 565] width 937 height 196
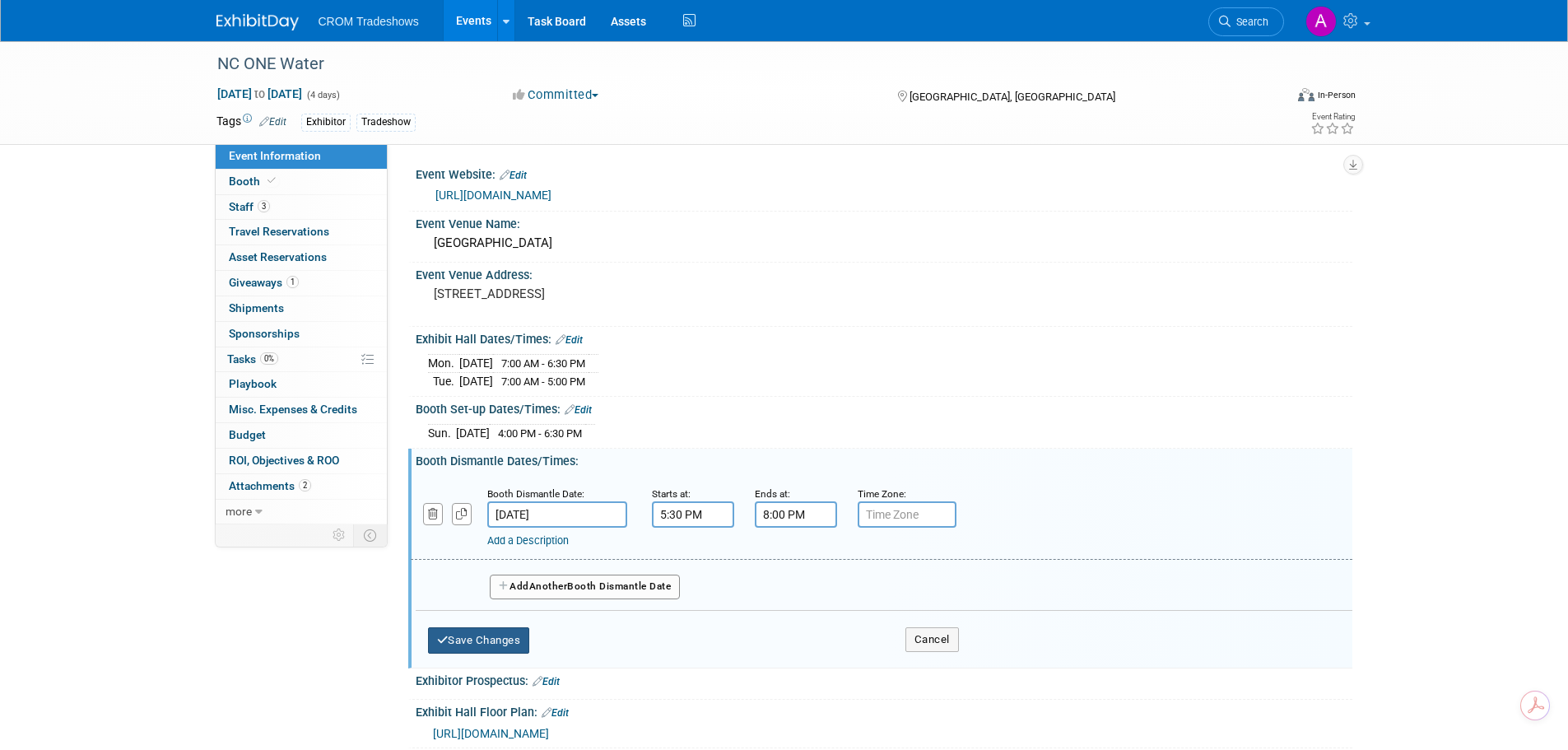
click at [508, 640] on button "Save Changes" at bounding box center [479, 640] width 102 height 27
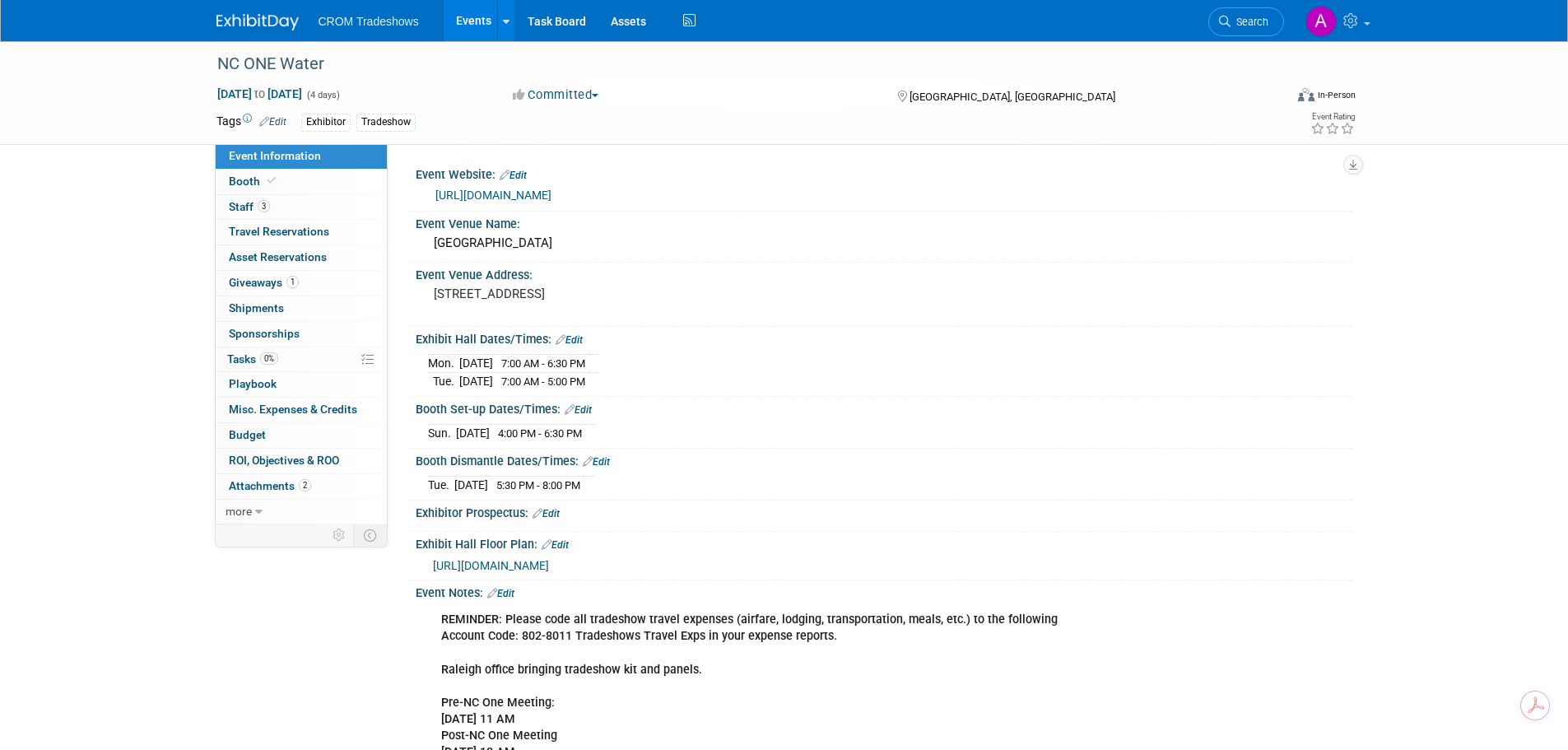
click at [558, 513] on link "Edit" at bounding box center [546, 513] width 27 height 11
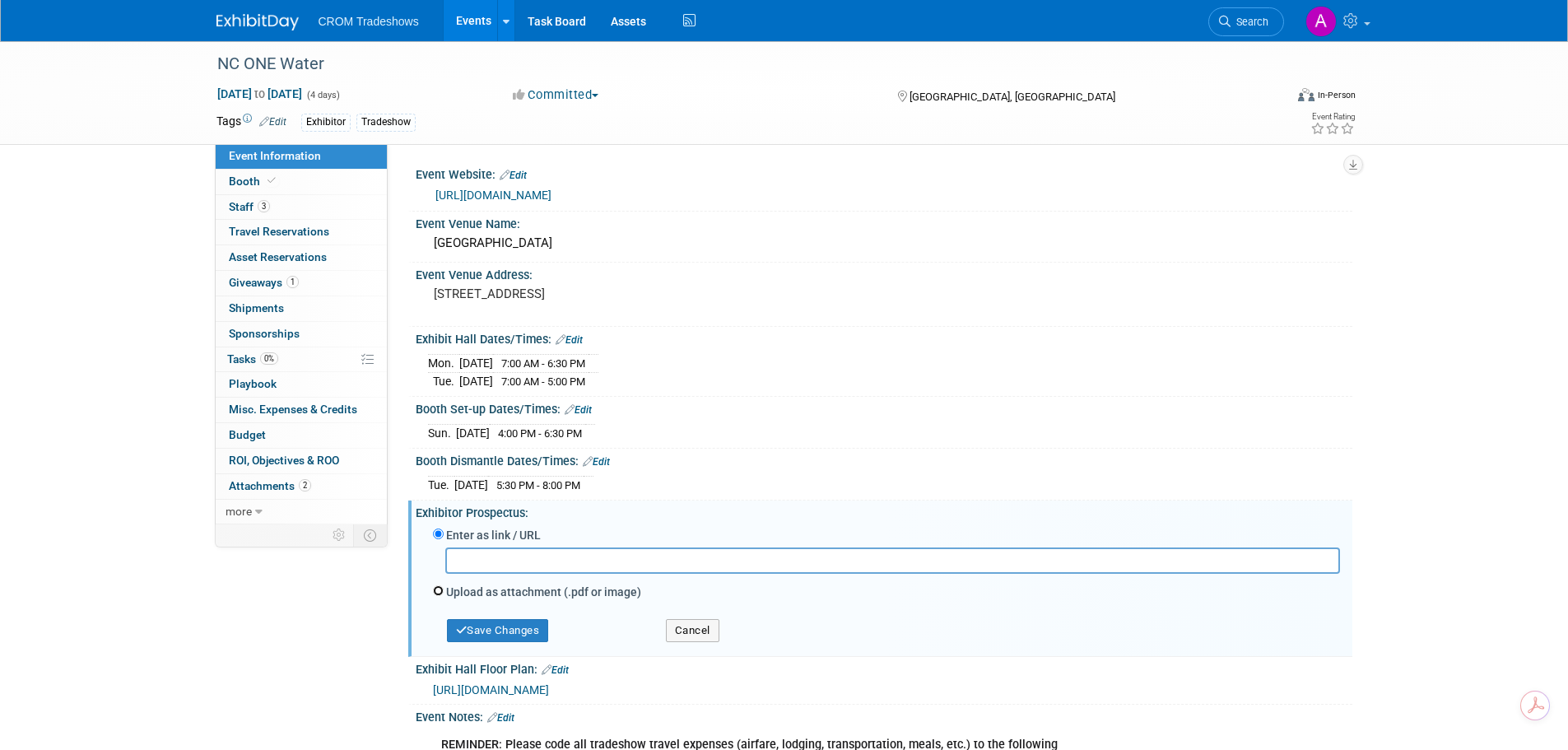
click at [439, 589] on input "Upload as attachment (.pdf or image)" at bounding box center [438, 590] width 10 height 10
radio input "true"
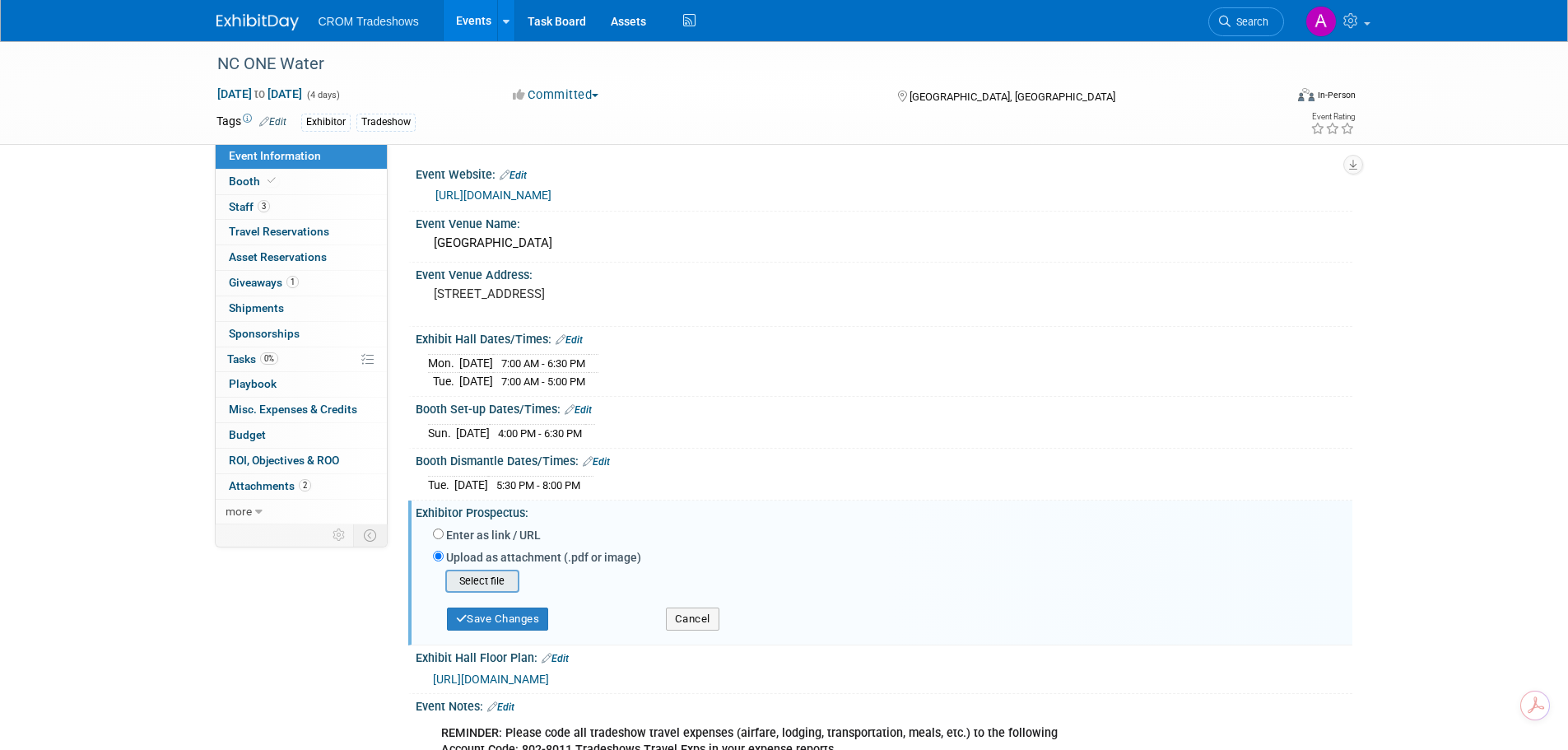
click at [499, 588] on input "file" at bounding box center [420, 580] width 196 height 20
click at [1466, 509] on div "NC ONE Water Nov 2, 2025 to Nov 5, 2025 (4 days) Nov 2, 2025 to Nov 5, 2025 Com…" at bounding box center [784, 588] width 1568 height 1095
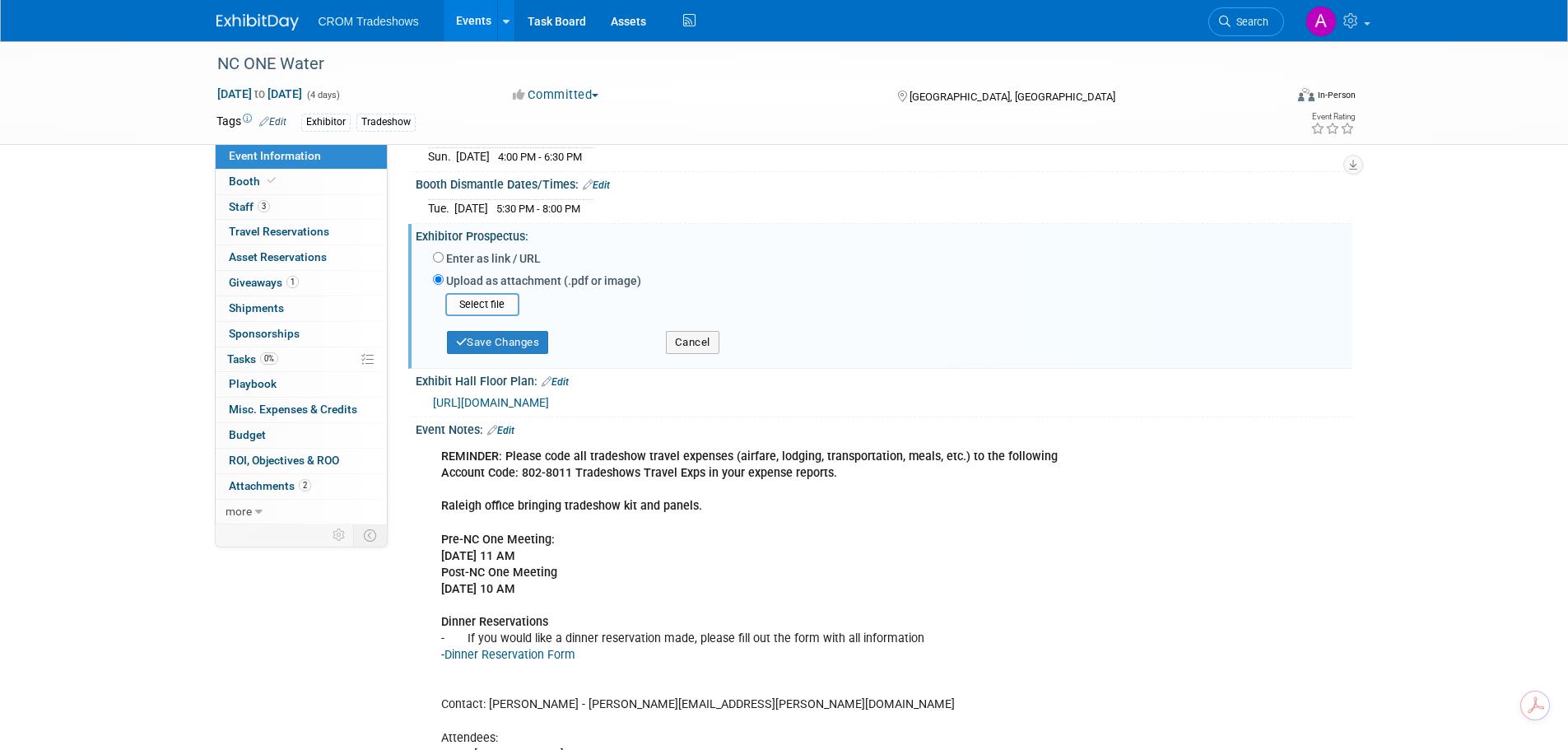
scroll to position [329, 0]
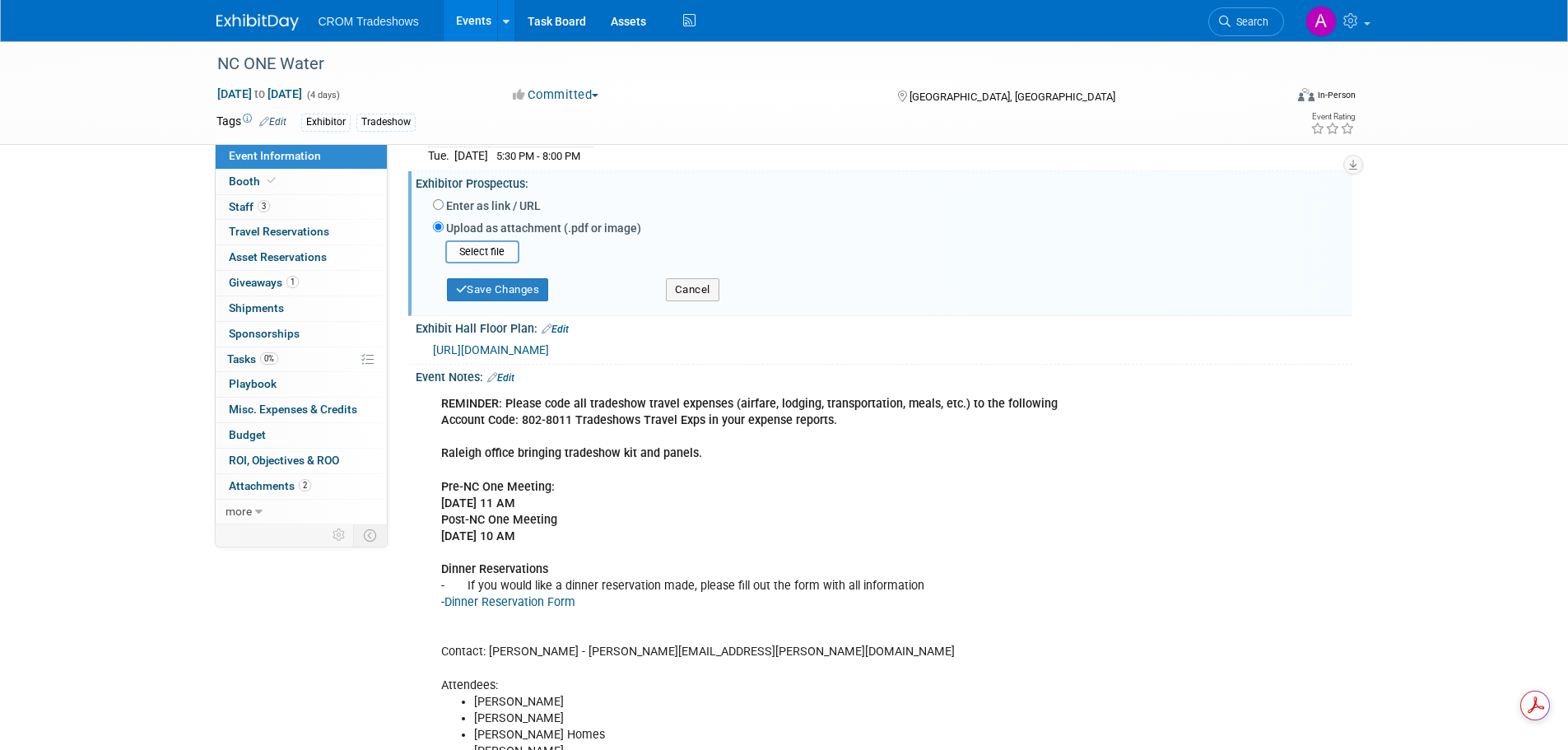
click at [549, 349] on span "https://shows.map-dynamics.com/nc1water2025/?register" at bounding box center [492, 349] width 116 height 13
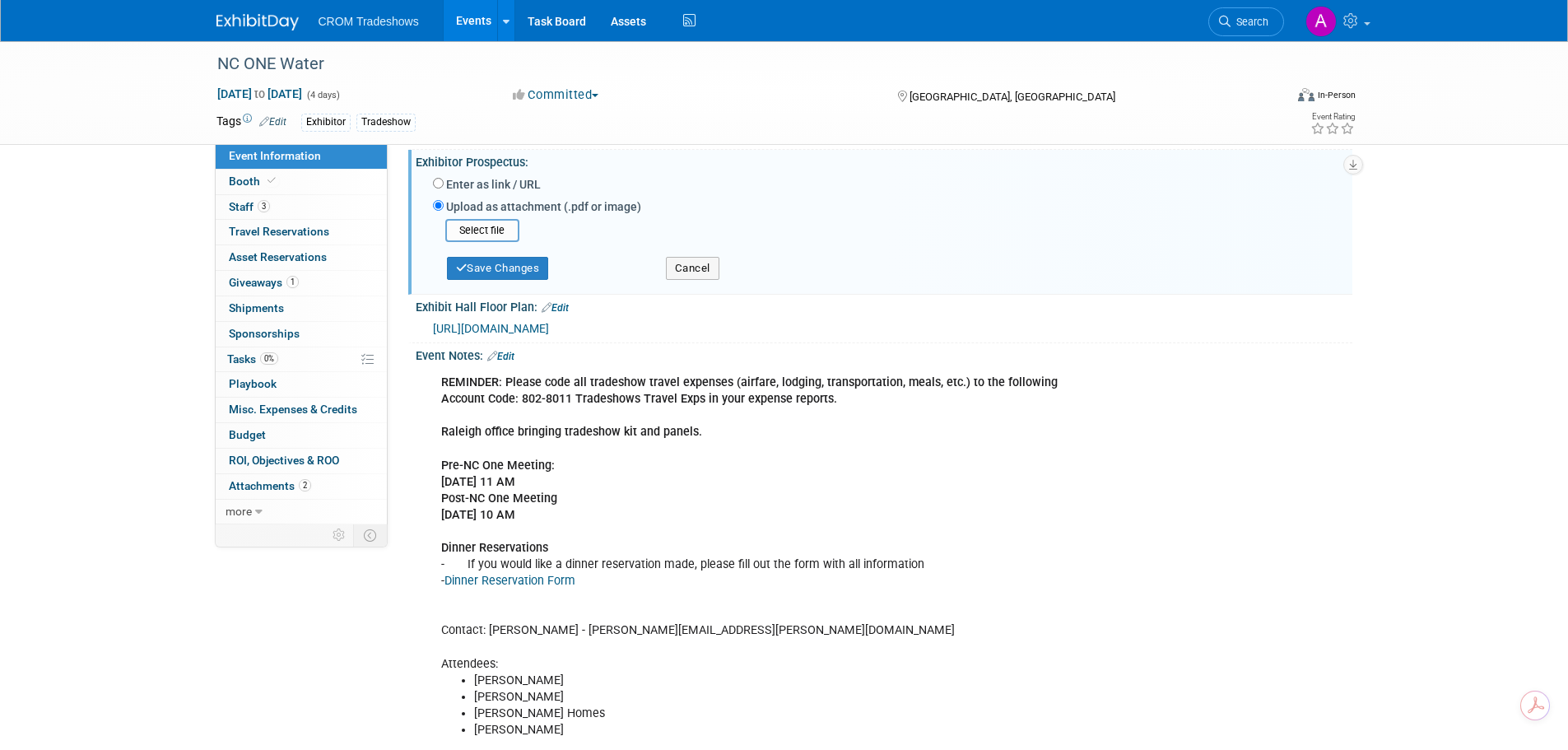
scroll to position [494, 0]
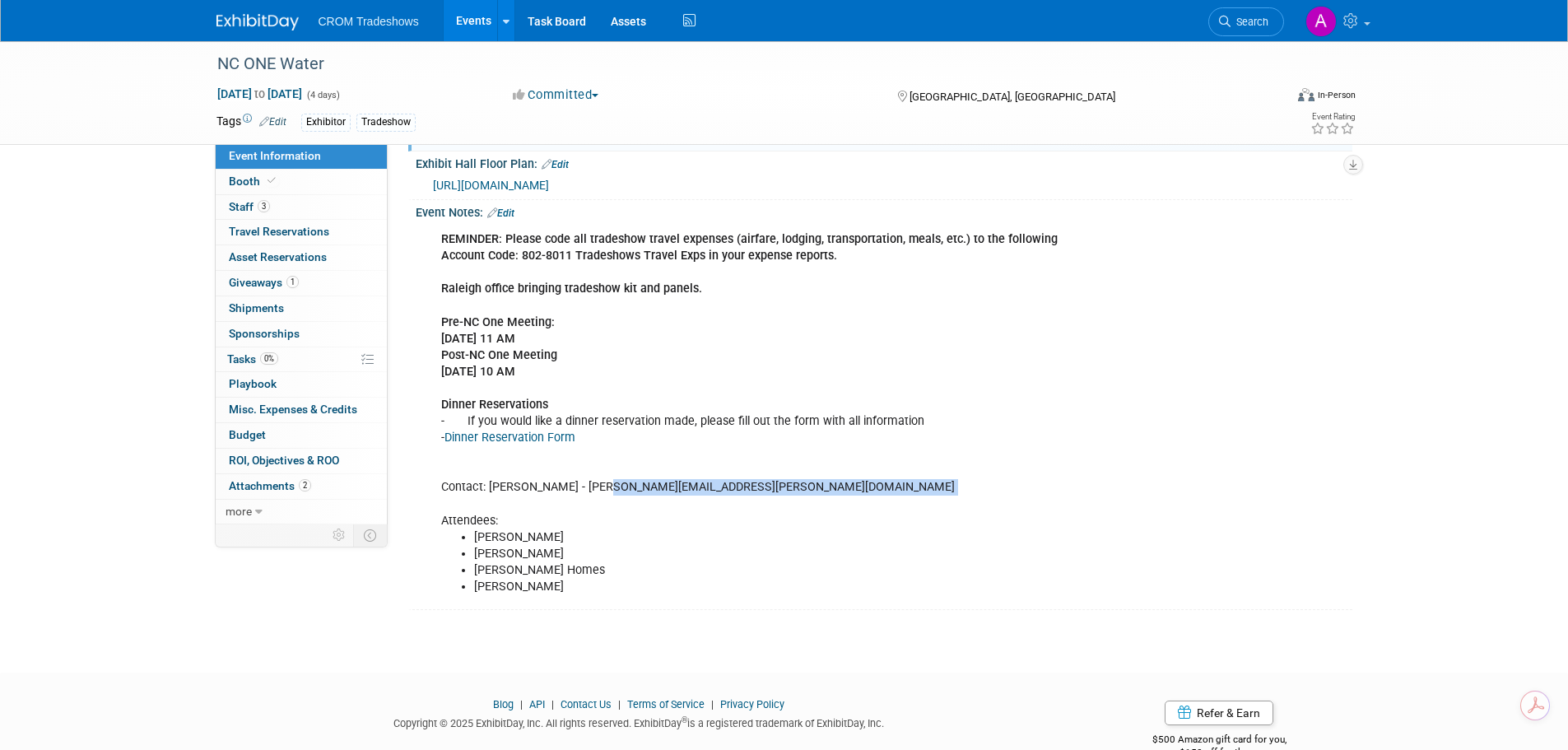
drag, startPoint x: 586, startPoint y: 486, endPoint x: 769, endPoint y: 499, distance: 183.5
click at [769, 499] on div "REMINDER: Please code all tradeshow travel expenses (airfare, lodging, transpor…" at bounding box center [801, 413] width 742 height 380
copy div "jennifer.picarella@nconewater.org"
